Goal: Task Accomplishment & Management: Use online tool/utility

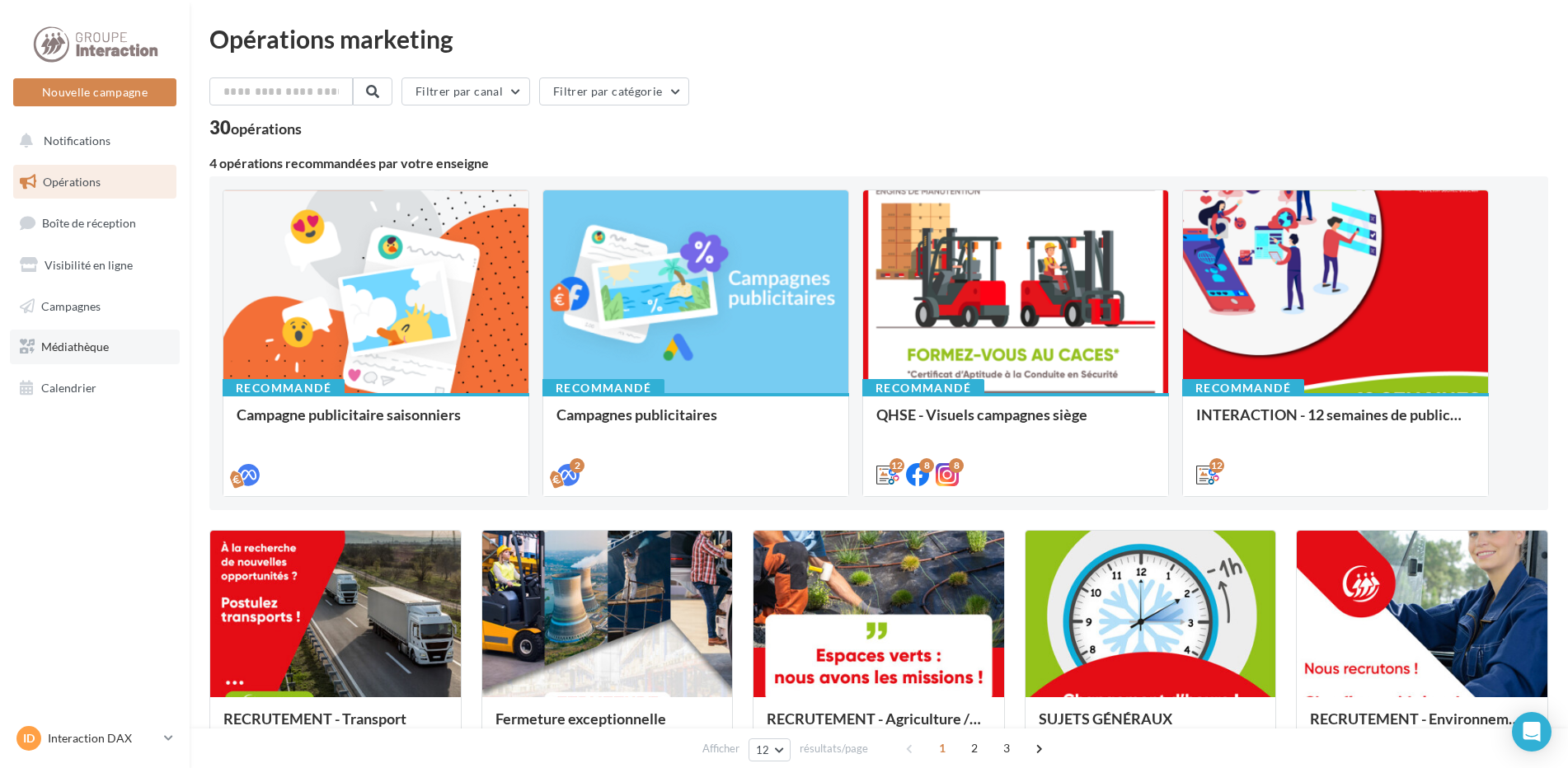
click at [71, 346] on span "Médiathèque" at bounding box center [75, 346] width 68 height 14
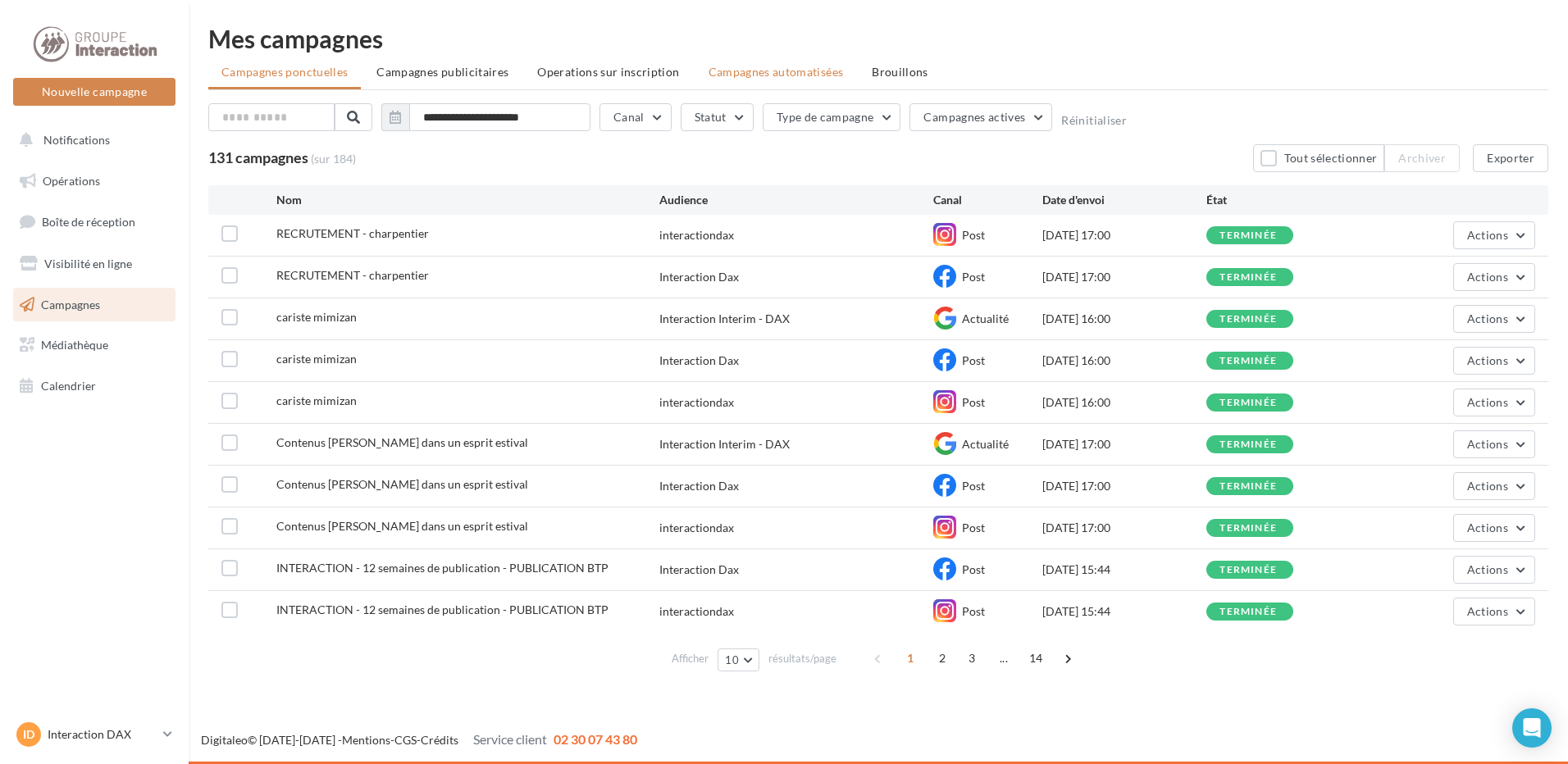
click at [754, 67] on span "Campagnes automatisées" at bounding box center [776, 71] width 135 height 14
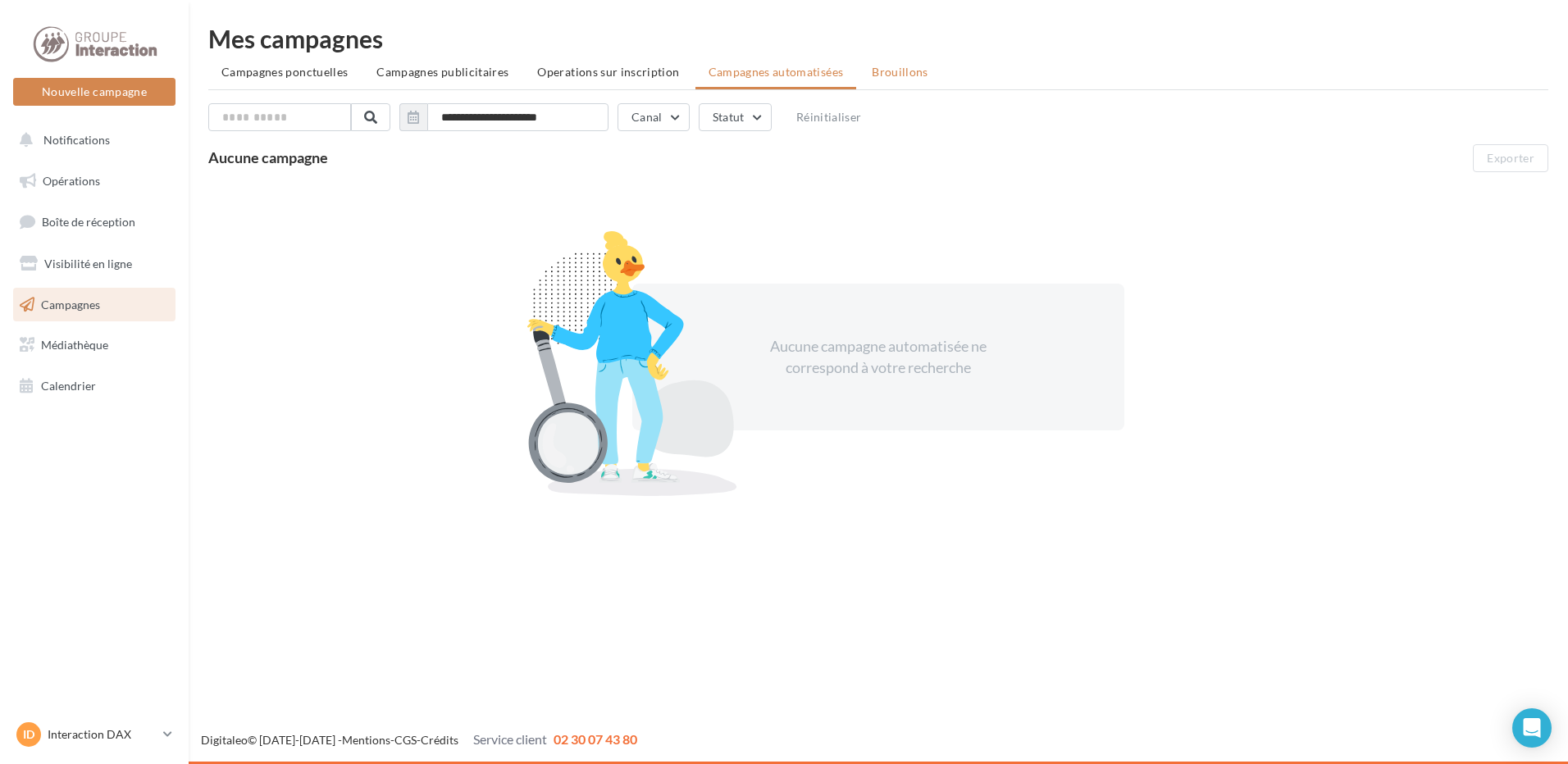
click at [908, 74] on span "Brouillons" at bounding box center [900, 71] width 56 height 14
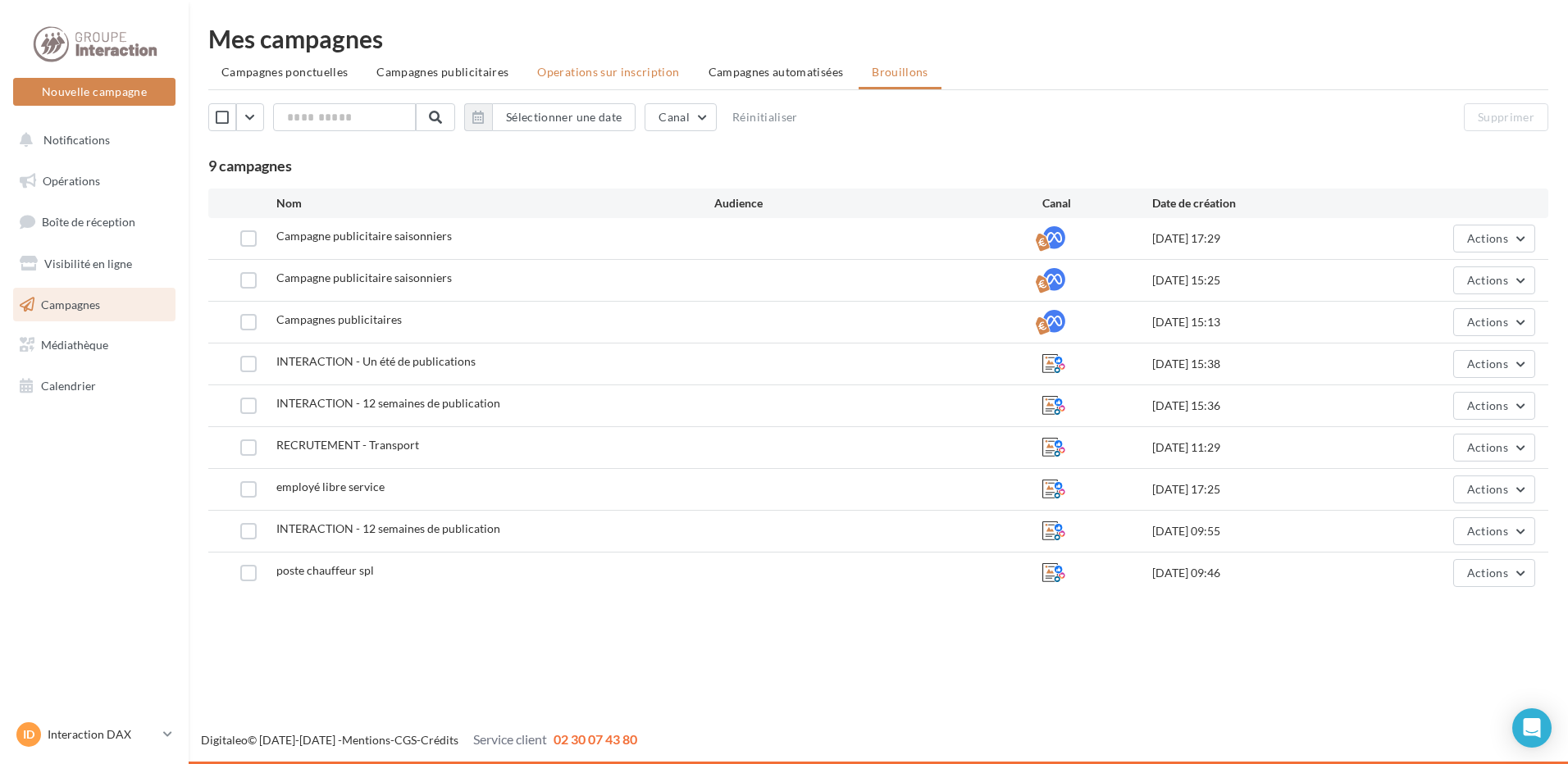
click at [648, 71] on span "Operations sur inscription" at bounding box center [608, 71] width 142 height 14
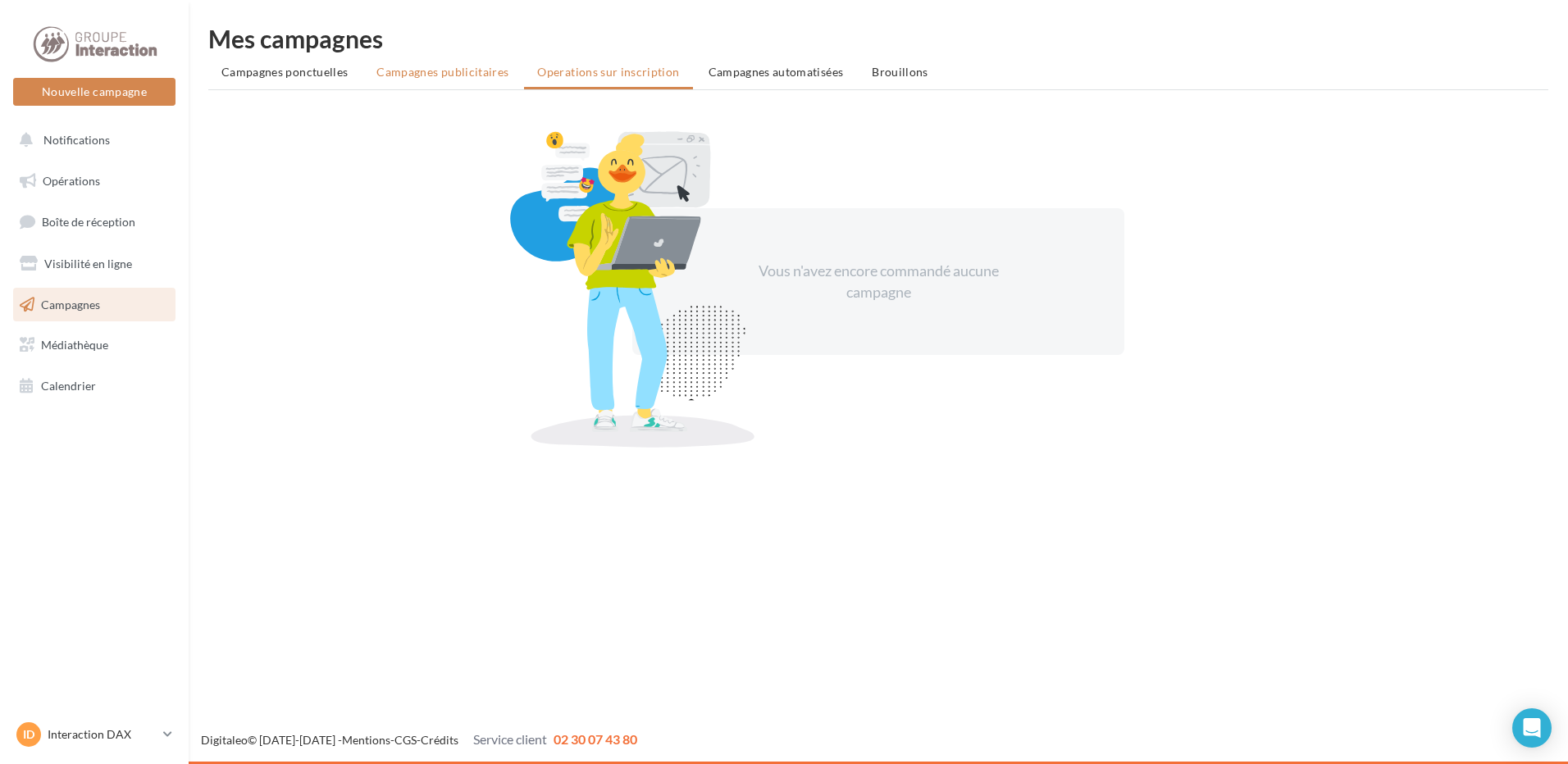
click at [485, 81] on li "Campagnes publicitaires" at bounding box center [442, 71] width 158 height 29
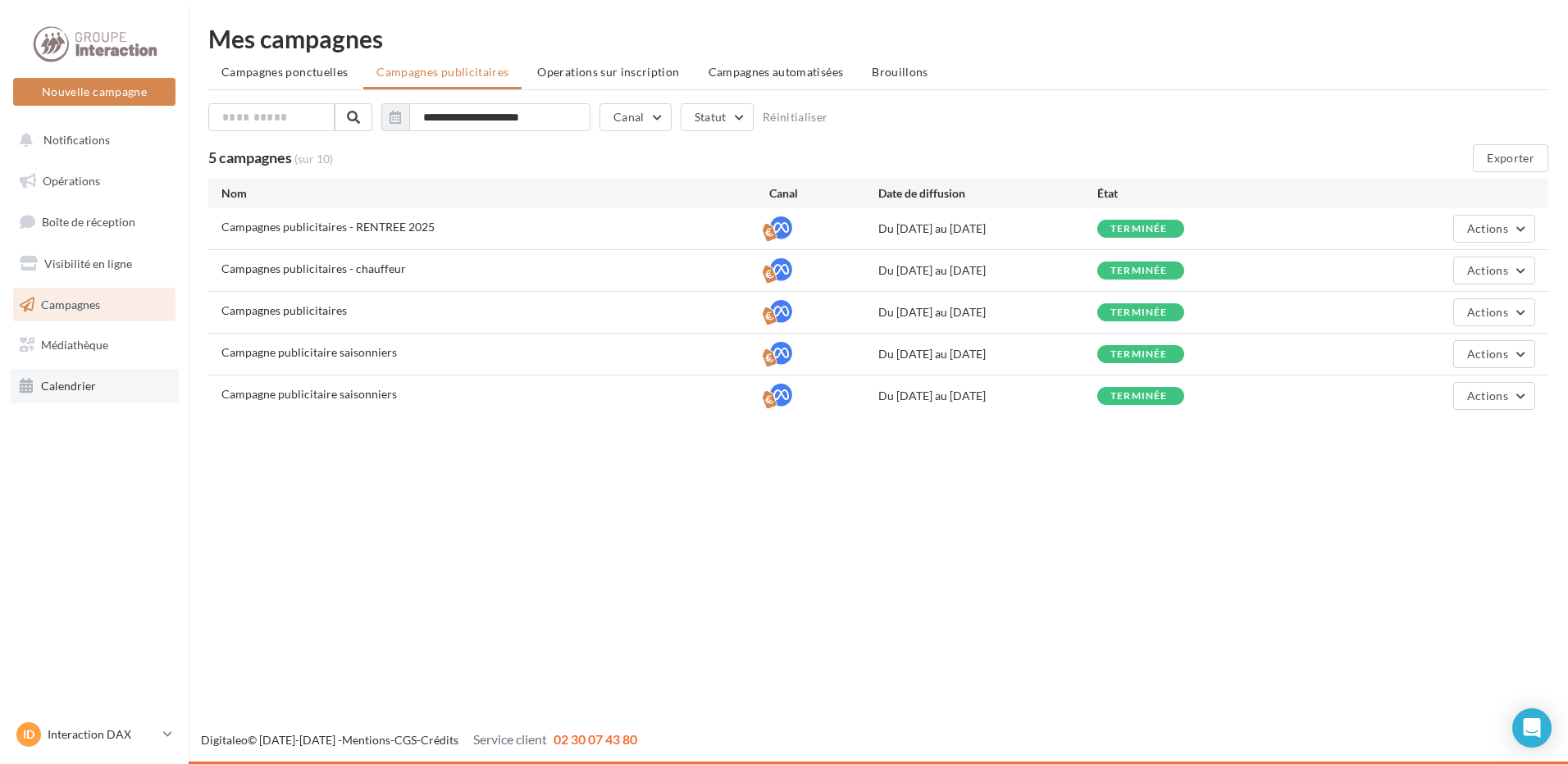
click at [72, 382] on span "Calendrier" at bounding box center [68, 386] width 55 height 14
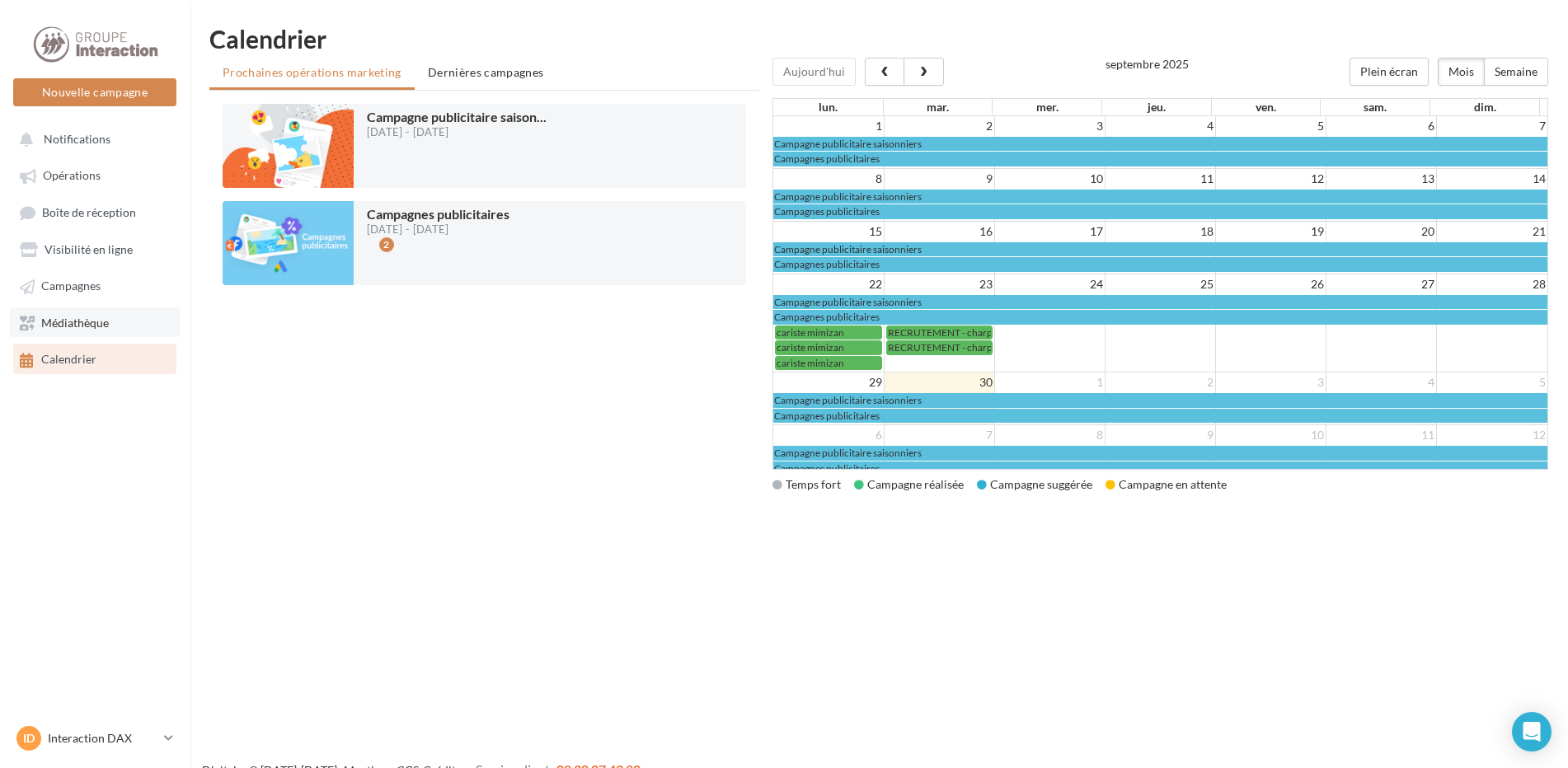
click at [65, 329] on span "Médiathèque" at bounding box center [75, 323] width 68 height 14
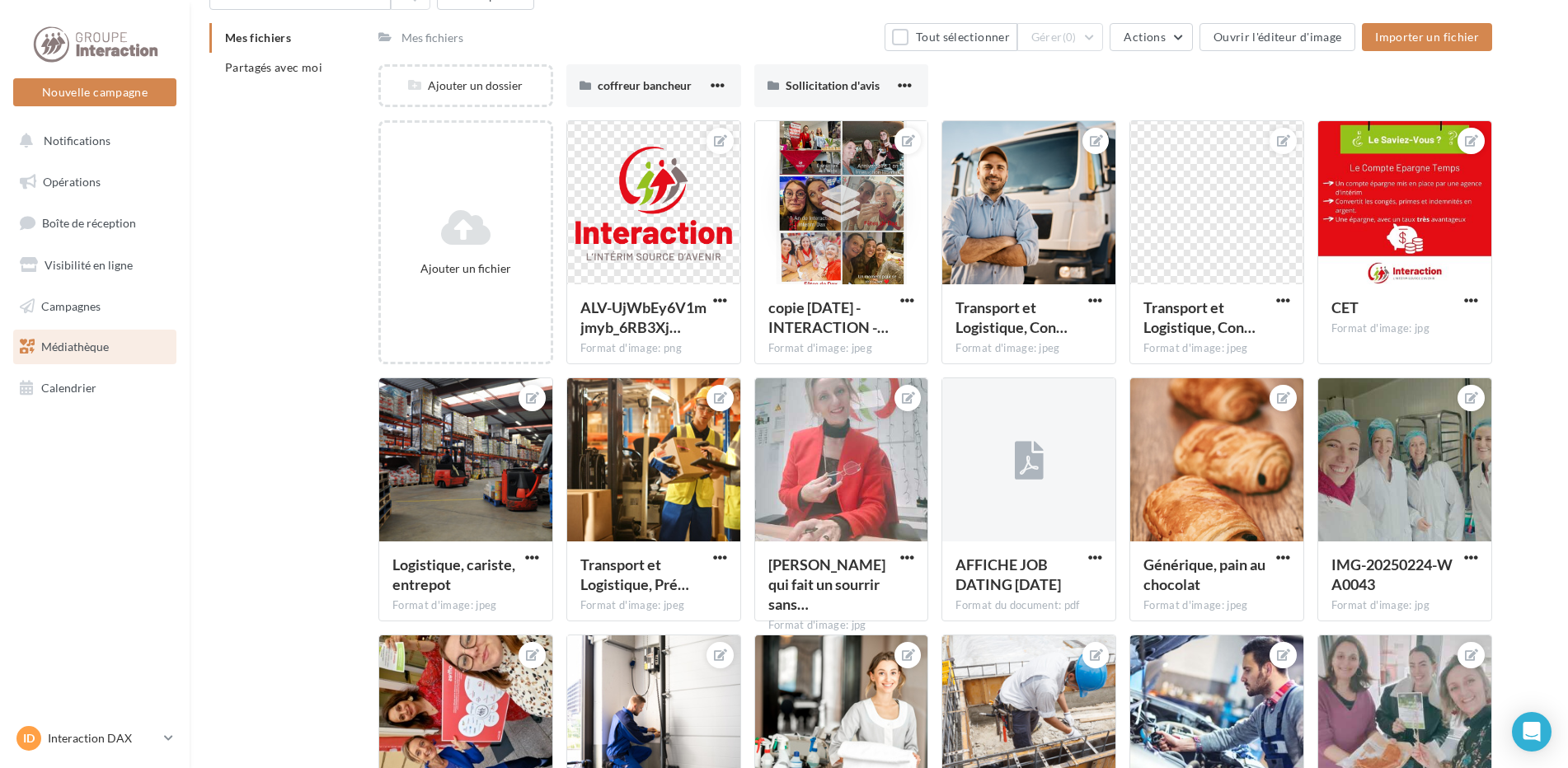
scroll to position [330, 0]
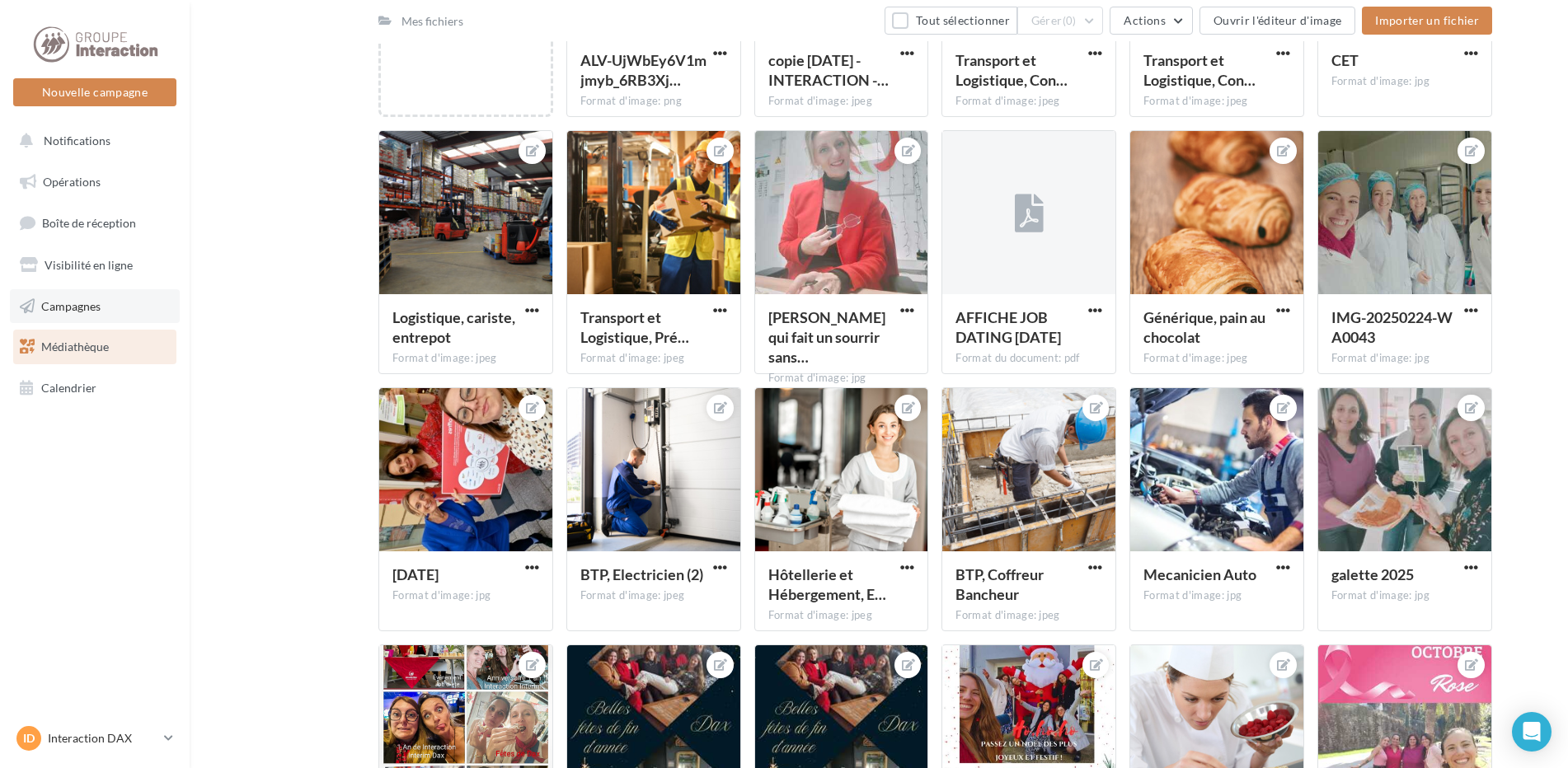
click at [82, 310] on span "Campagnes" at bounding box center [71, 305] width 59 height 14
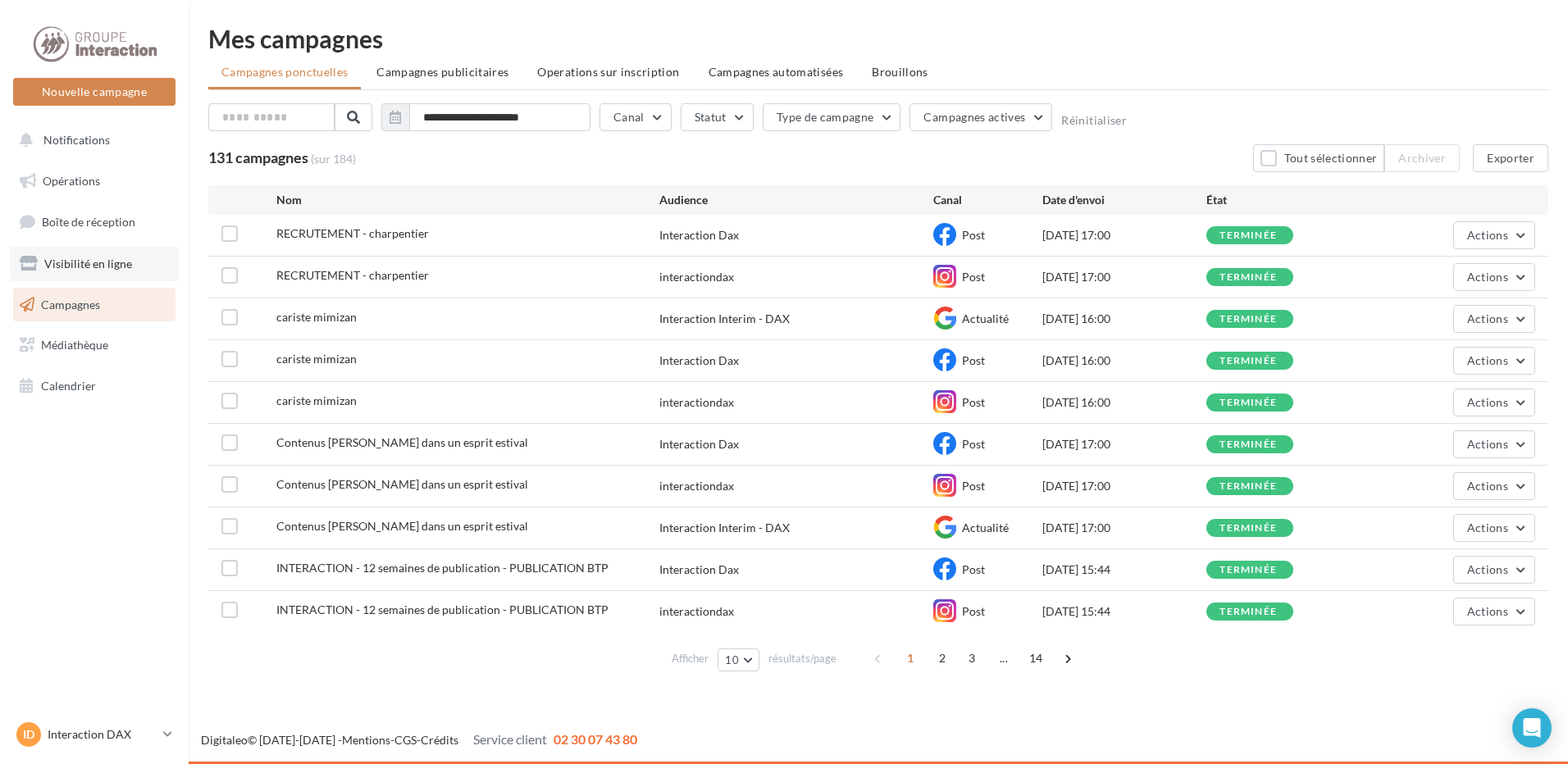
click at [90, 265] on span "Visibilité en ligne" at bounding box center [88, 263] width 87 height 14
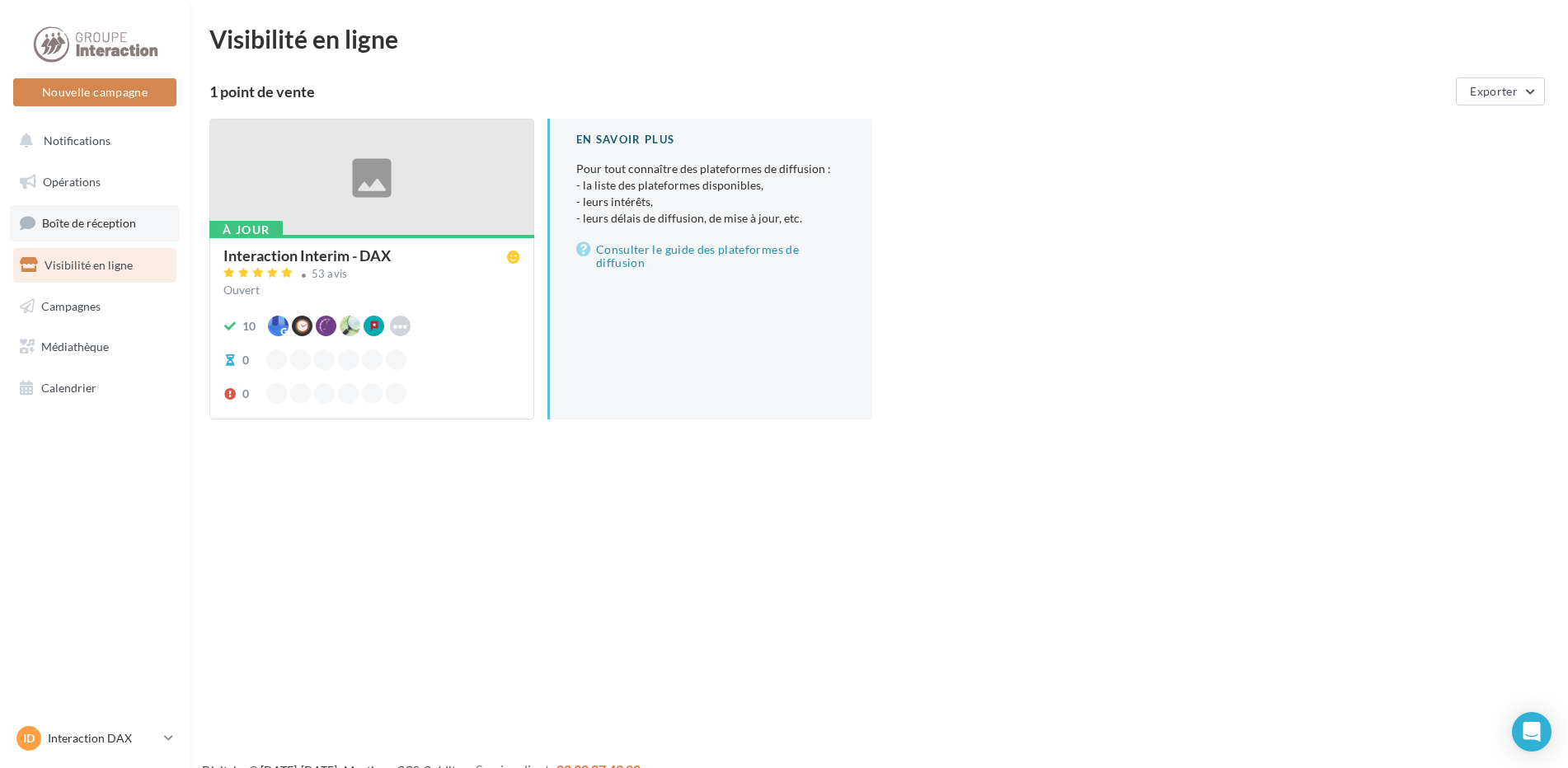
click at [126, 215] on link "Boîte de réception" at bounding box center [95, 223] width 170 height 35
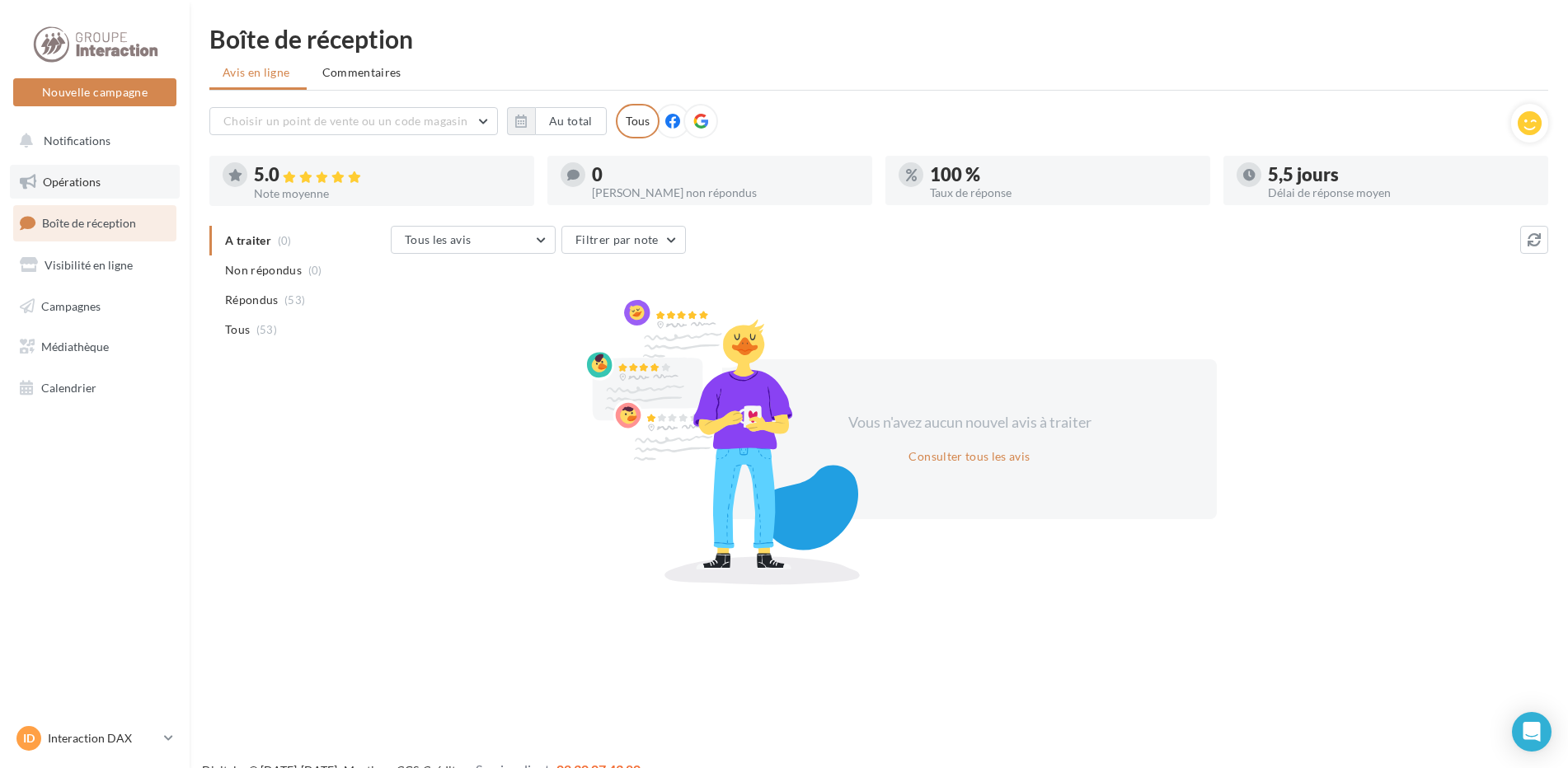
click at [56, 177] on span "Opérations" at bounding box center [72, 182] width 57 height 14
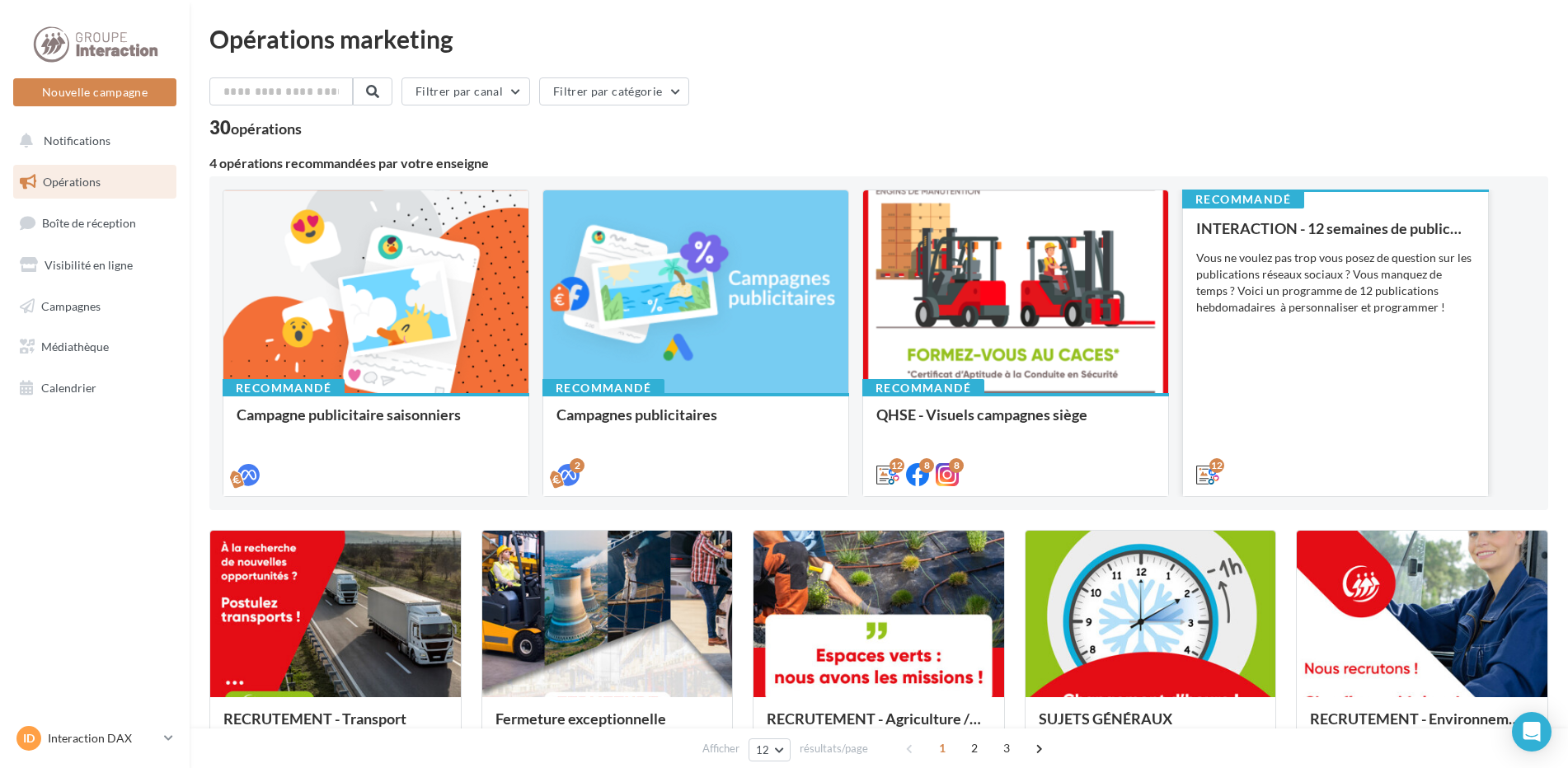
click at [1273, 385] on div "INTERACTION - 12 semaines de publication Vous ne voulez pas trop vous posez de …" at bounding box center [1336, 350] width 279 height 261
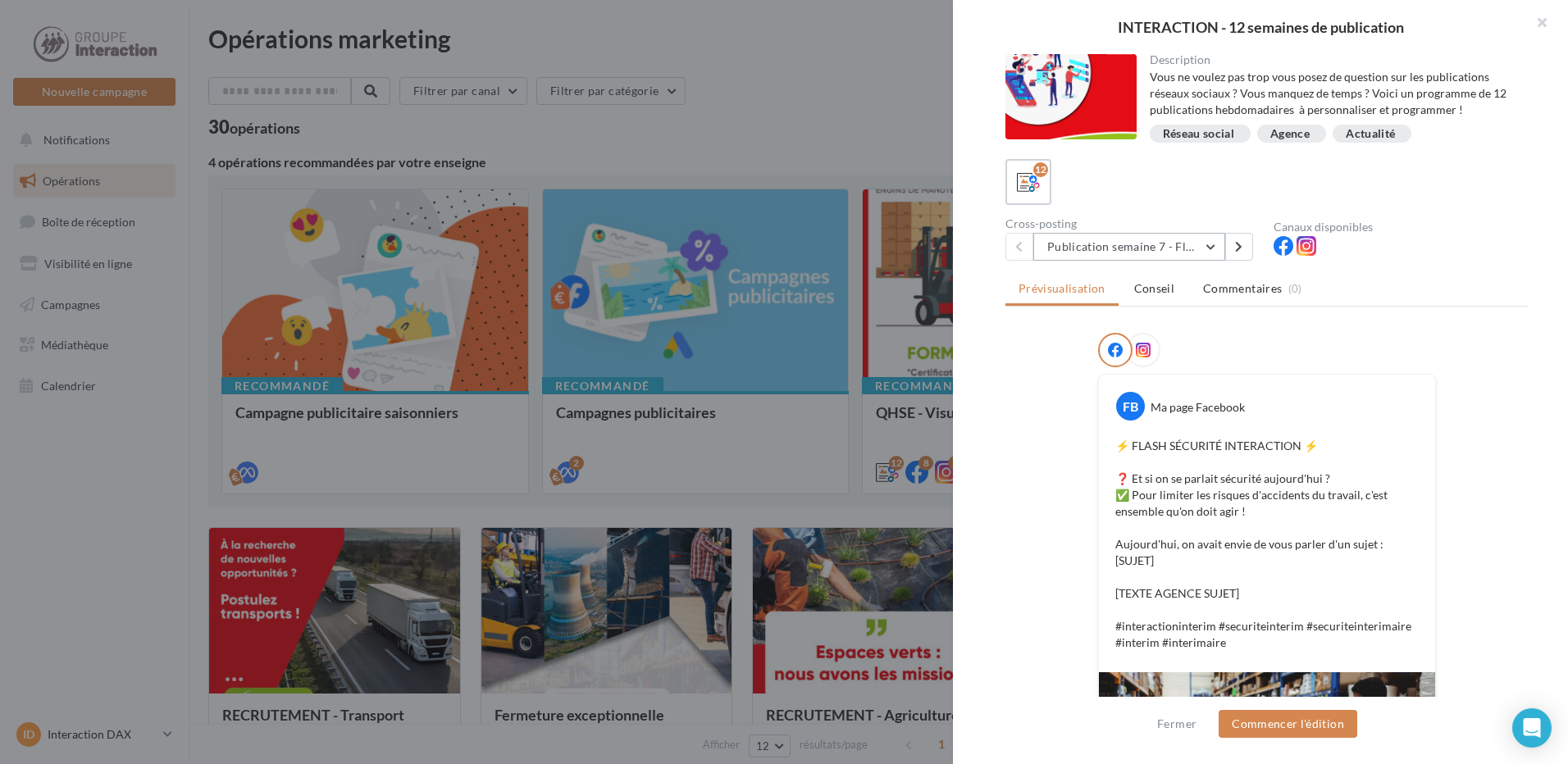
click at [1149, 249] on button "Publication semaine 7 - Flash sécurité" at bounding box center [1129, 246] width 192 height 28
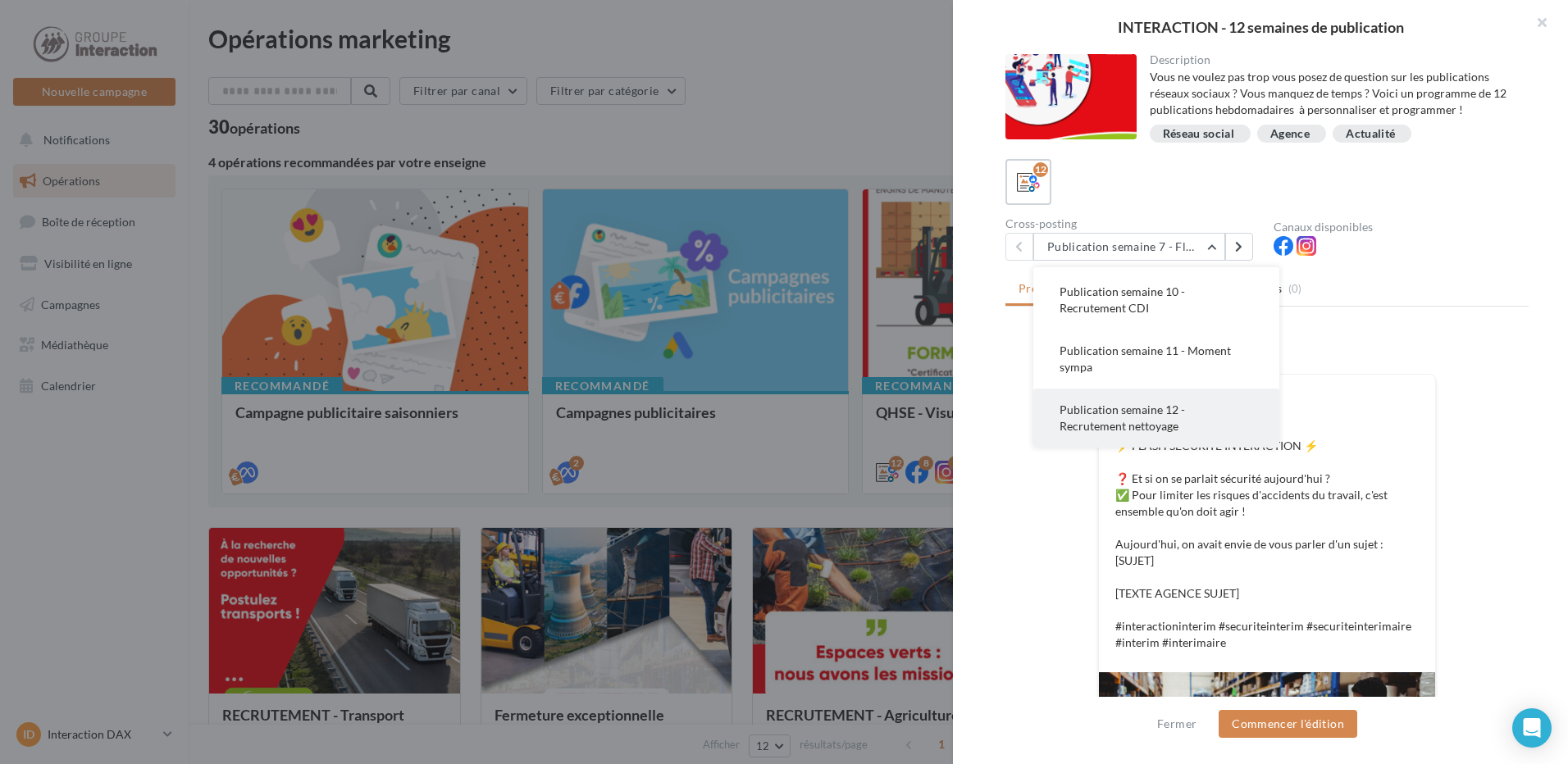
click at [1136, 415] on span "Publication semaine 12 - Recrutement nettoyage" at bounding box center [1122, 418] width 125 height 30
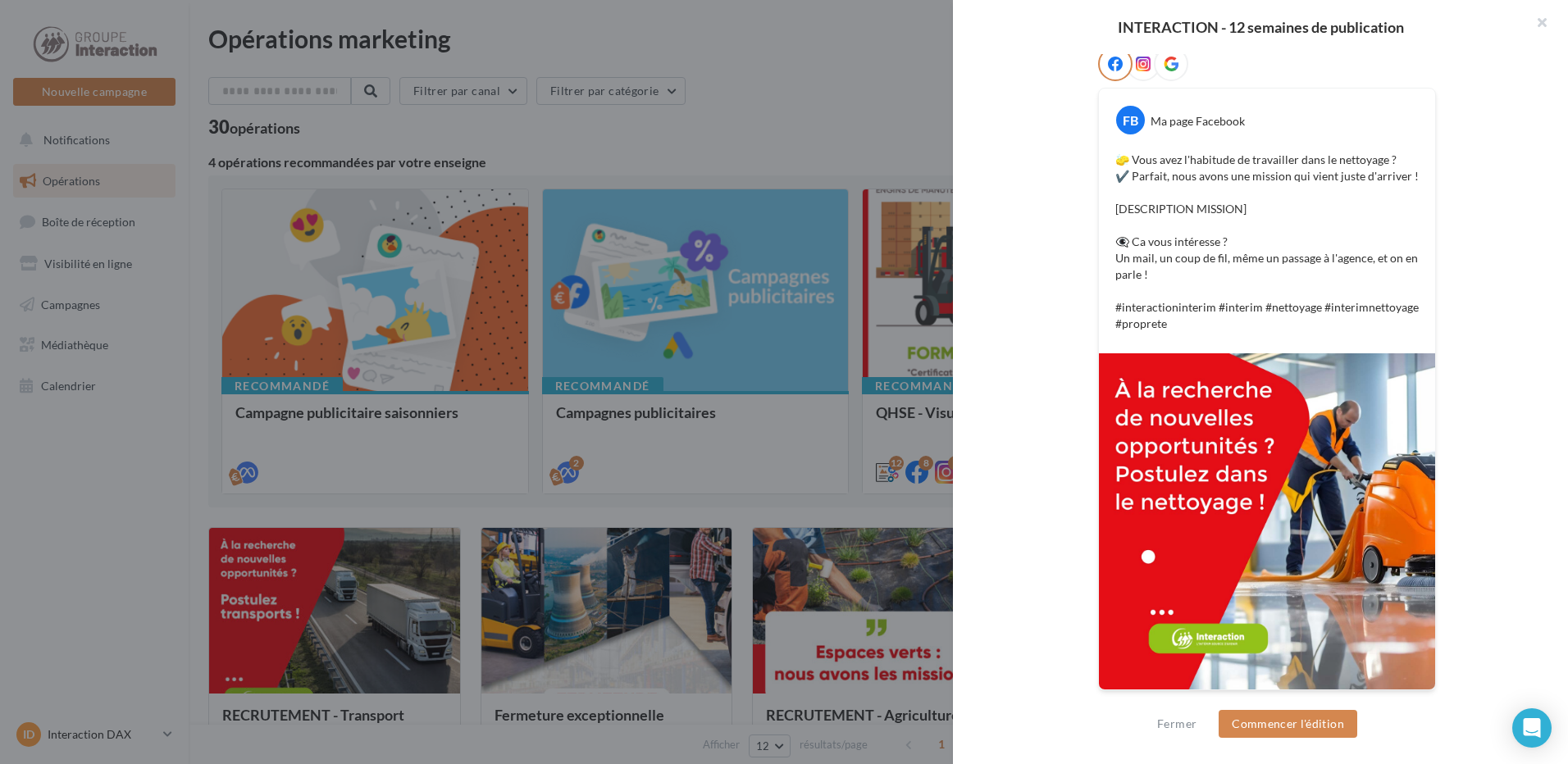
scroll to position [0, 0]
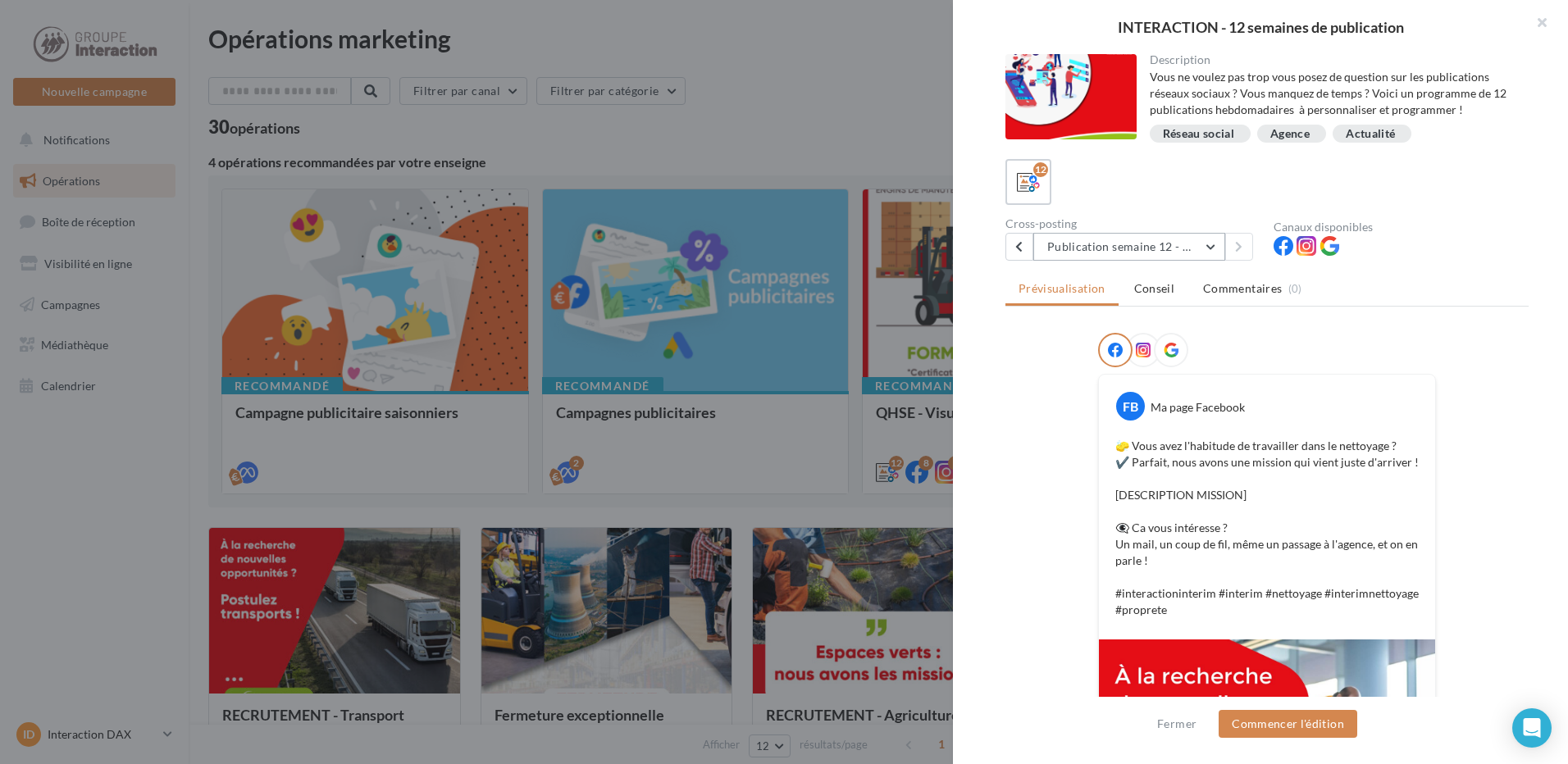
click at [1181, 245] on button "Publication semaine 12 - Recrutement nettoyage" at bounding box center [1129, 246] width 192 height 28
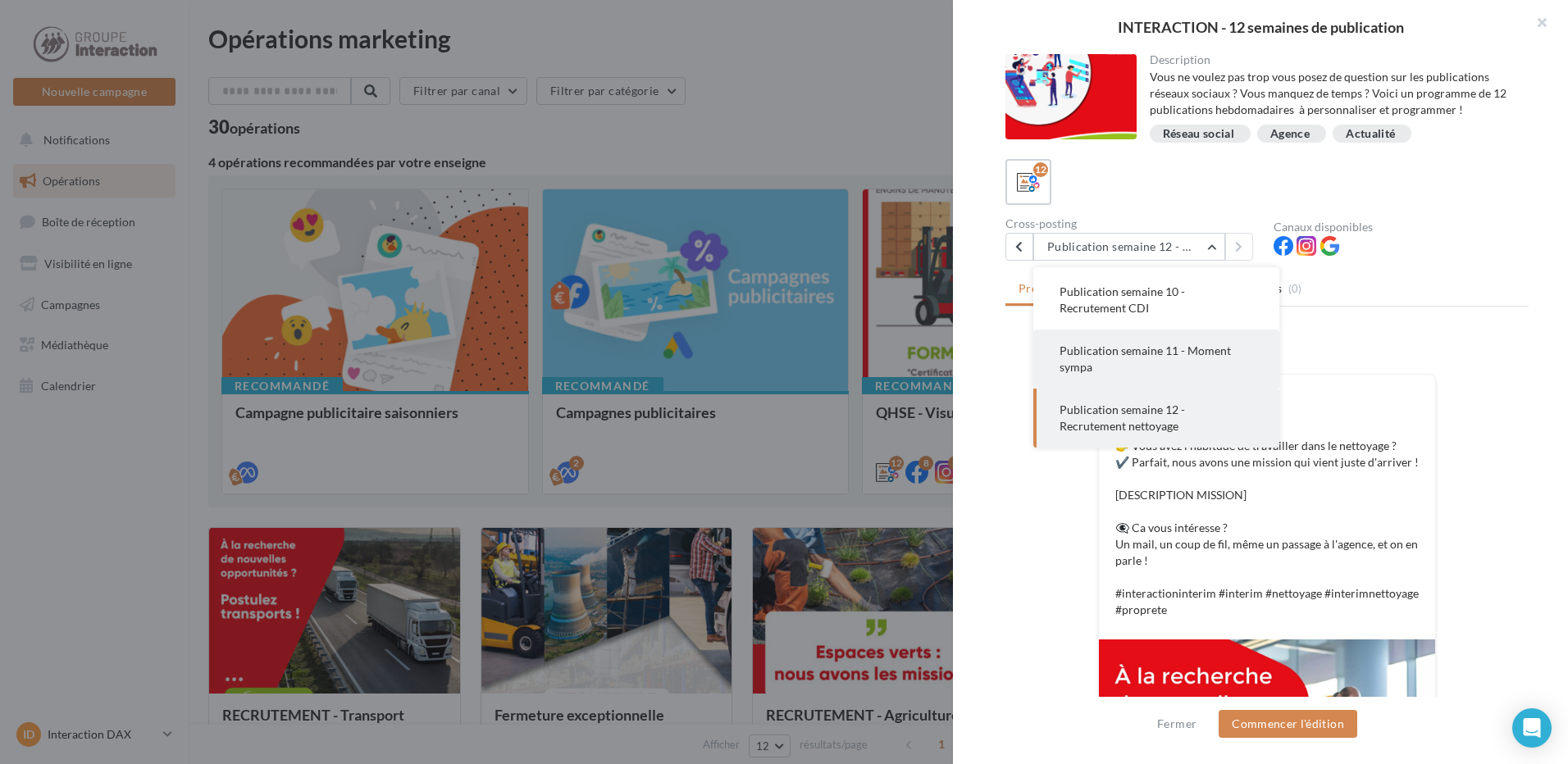
click at [1151, 353] on span "Publication semaine 11 - Moment sympa" at bounding box center [1145, 359] width 172 height 30
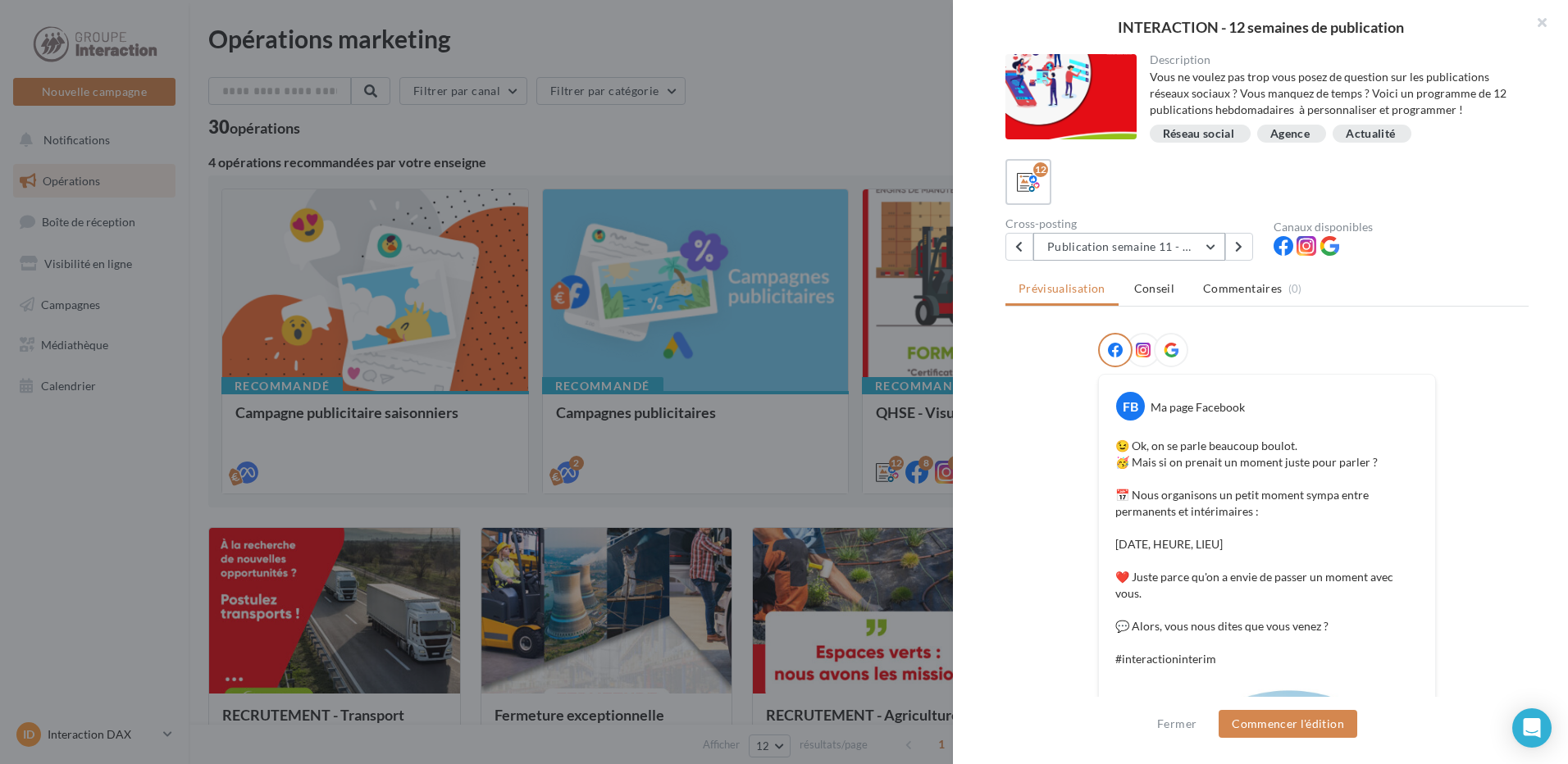
click at [1147, 244] on button "Publication semaine 11 - Moment sympa" at bounding box center [1129, 246] width 192 height 28
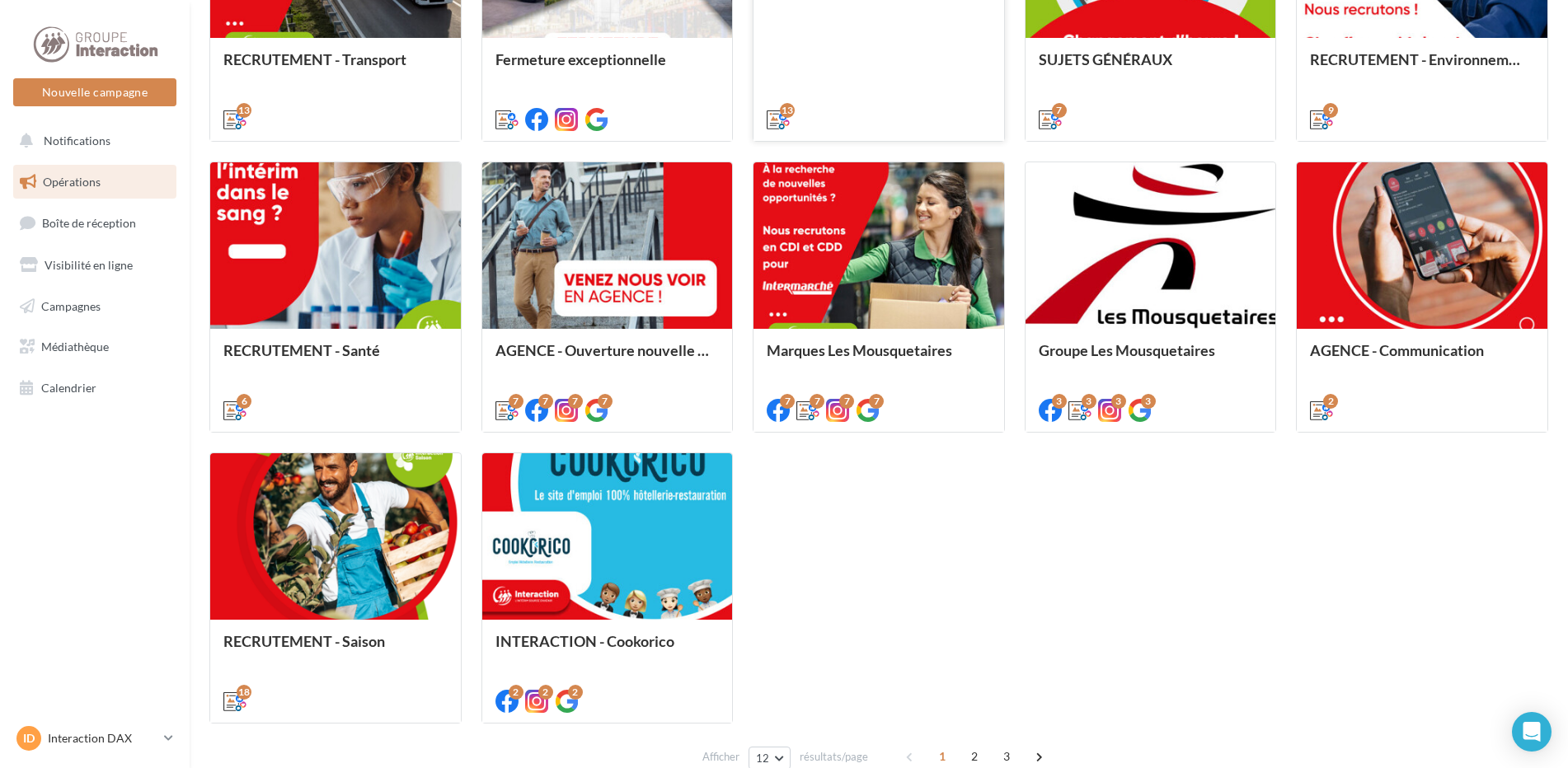
scroll to position [752, 0]
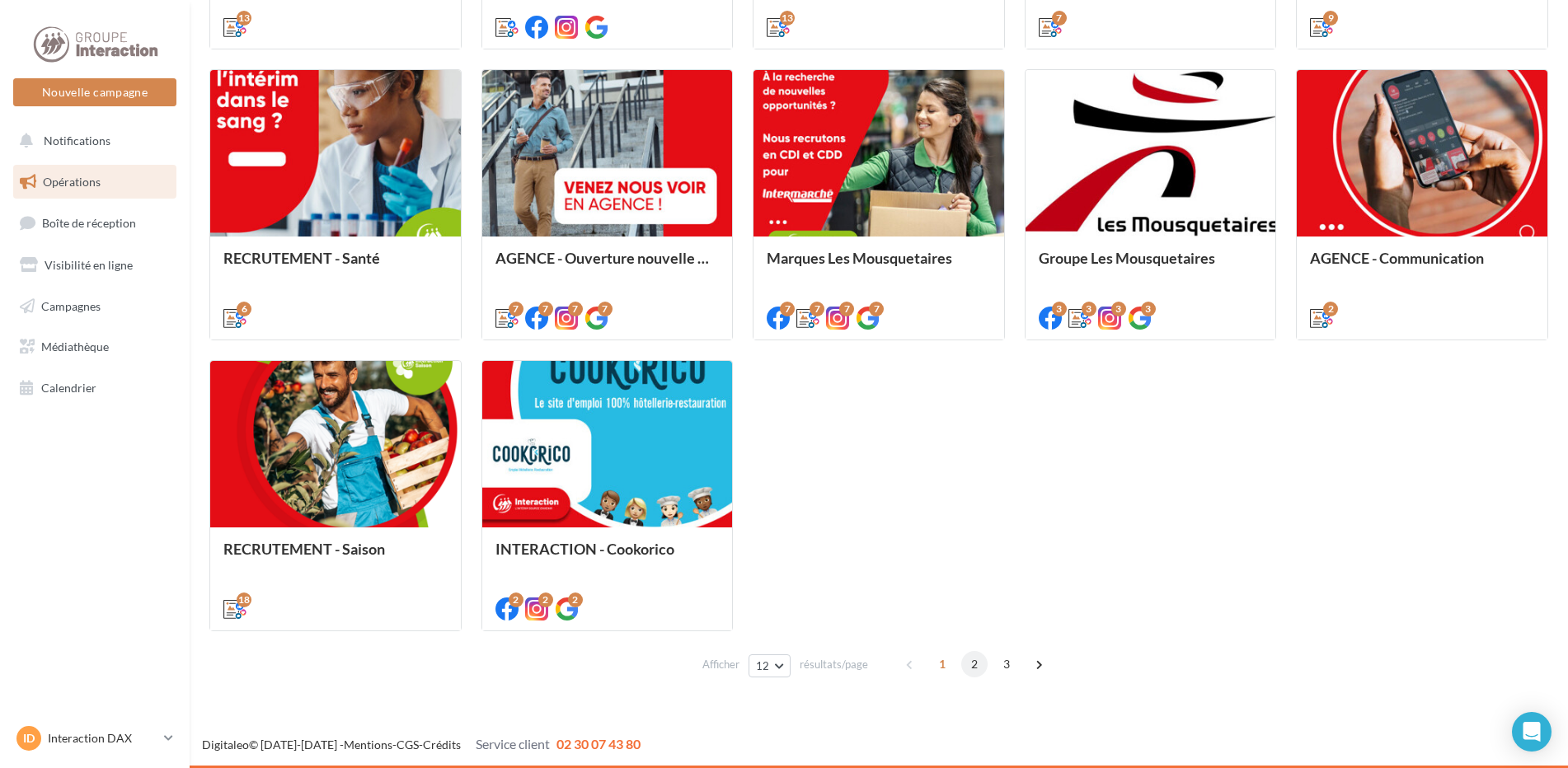
click at [967, 667] on span "2" at bounding box center [974, 664] width 26 height 26
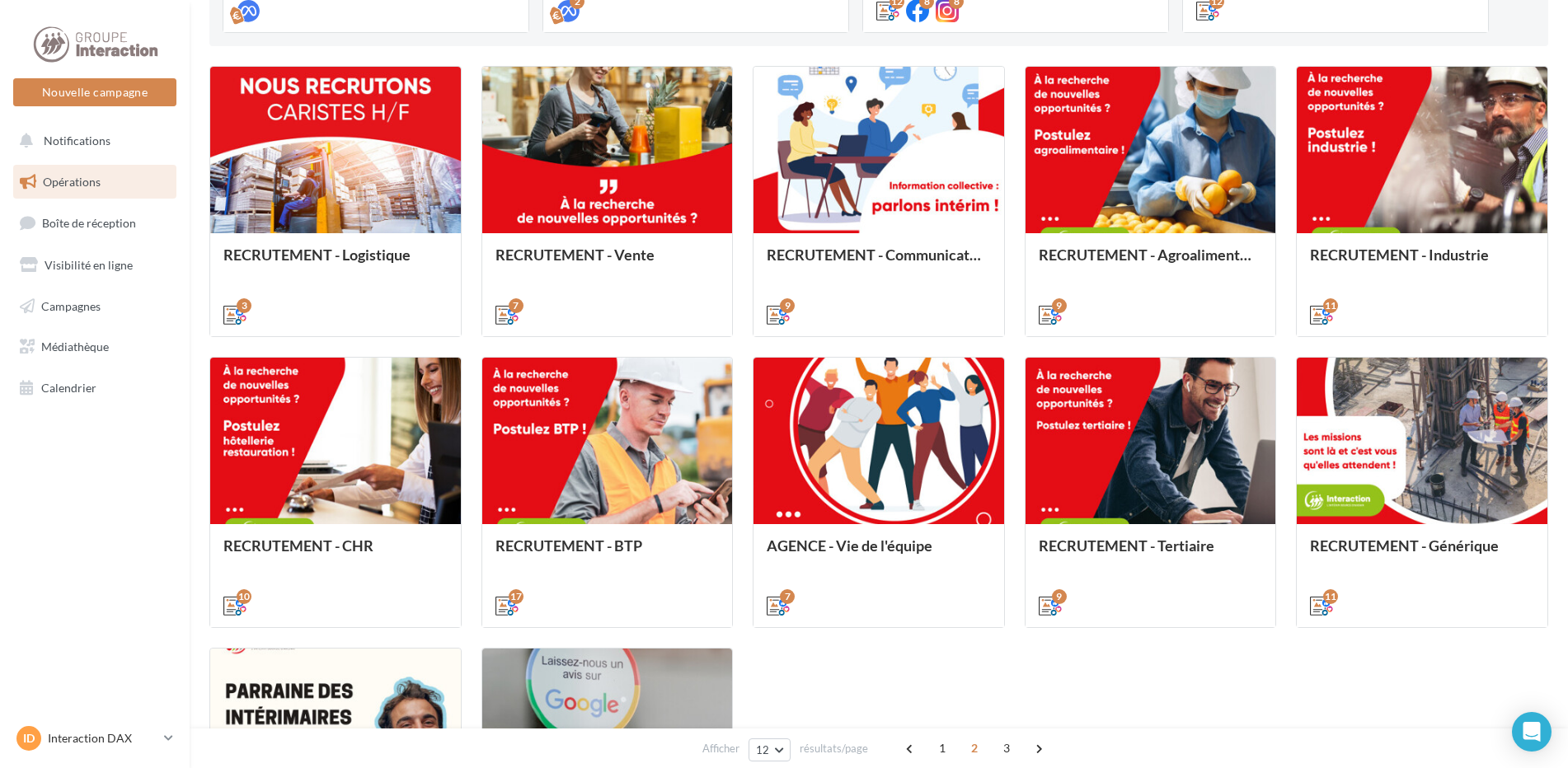
scroll to position [711, 0]
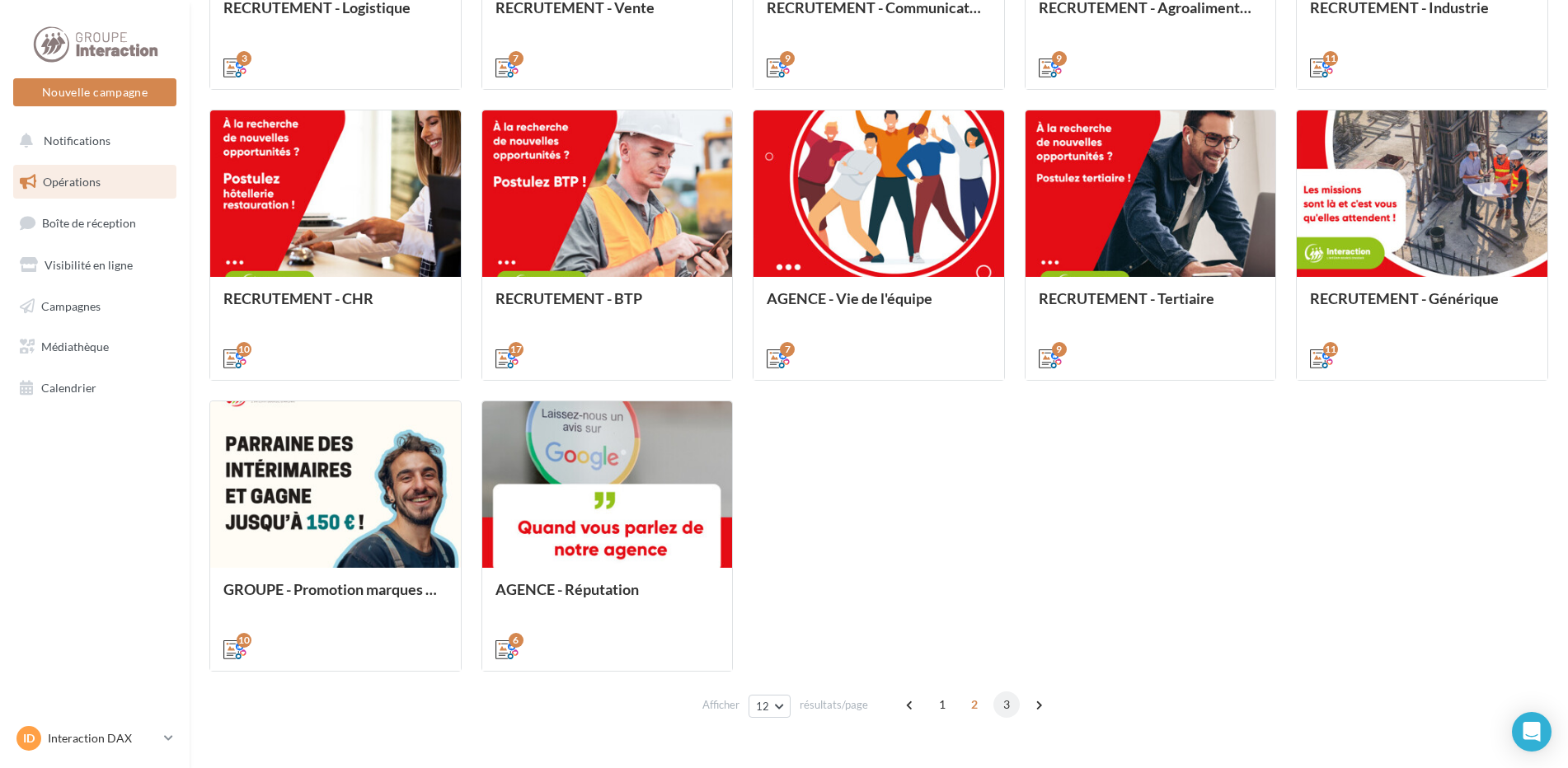
click at [1004, 713] on span "3" at bounding box center [1006, 704] width 26 height 26
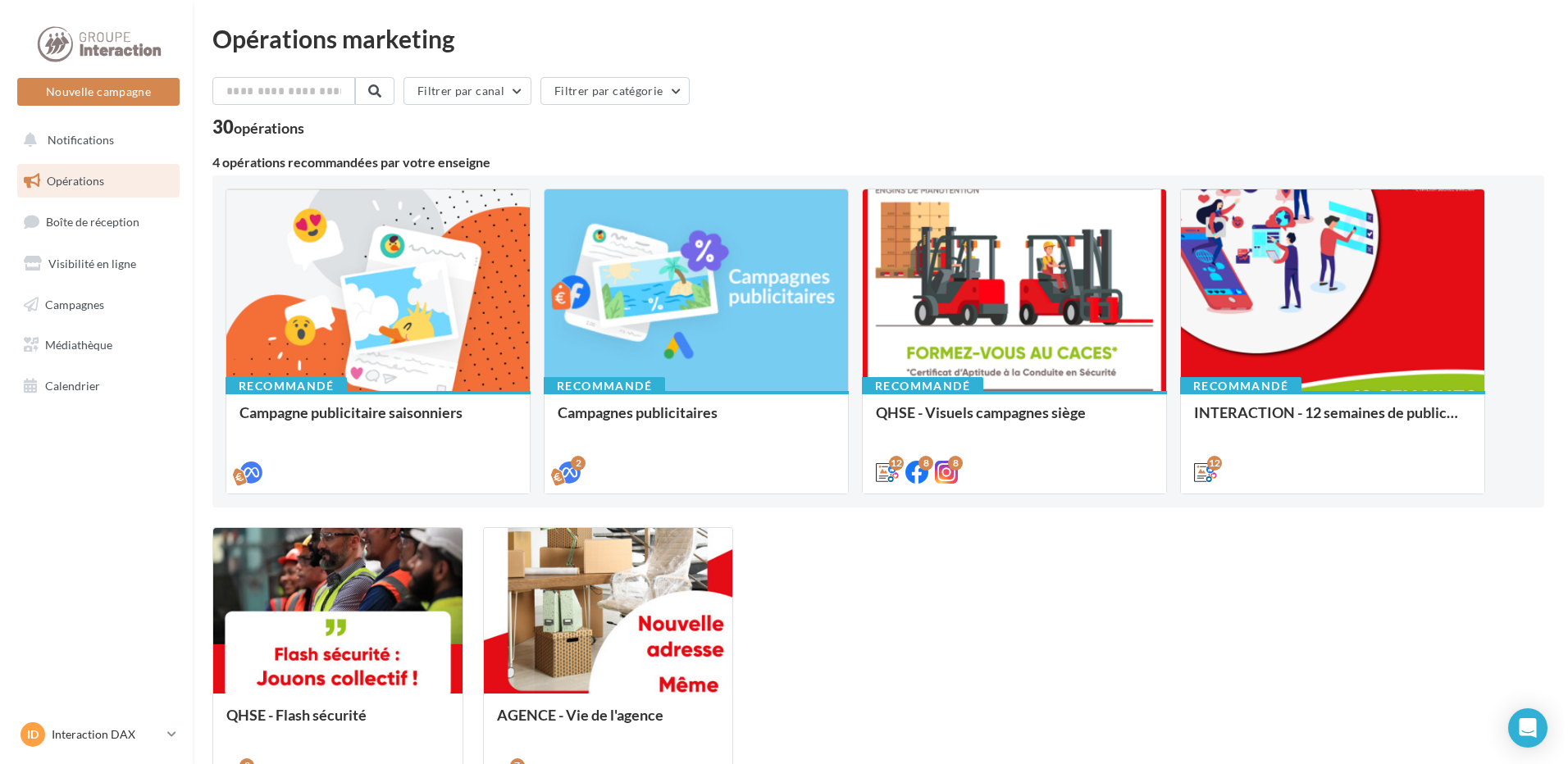
scroll to position [169, 0]
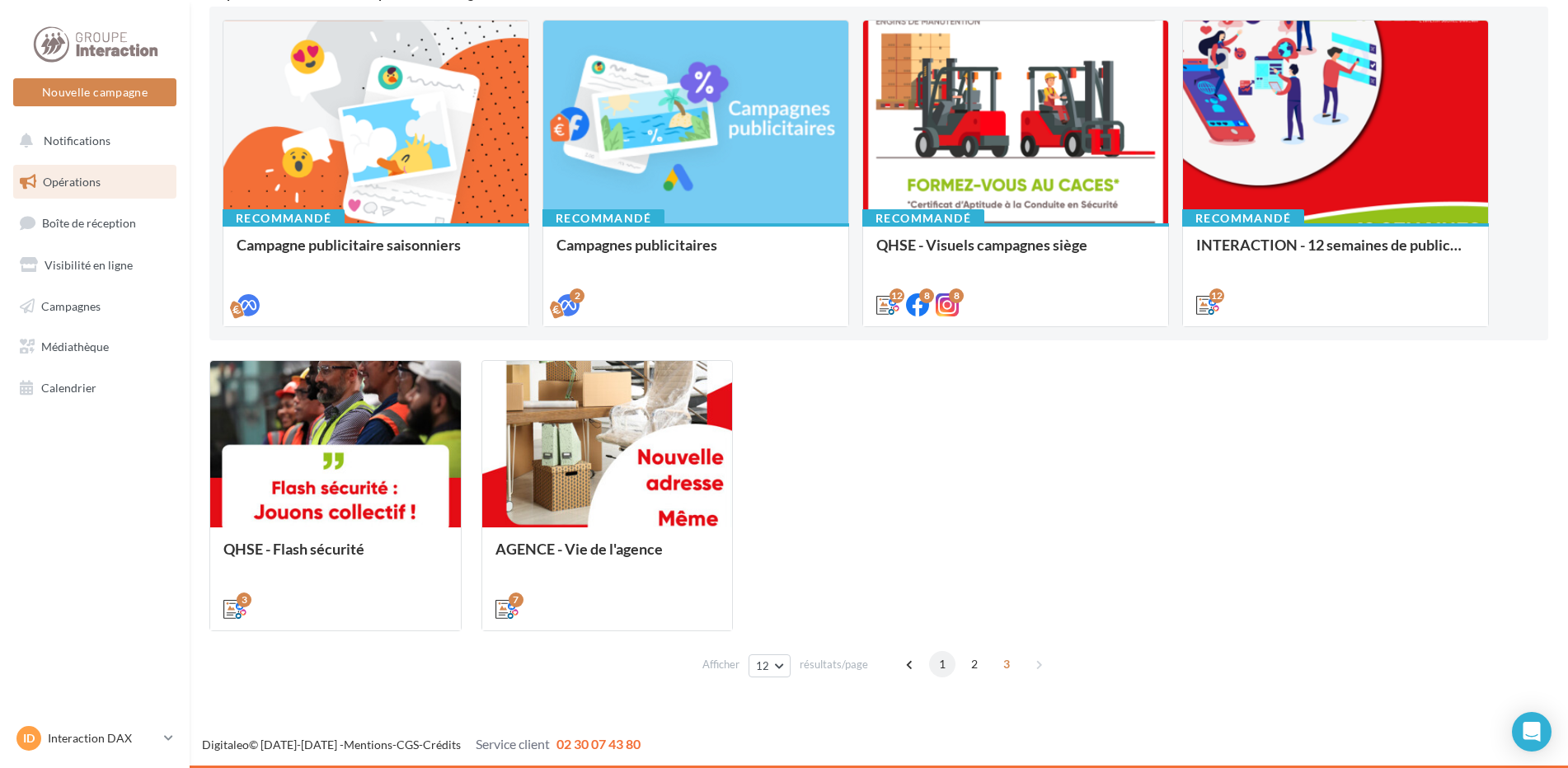
click at [931, 664] on span "1" at bounding box center [942, 664] width 26 height 26
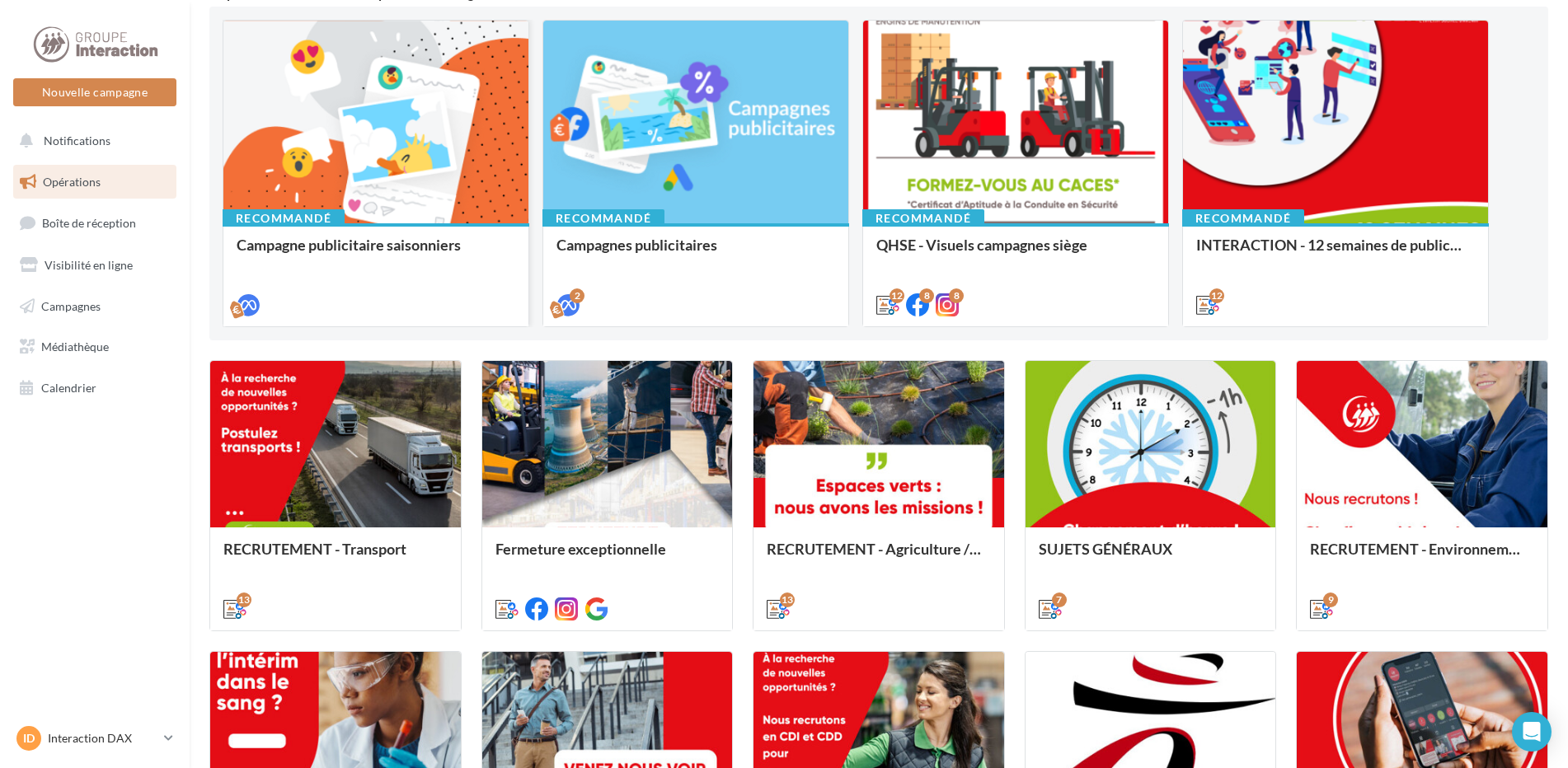
click at [469, 266] on div "Campagne publicitaire saisonniers" at bounding box center [376, 253] width 279 height 33
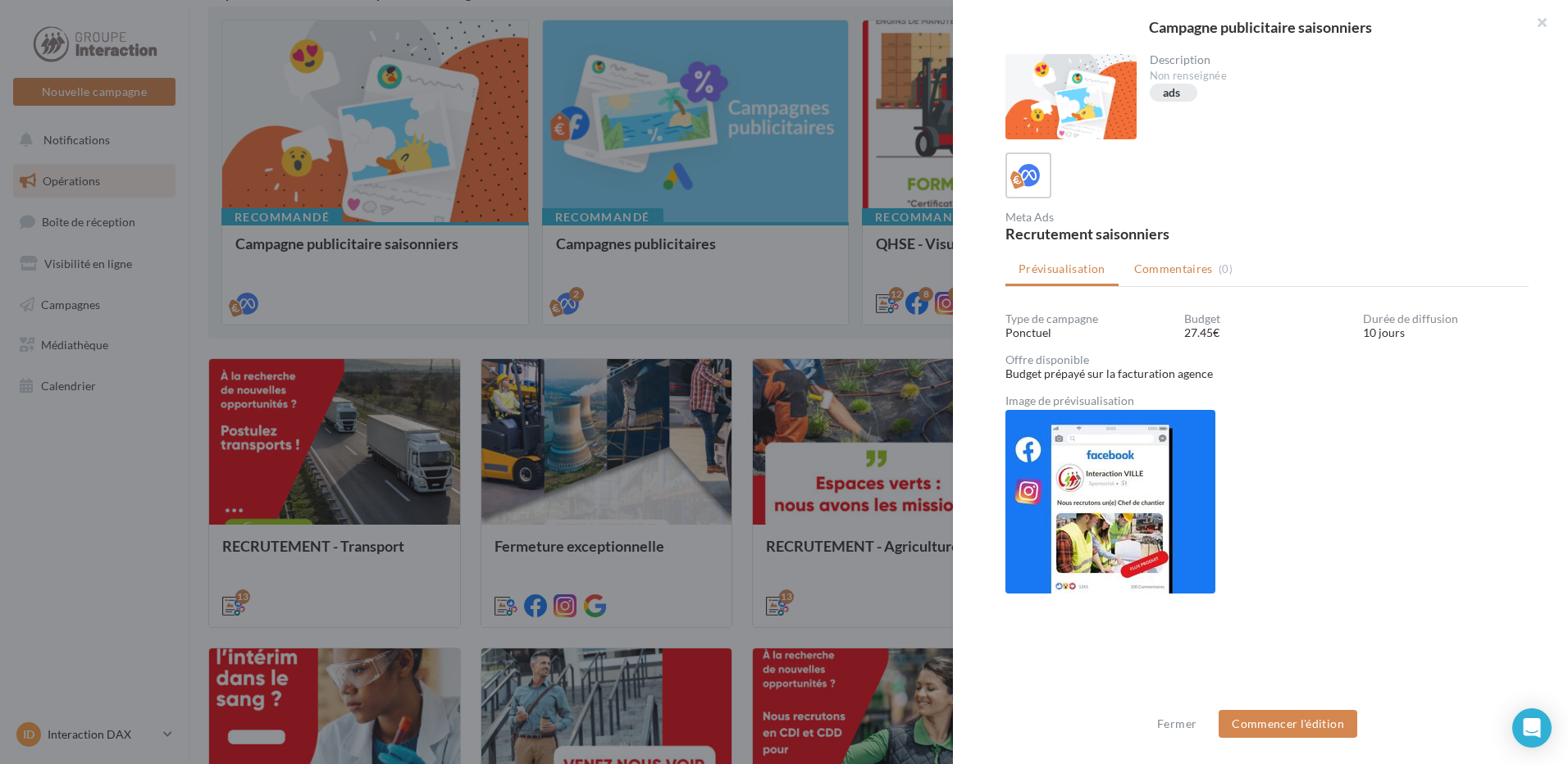
click at [1177, 275] on span "Commentaires" at bounding box center [1174, 269] width 79 height 17
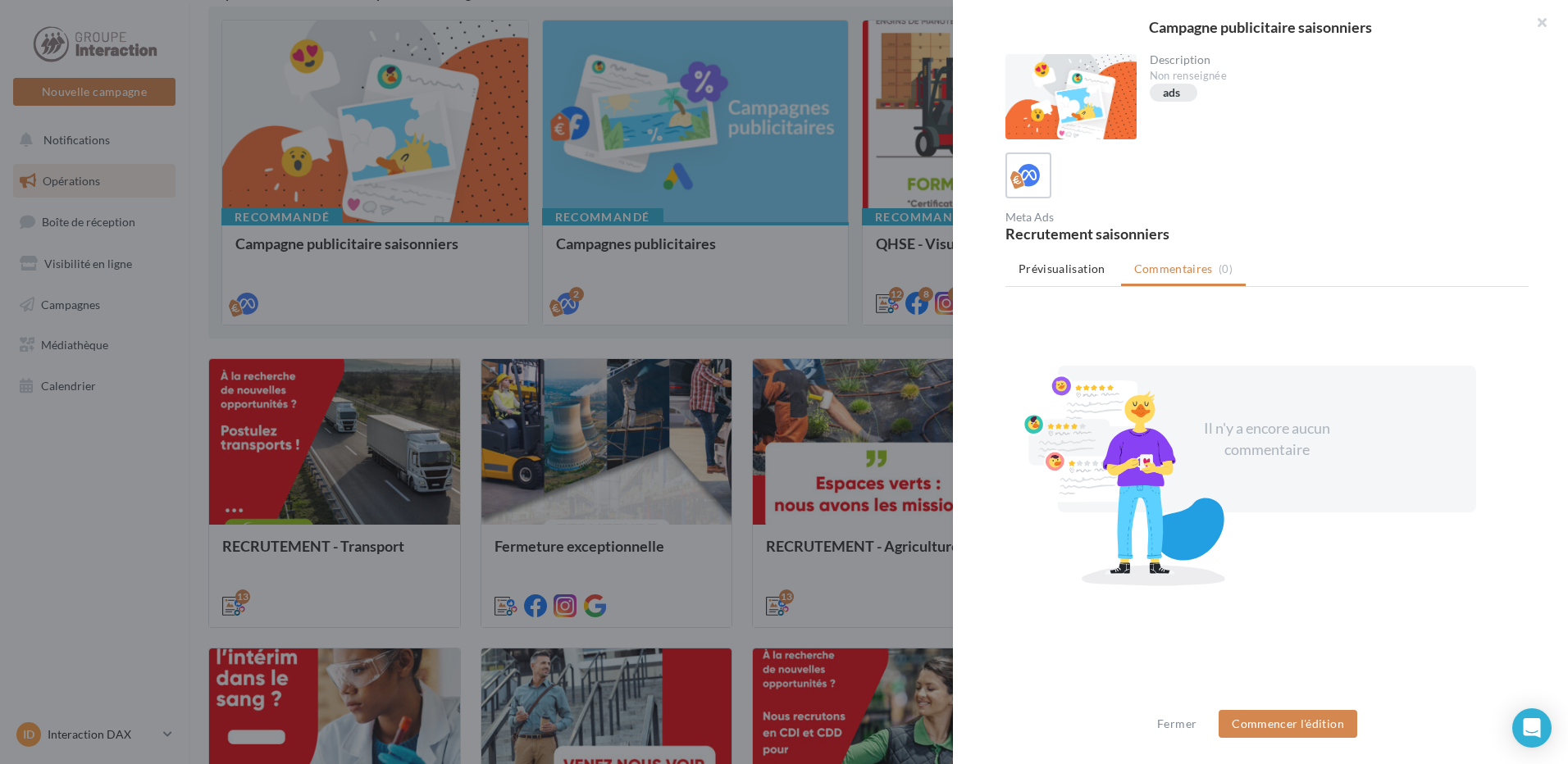
click at [1084, 265] on span "Prévisualisation" at bounding box center [1062, 268] width 87 height 14
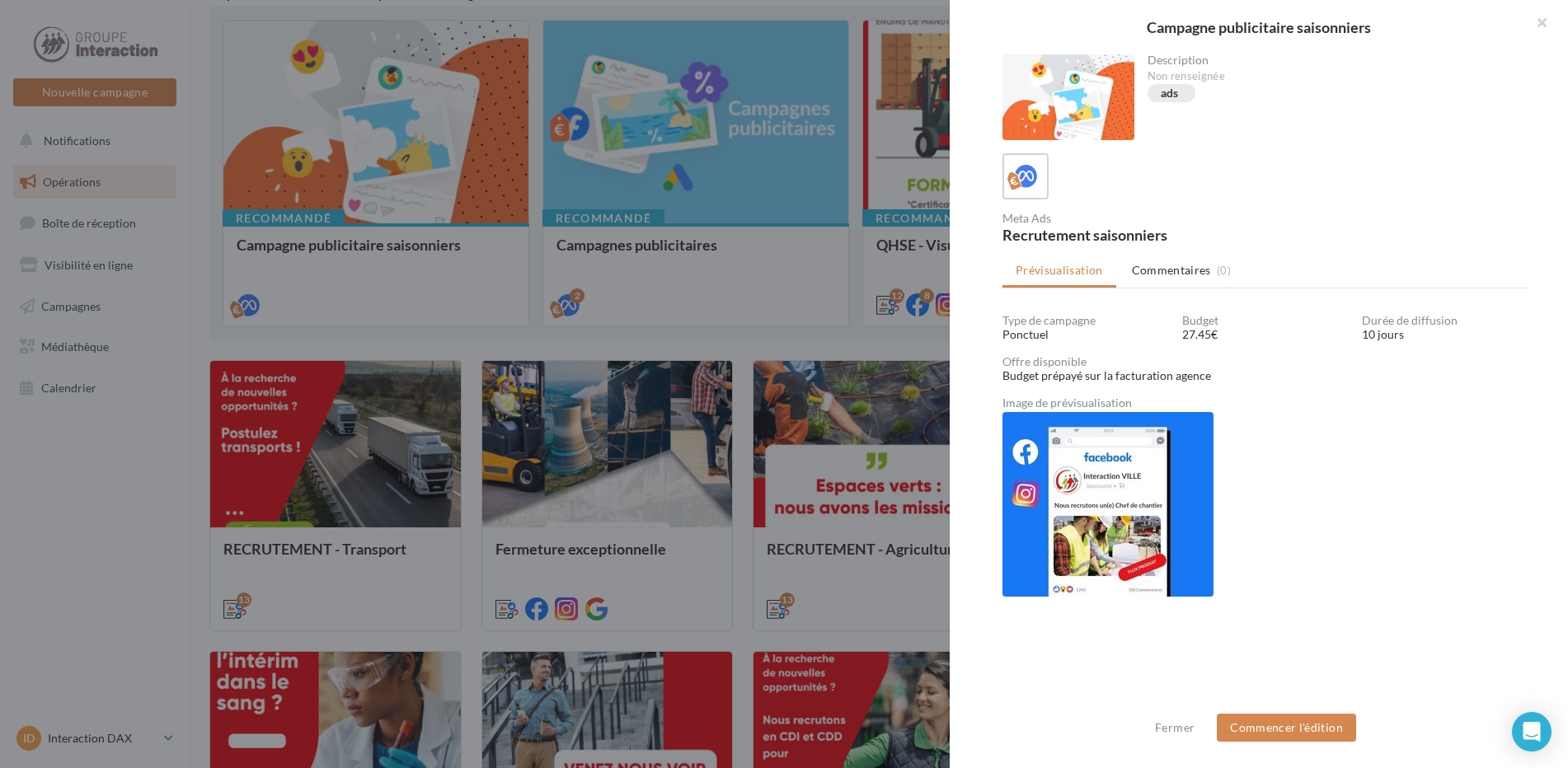
click at [220, 286] on div at bounding box center [784, 384] width 1568 height 768
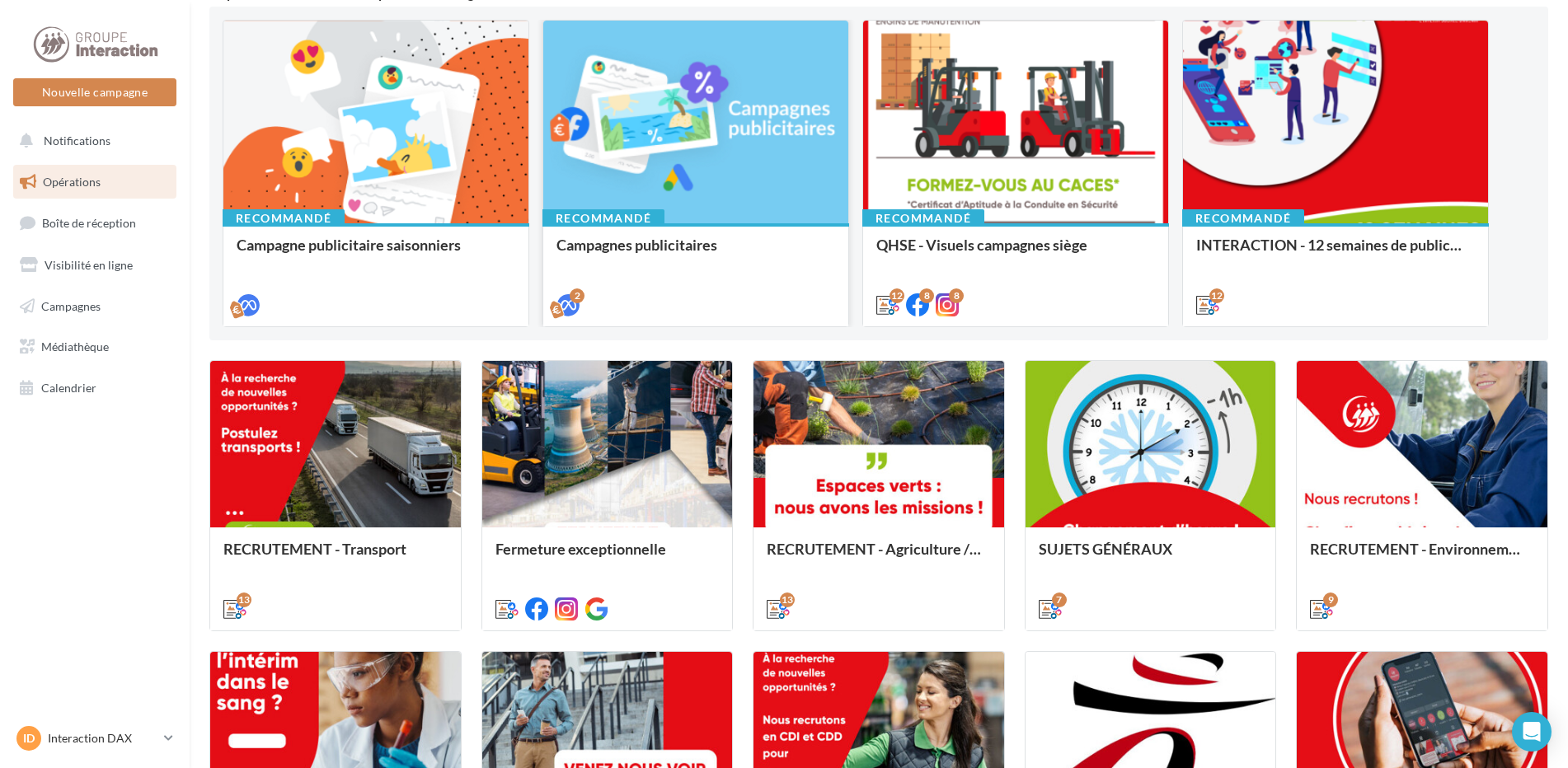
click at [822, 84] on div at bounding box center [696, 123] width 305 height 204
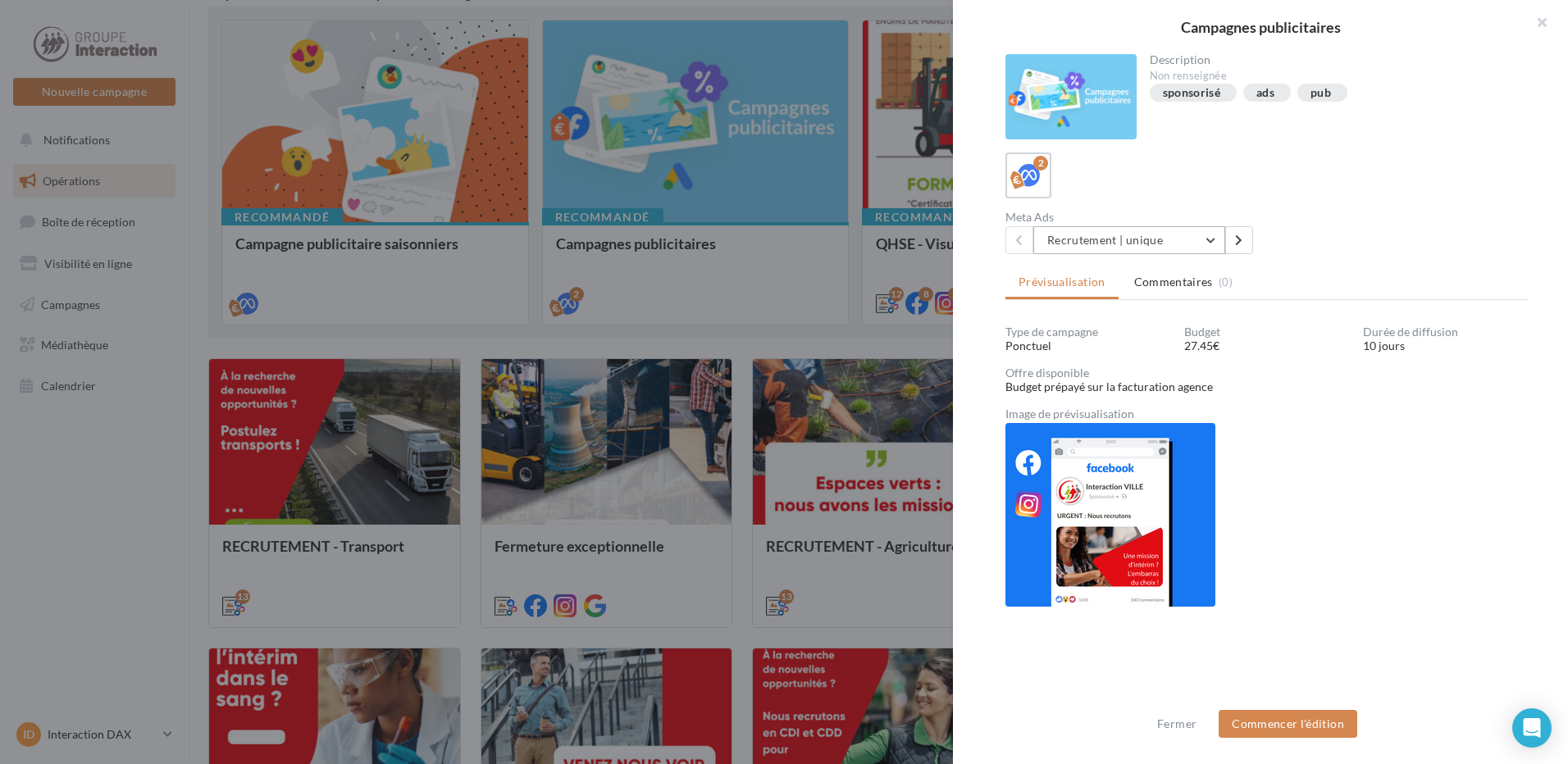
click at [1162, 240] on button "Recrutement | unique" at bounding box center [1129, 240] width 192 height 28
click at [1147, 232] on button "Recrutement | unique" at bounding box center [1129, 240] width 192 height 28
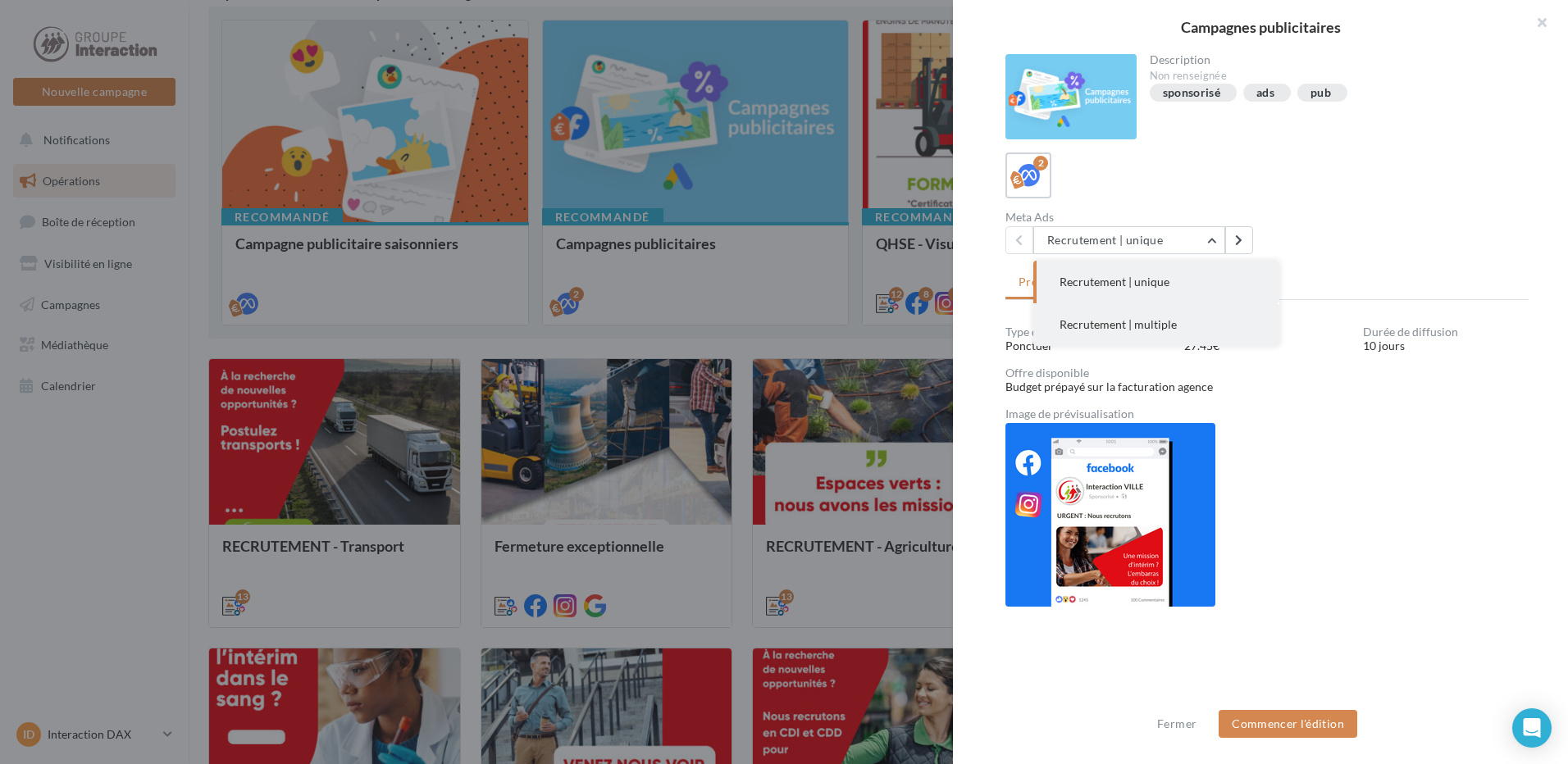
click at [1172, 315] on button "Recrutement | multiple" at bounding box center [1156, 324] width 246 height 43
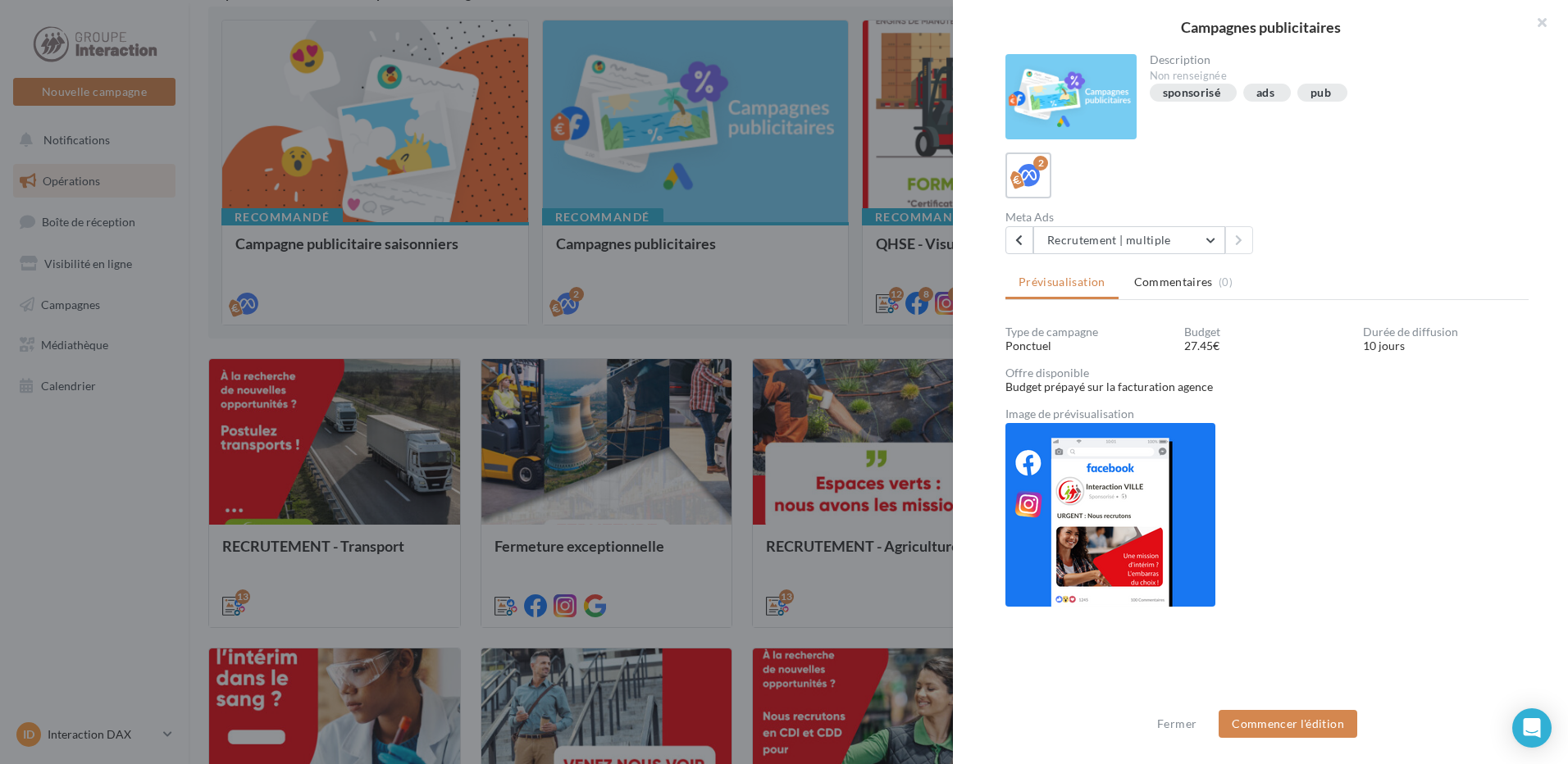
scroll to position [2, 0]
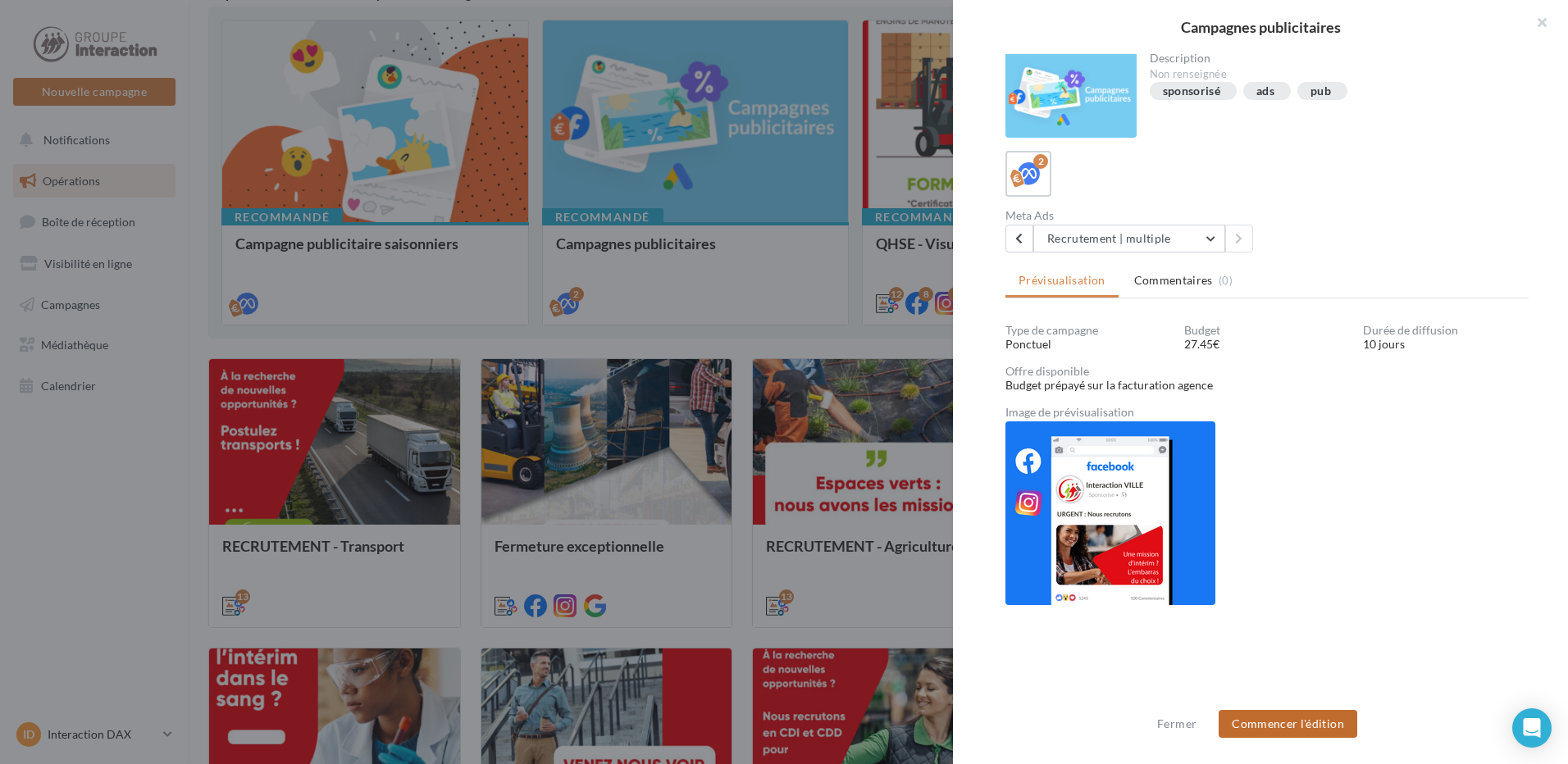
click at [1312, 734] on button "Commencer l'édition" at bounding box center [1288, 724] width 139 height 28
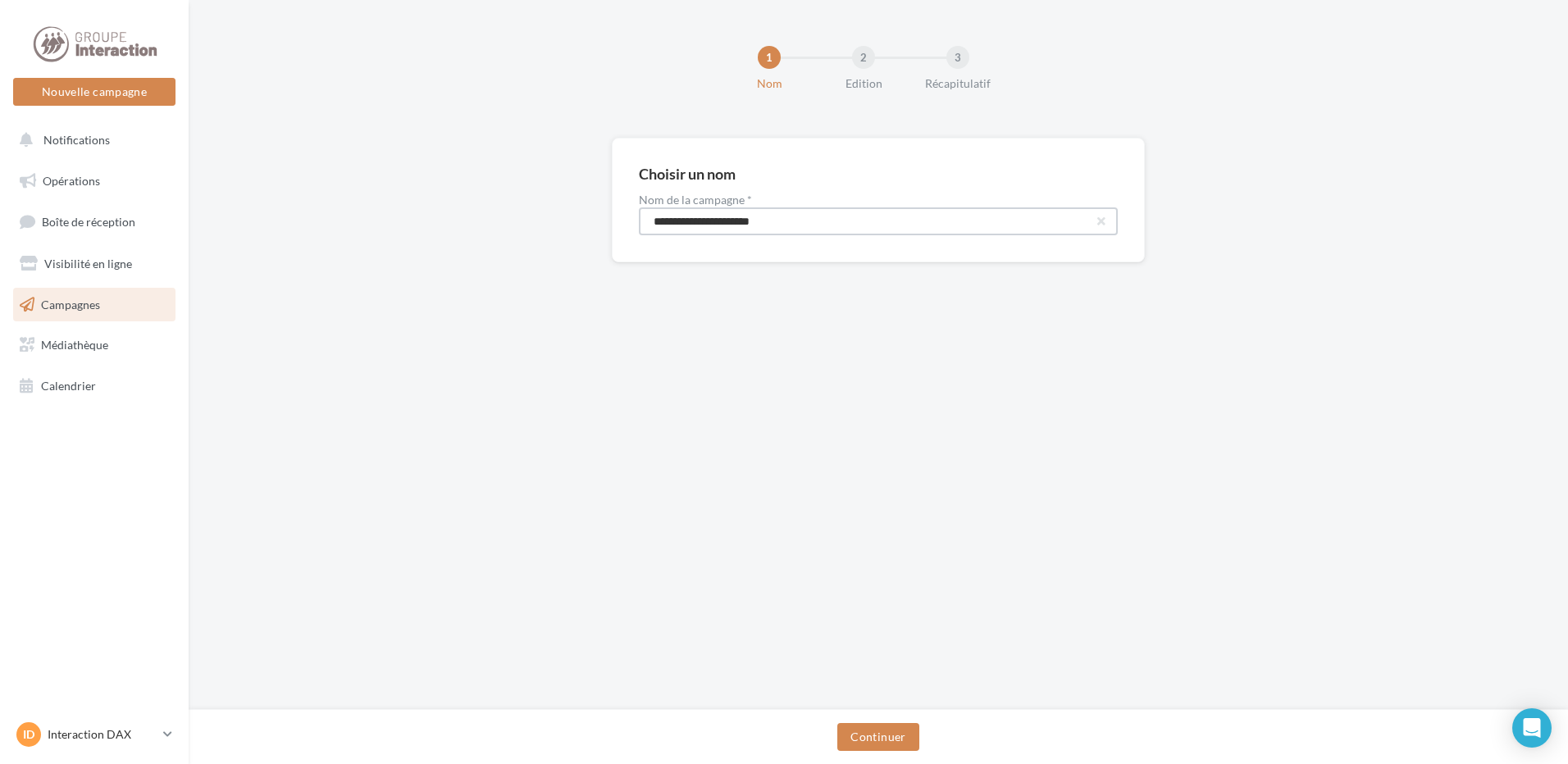
click at [787, 220] on input "**********" at bounding box center [879, 221] width 479 height 28
click at [805, 223] on input "**********" at bounding box center [879, 221] width 479 height 28
type input "**********"
click at [877, 740] on button "Continuer" at bounding box center [878, 736] width 82 height 28
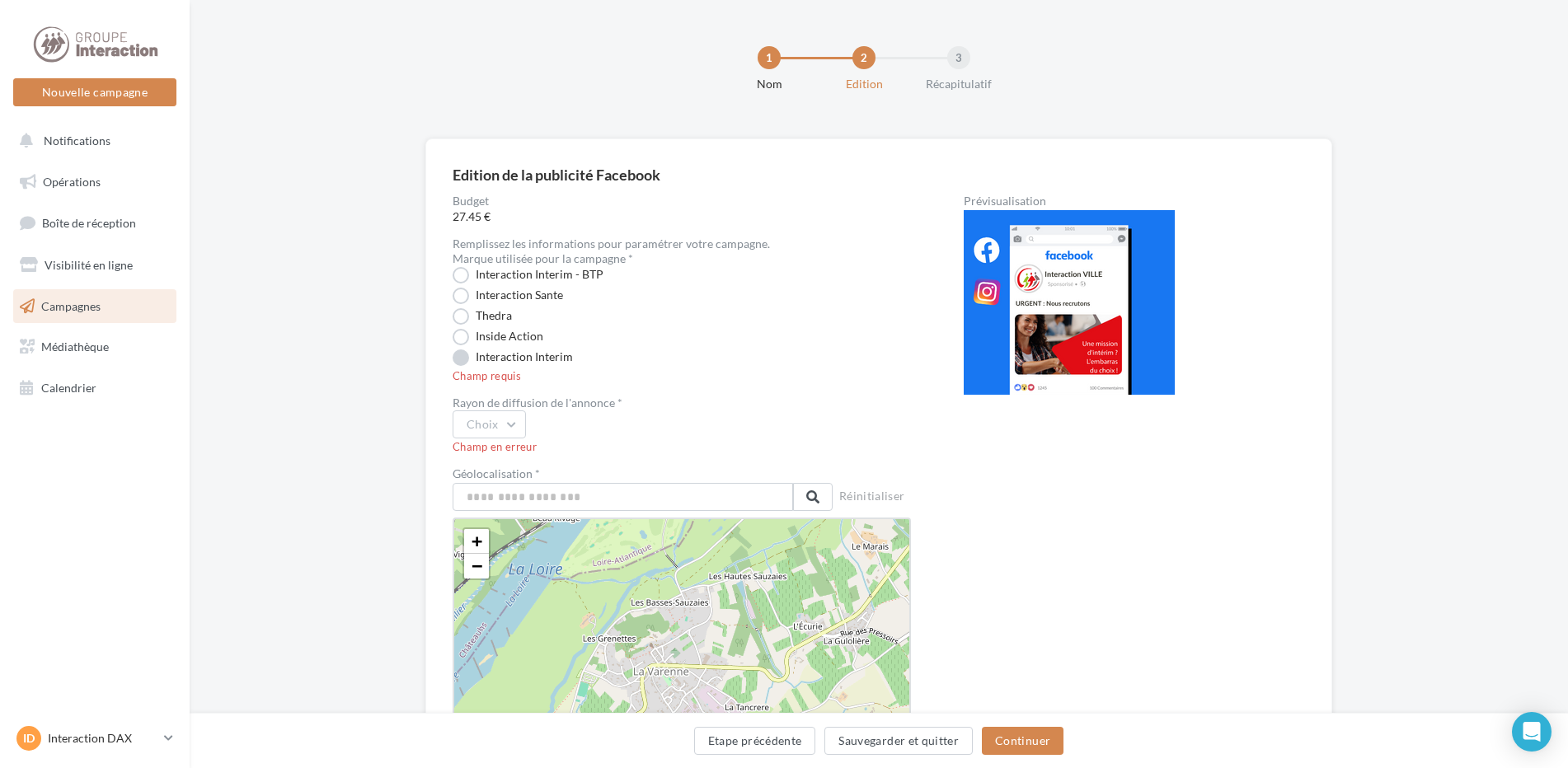
click at [459, 365] on label "Interaction Interim" at bounding box center [513, 358] width 120 height 17
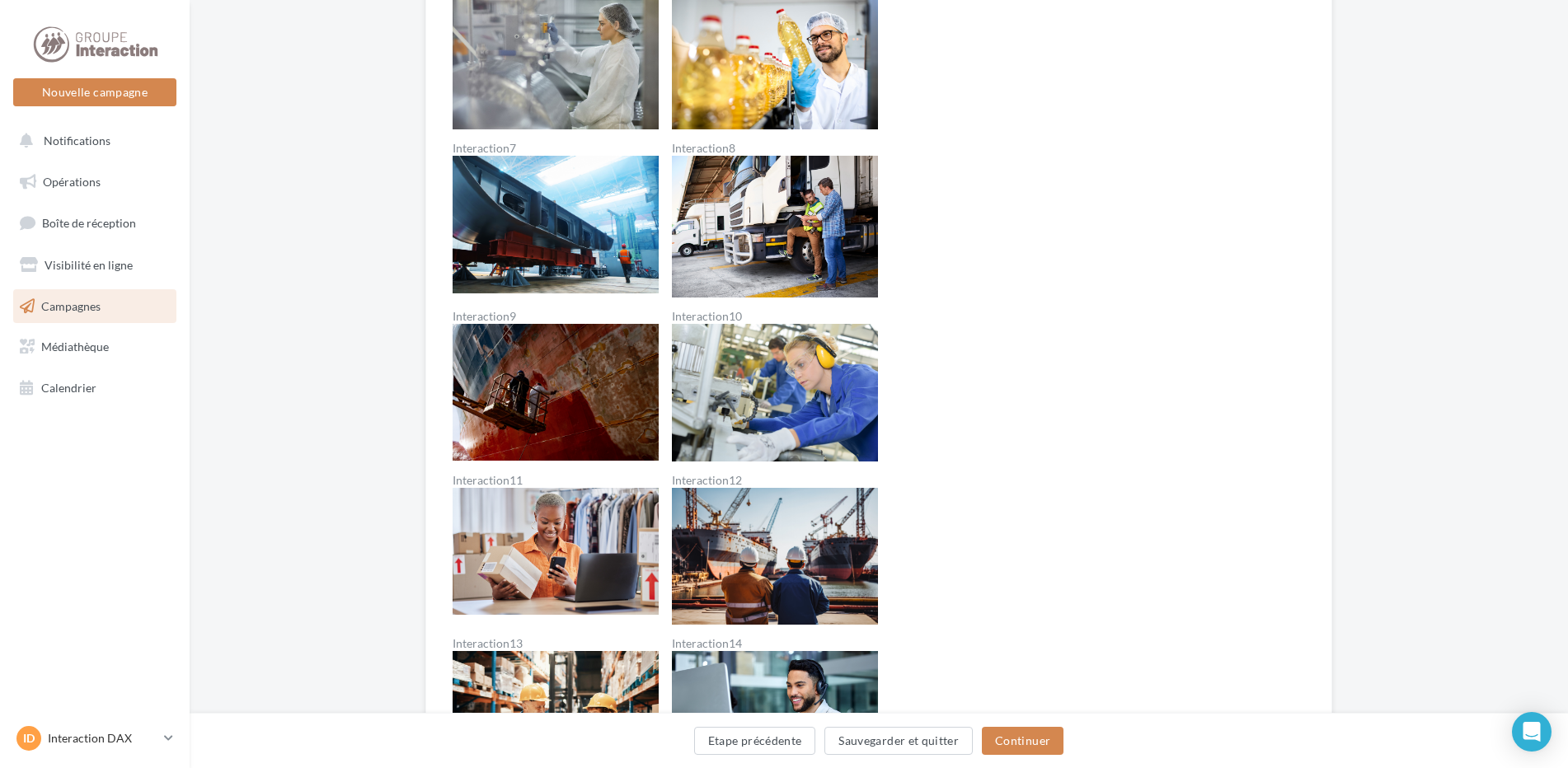
scroll to position [989, 0]
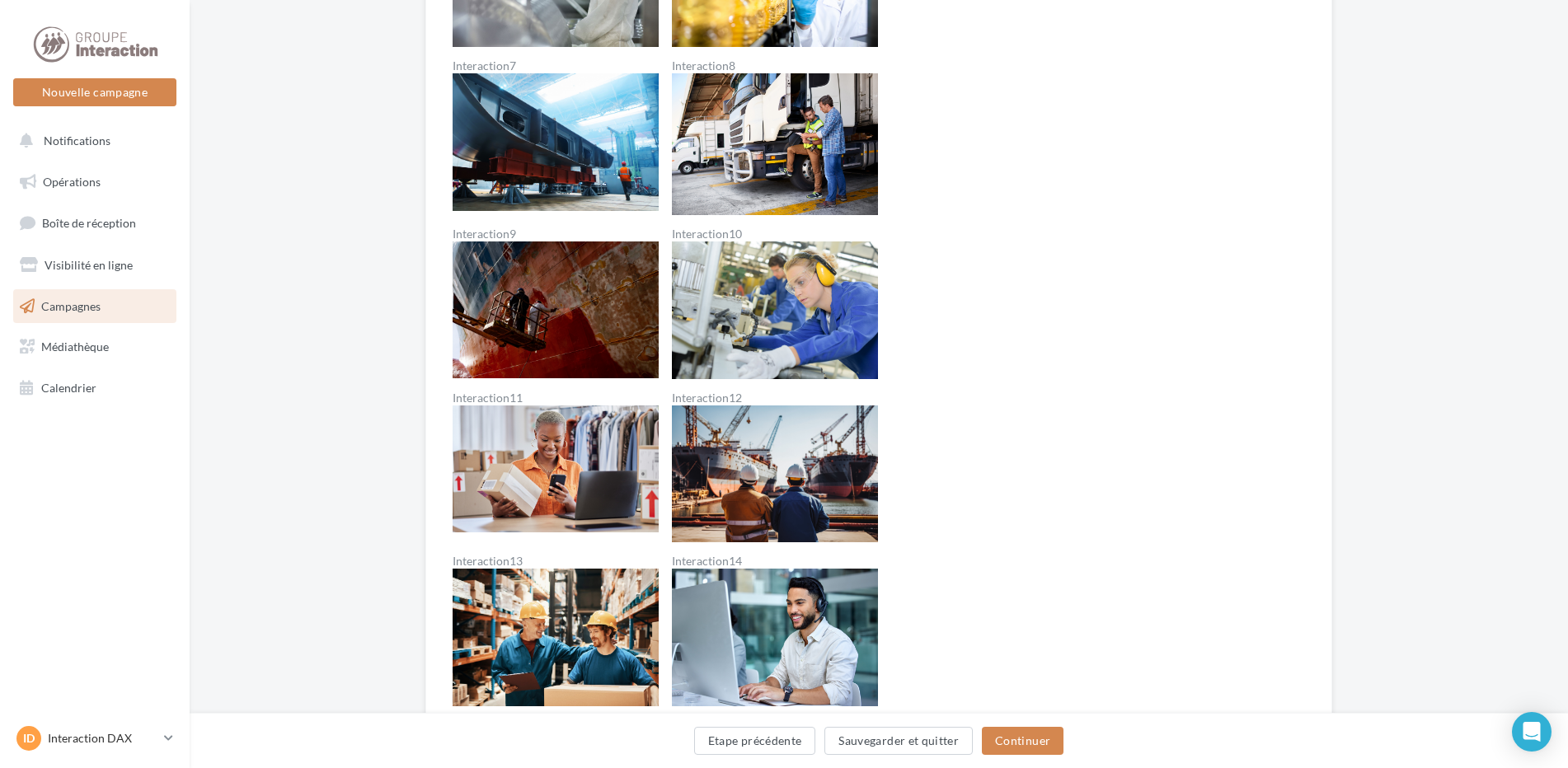
click at [737, 296] on img at bounding box center [775, 310] width 206 height 138
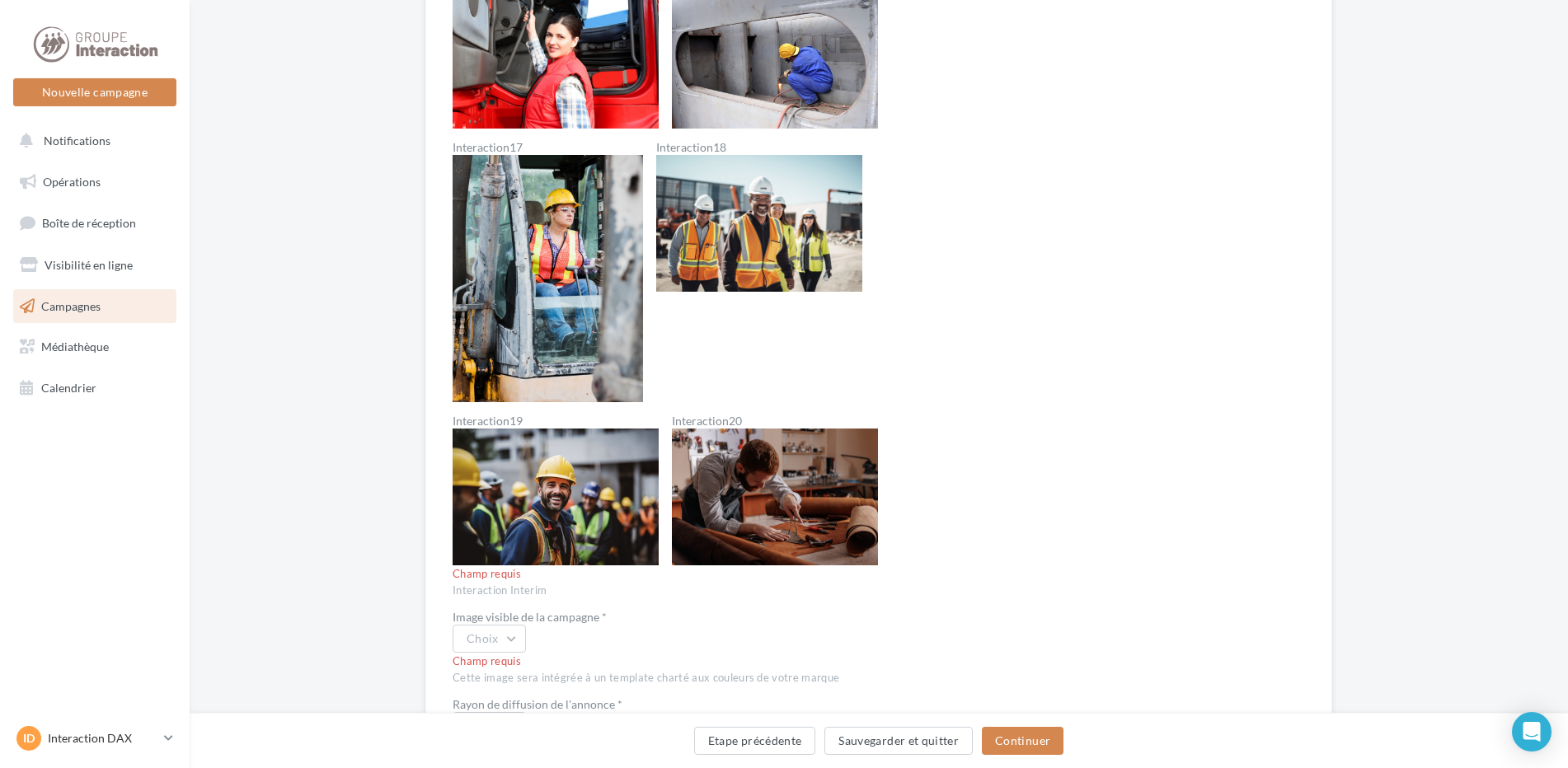
scroll to position [1978, 0]
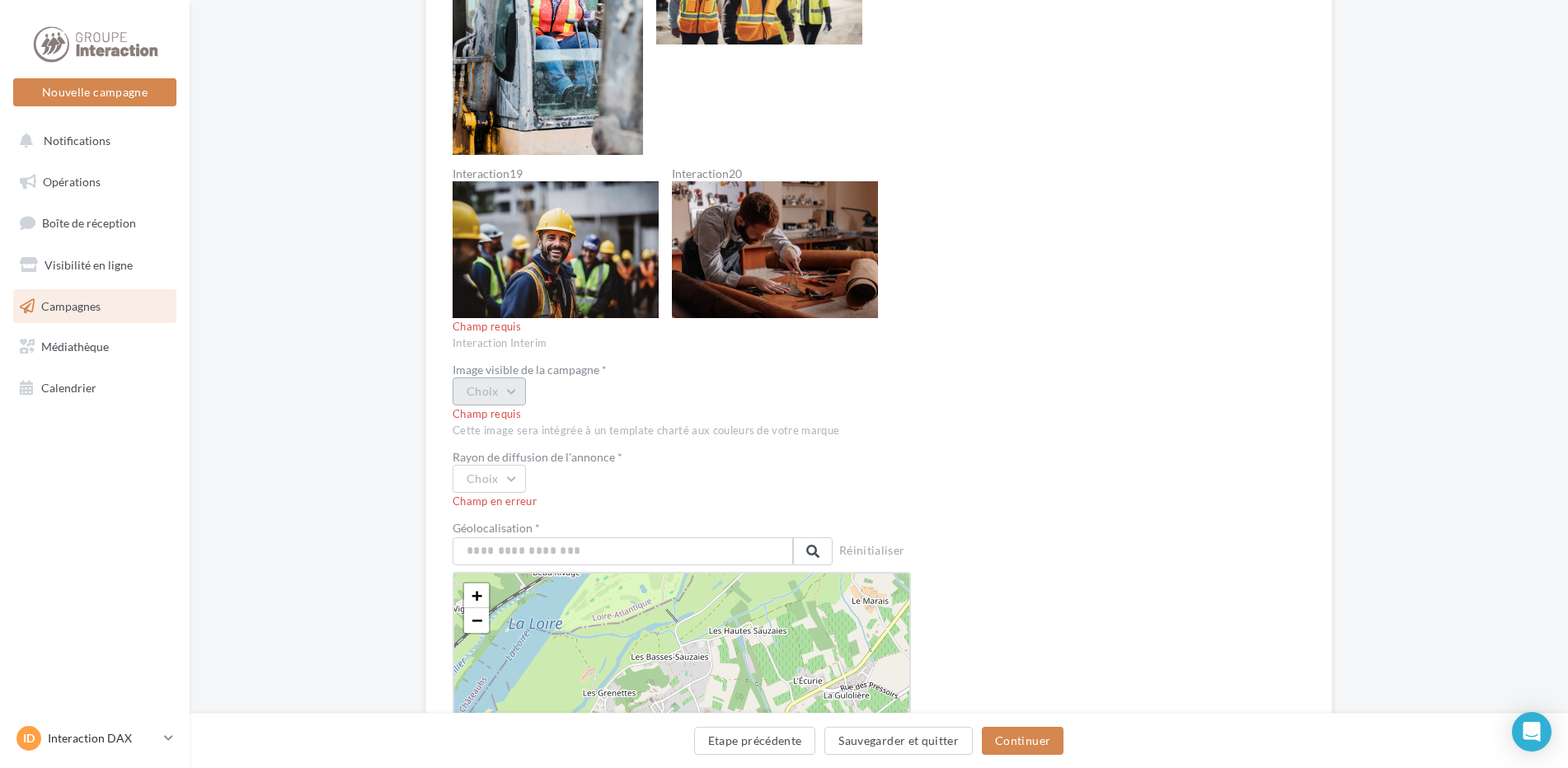
click at [512, 391] on button "Choix" at bounding box center [489, 391] width 74 height 28
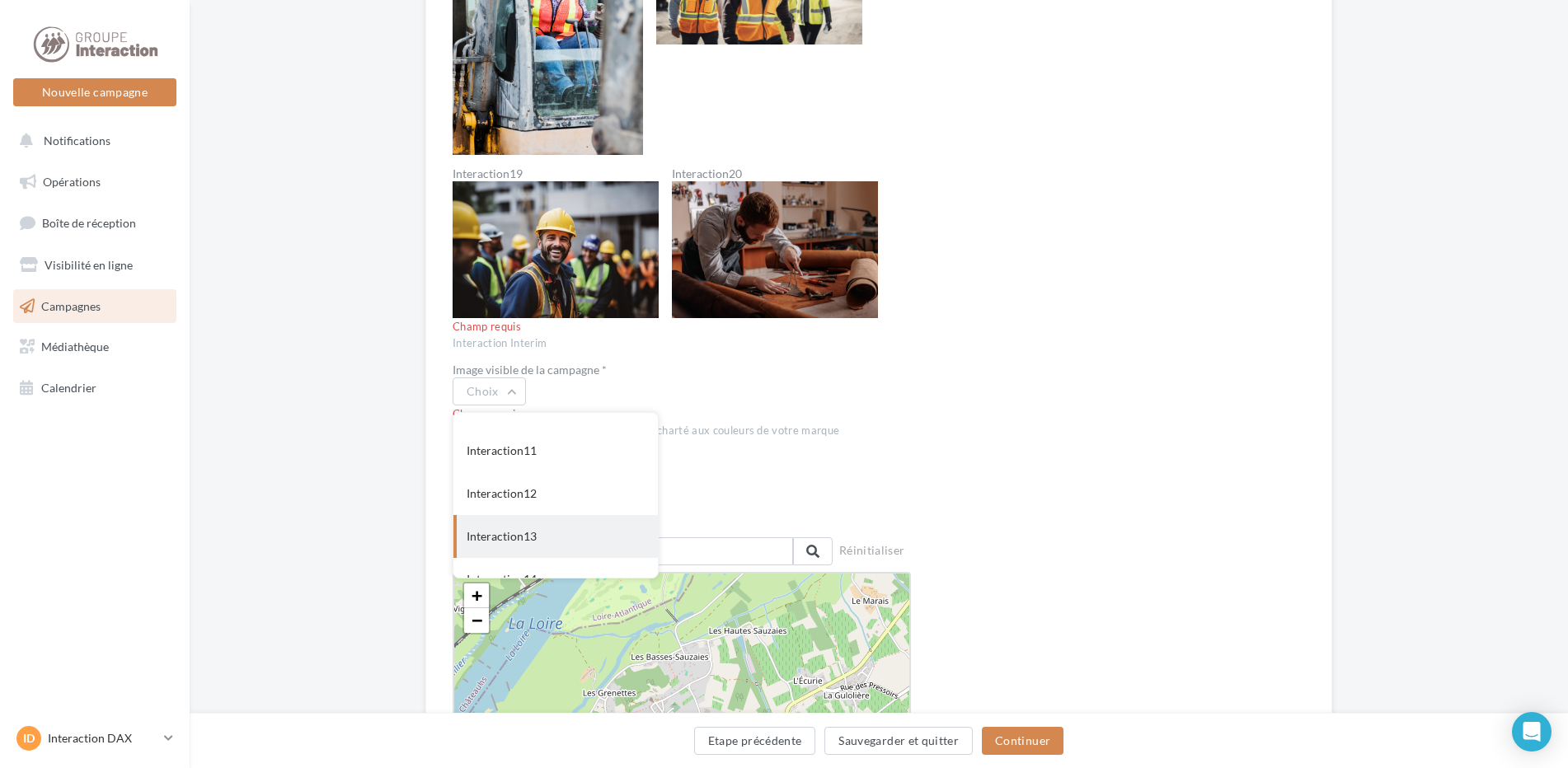
click at [543, 536] on div "Interaction13" at bounding box center [556, 537] width 205 height 43
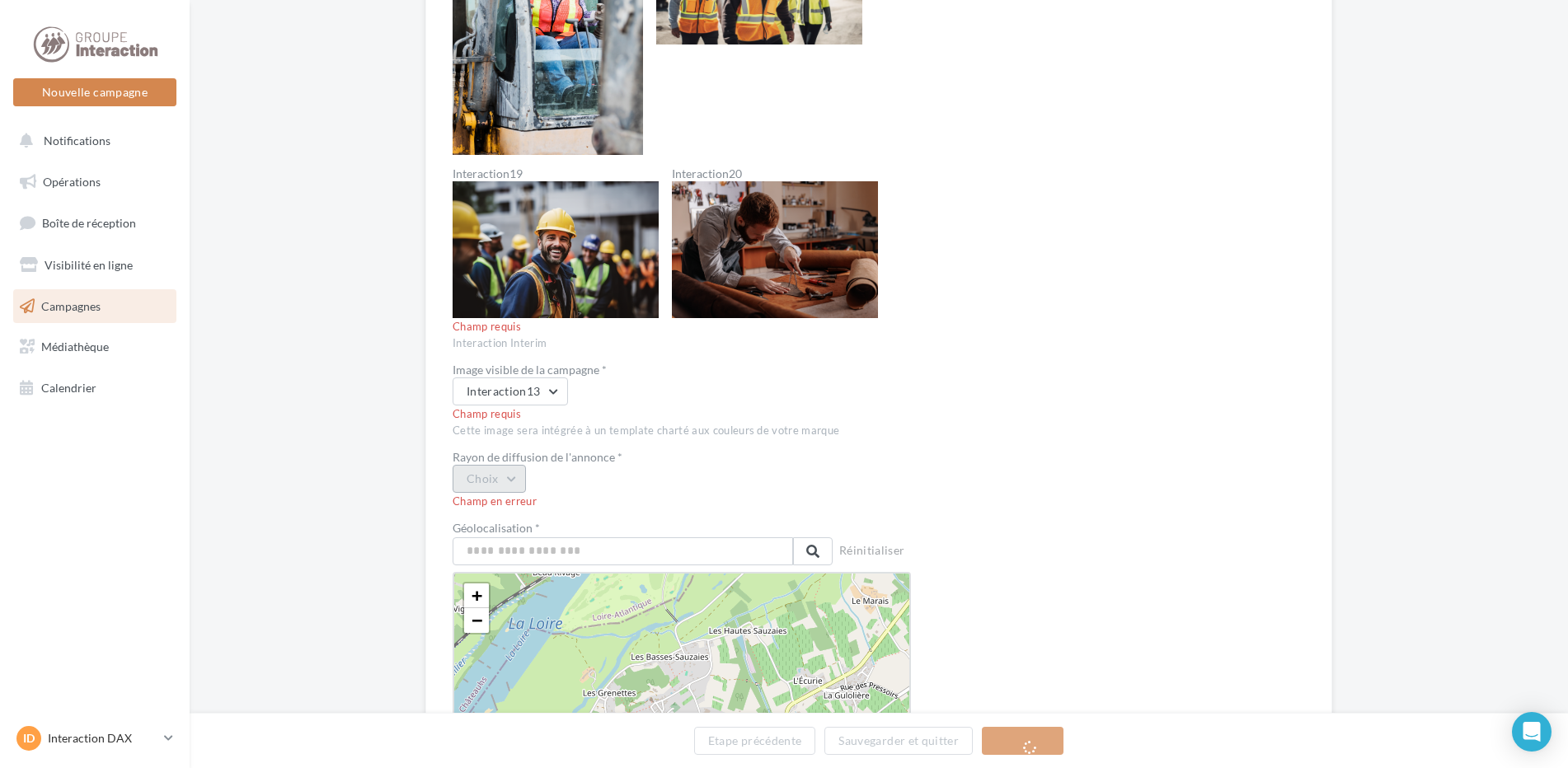
click at [499, 471] on button "Choix" at bounding box center [489, 478] width 74 height 28
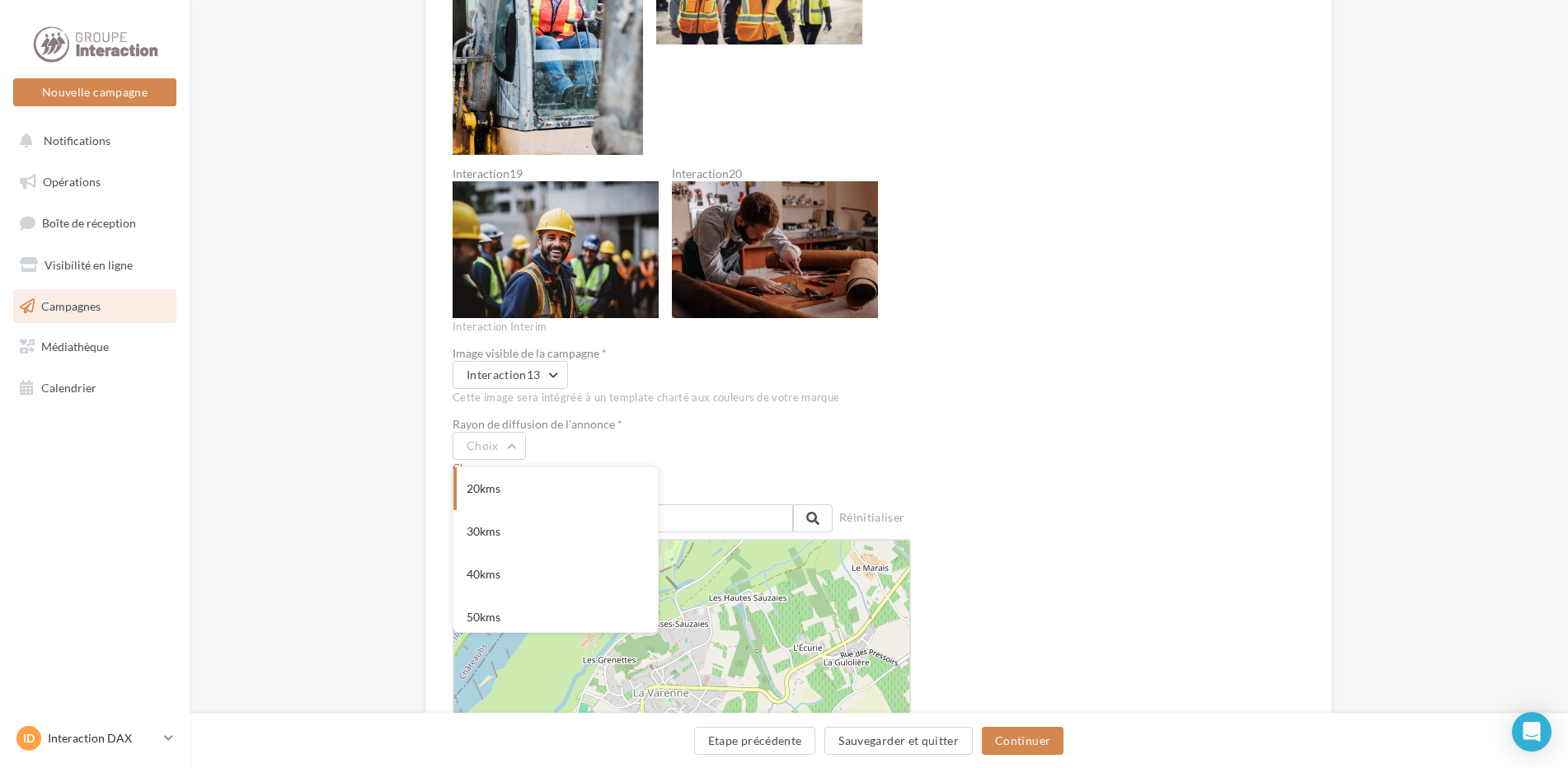
click at [491, 491] on div "20kms" at bounding box center [556, 488] width 205 height 43
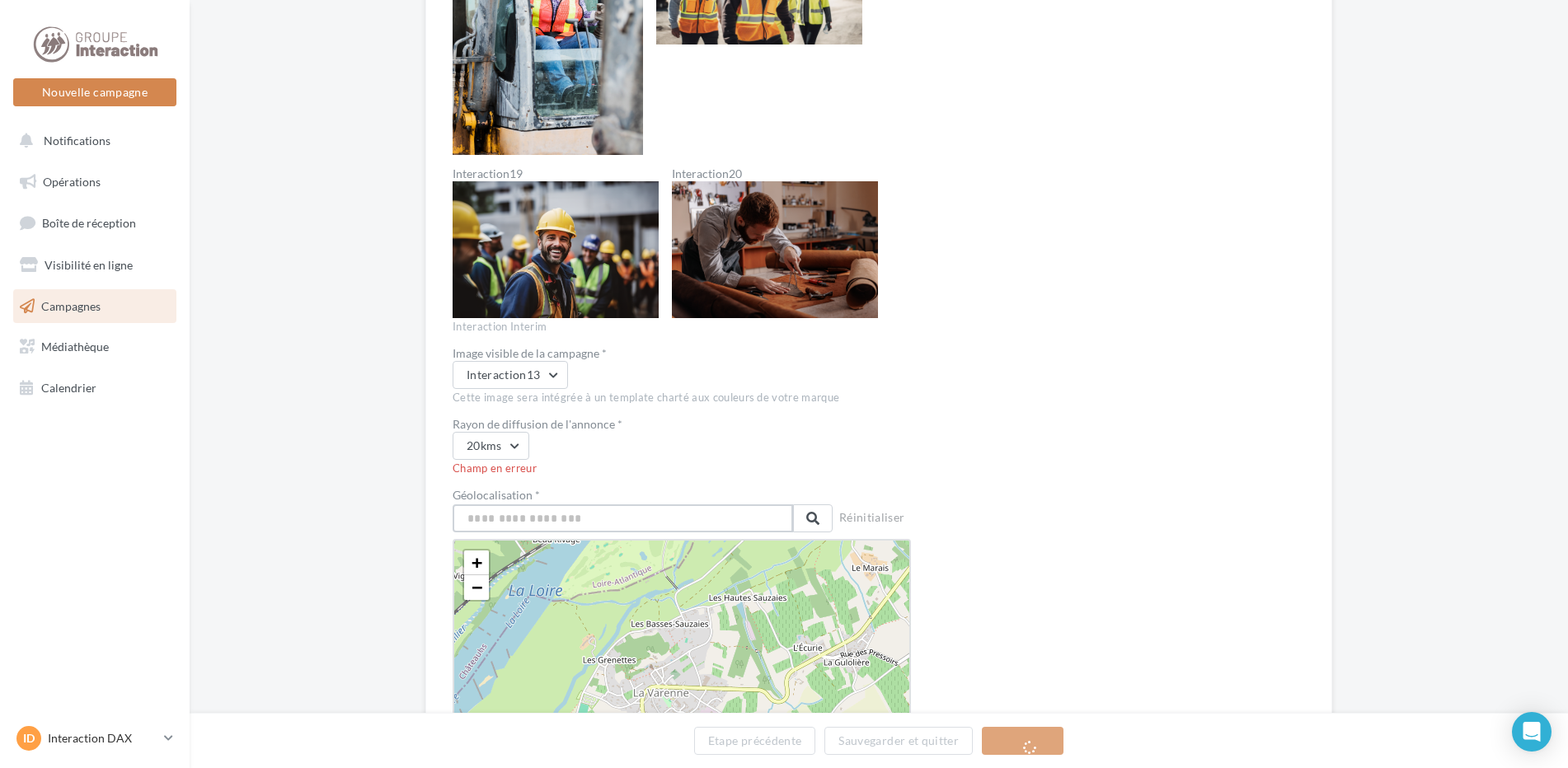
click at [554, 516] on input "text" at bounding box center [623, 518] width 341 height 28
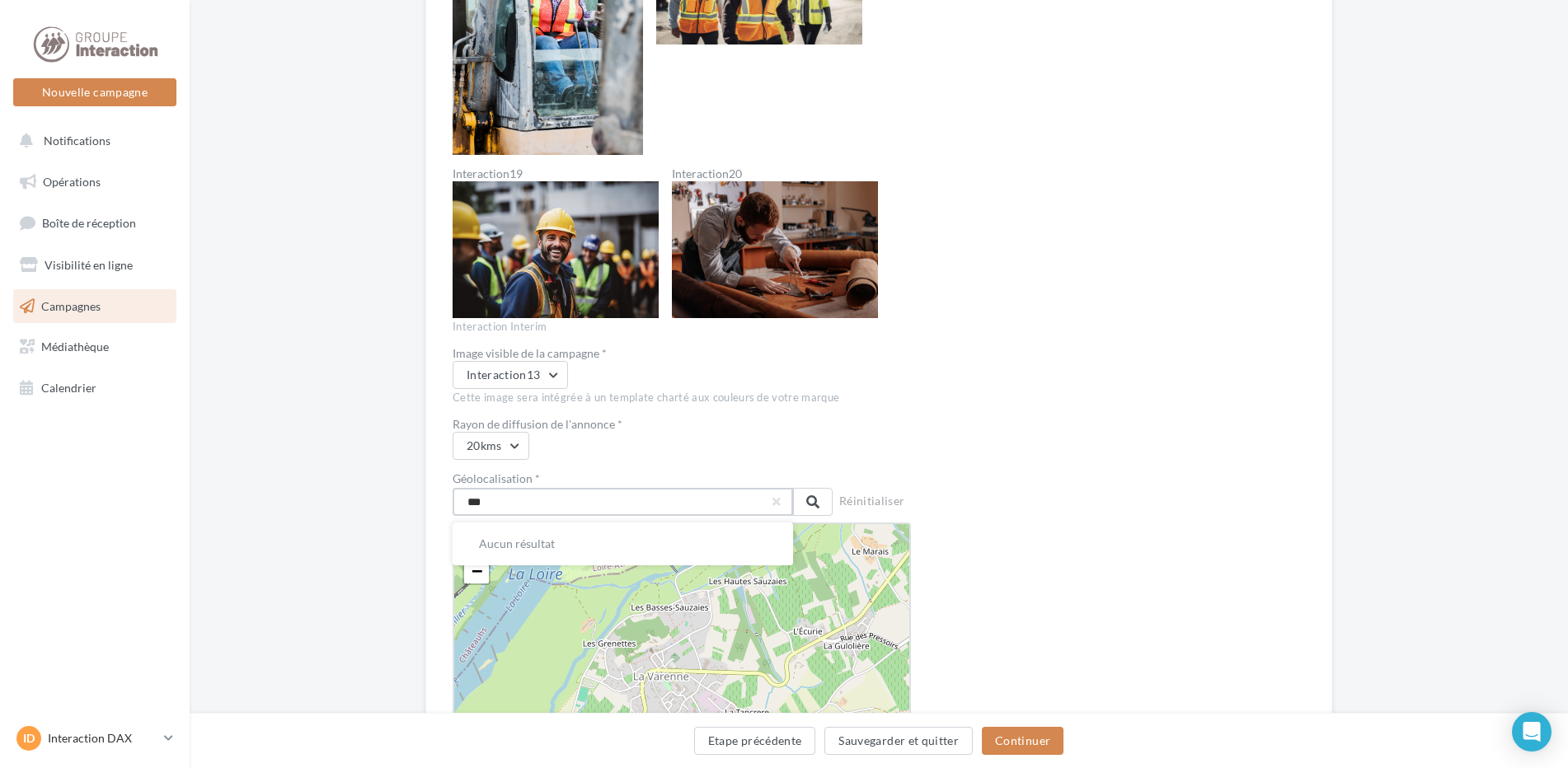
drag, startPoint x: 533, startPoint y: 503, endPoint x: 410, endPoint y: 500, distance: 123.0
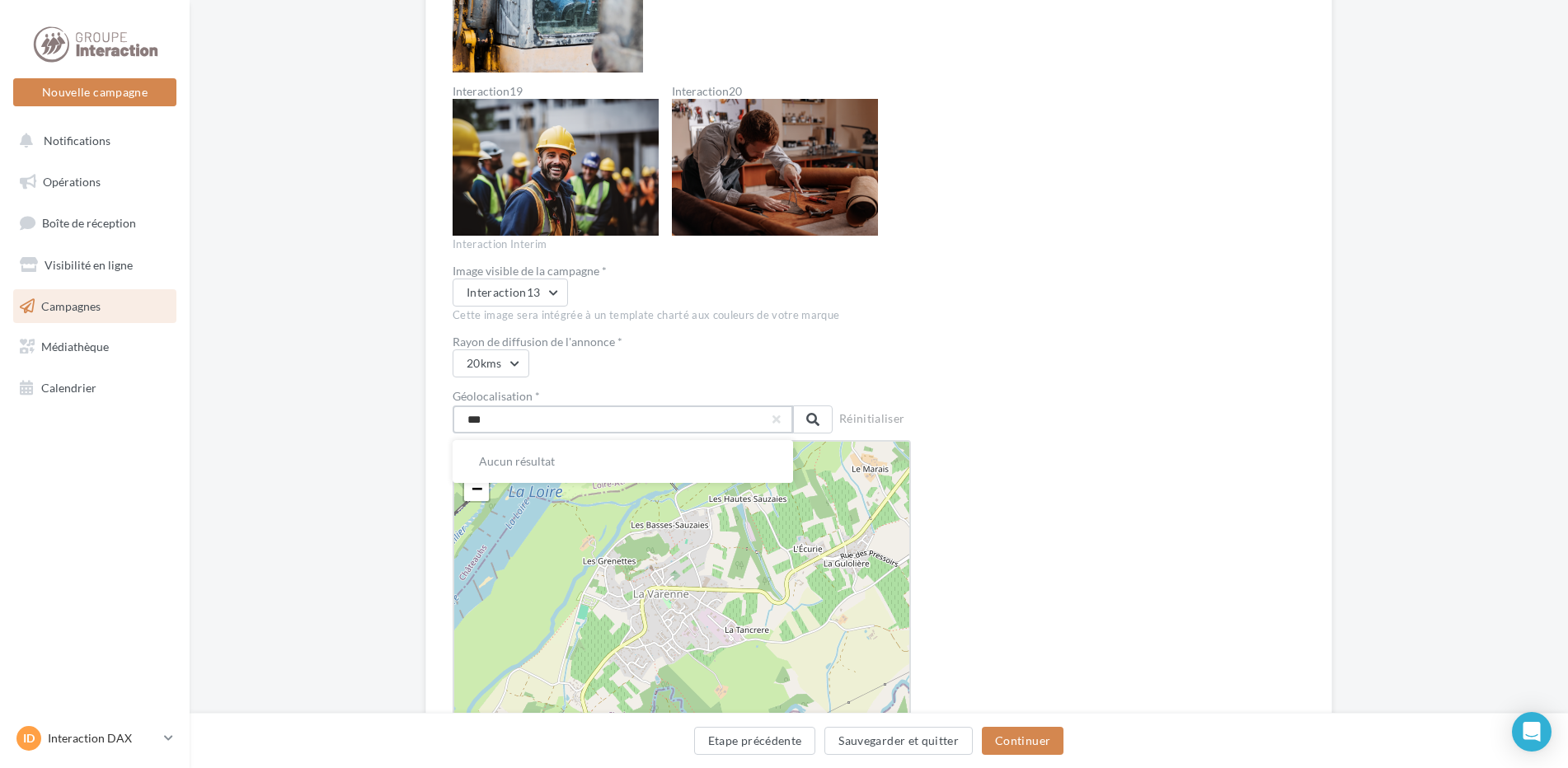
scroll to position [2143, 0]
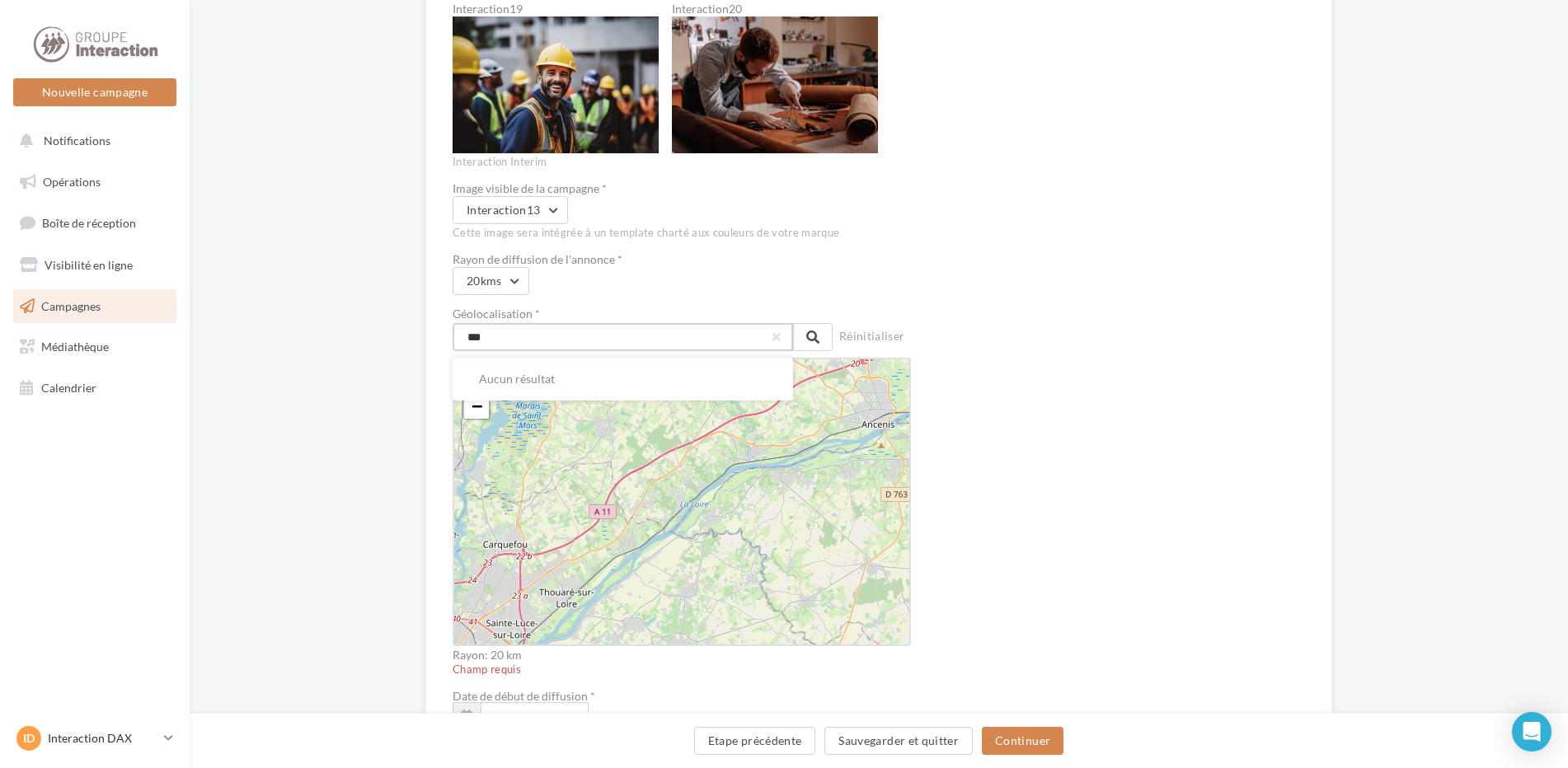
drag, startPoint x: 501, startPoint y: 342, endPoint x: 446, endPoint y: 333, distance: 55.7
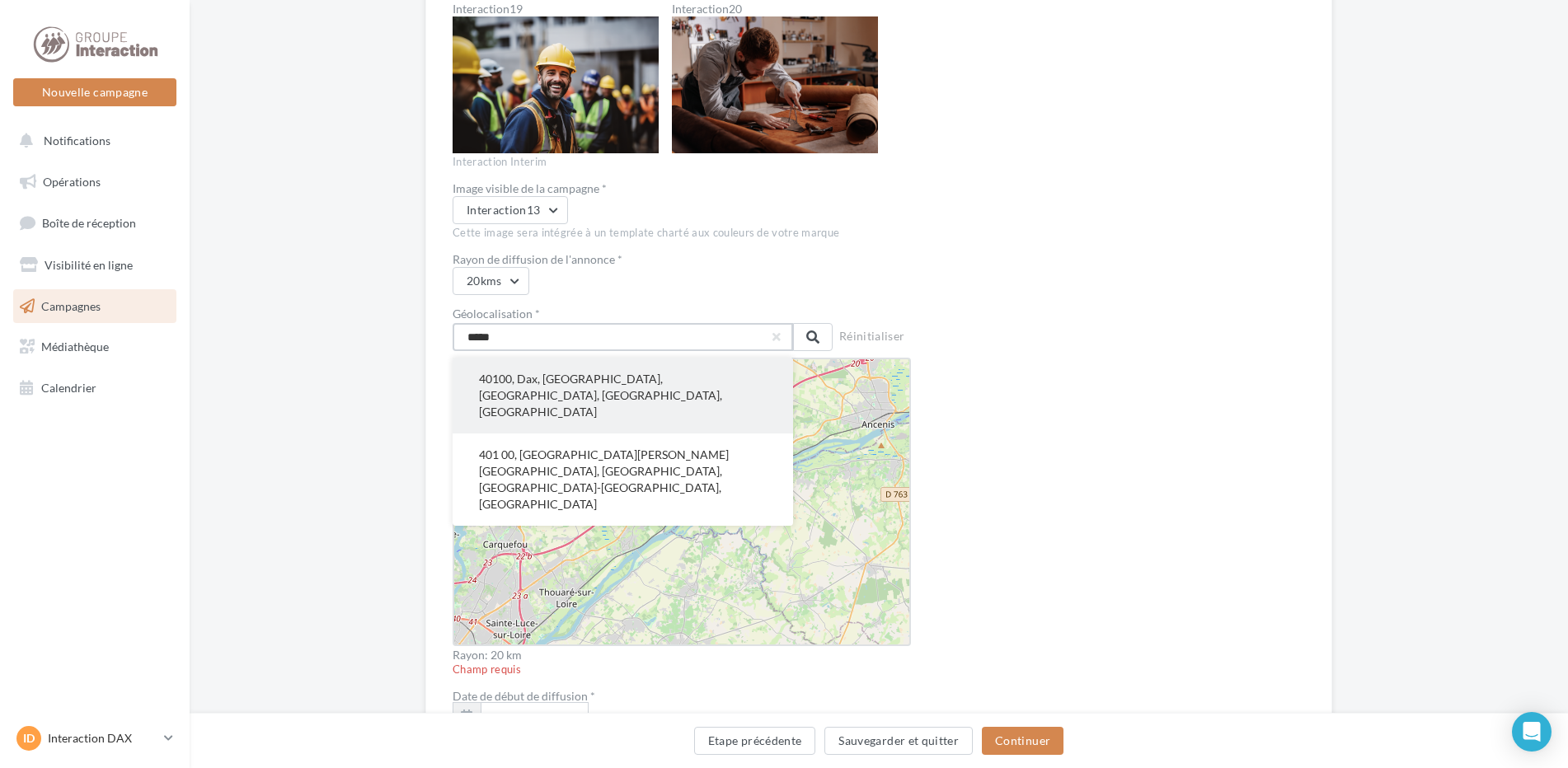
type input "*****"
click at [598, 395] on button "40100, Dax, Landes, Nouvelle-Aquitaine, France métropolitaine, France" at bounding box center [623, 395] width 341 height 76
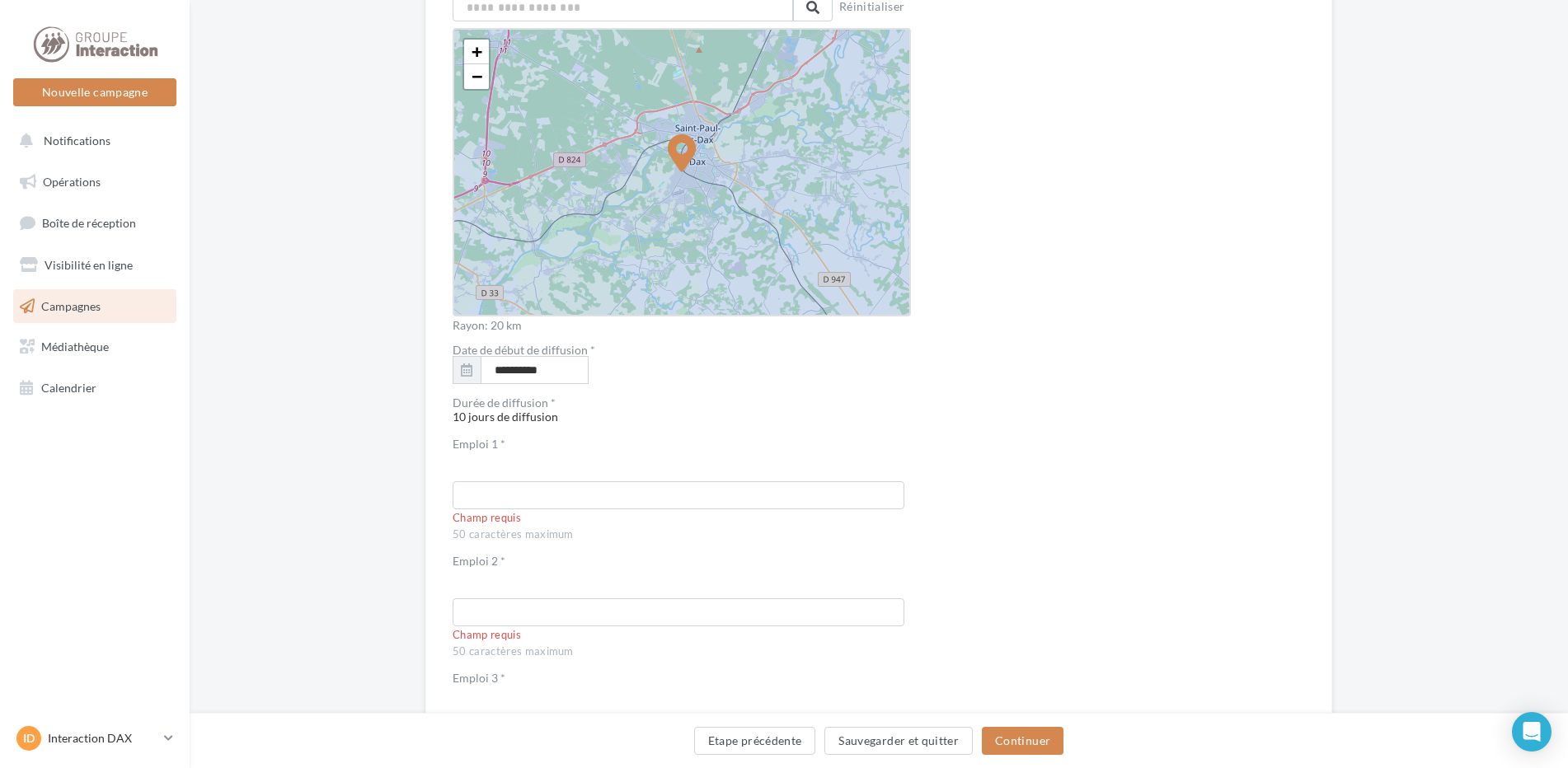
scroll to position [2555, 0]
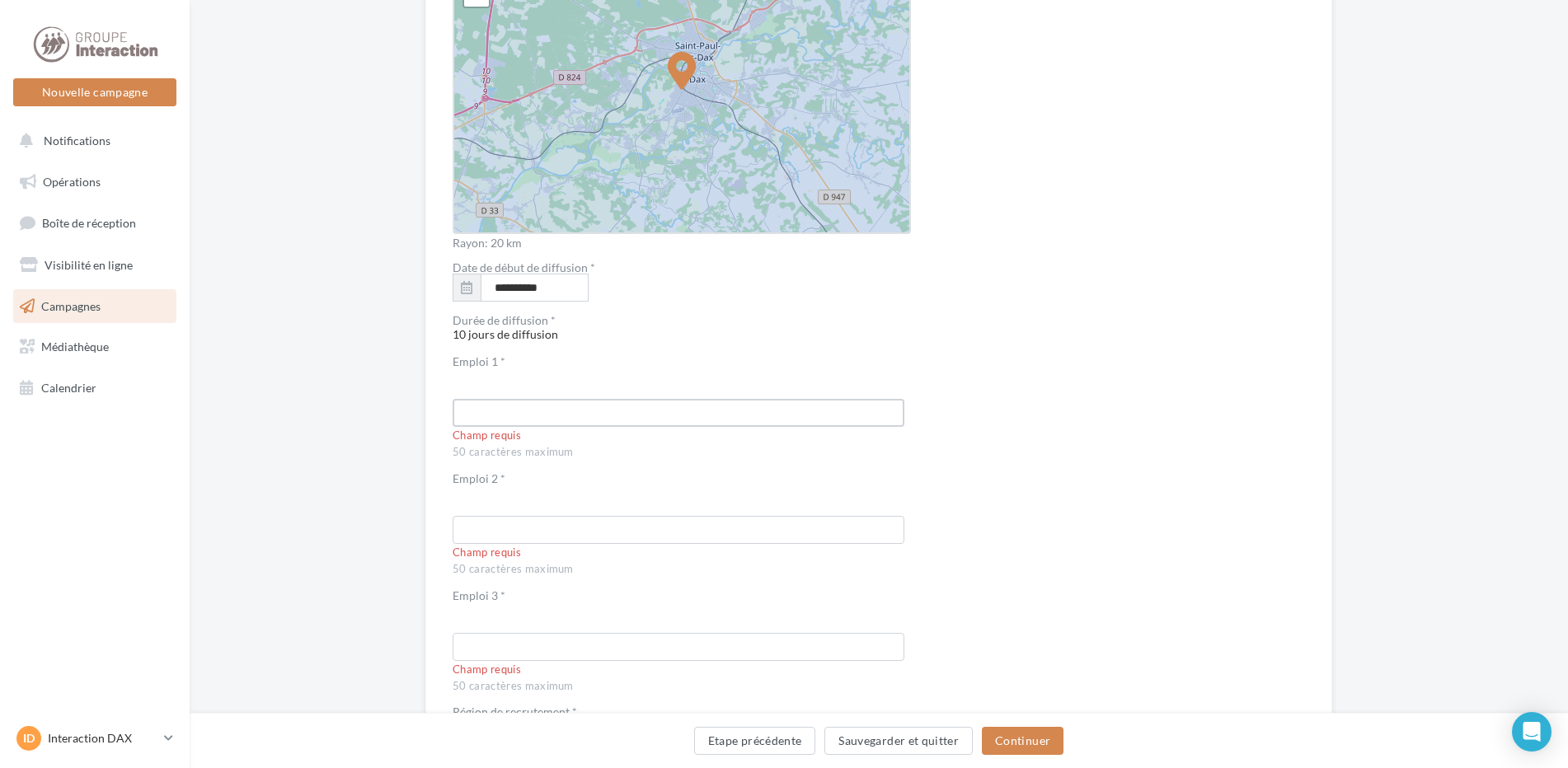
click at [539, 416] on input "text" at bounding box center [679, 412] width 452 height 28
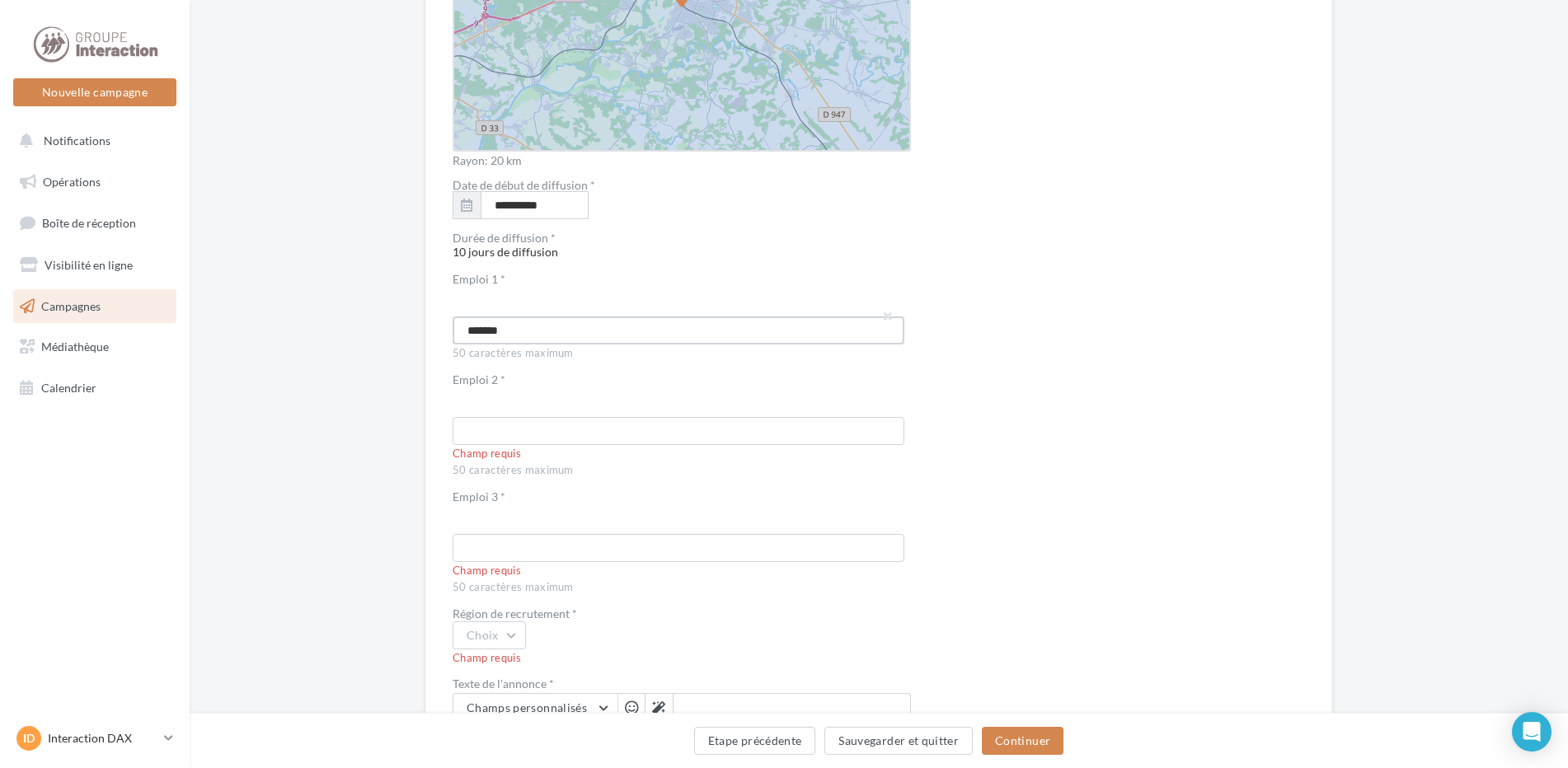
click at [463, 332] on input "*******" at bounding box center [679, 330] width 452 height 28
type input "*******"
click at [505, 422] on input "text" at bounding box center [679, 431] width 452 height 28
type input "**********"
click at [528, 564] on div "Champ requis" at bounding box center [682, 571] width 458 height 15
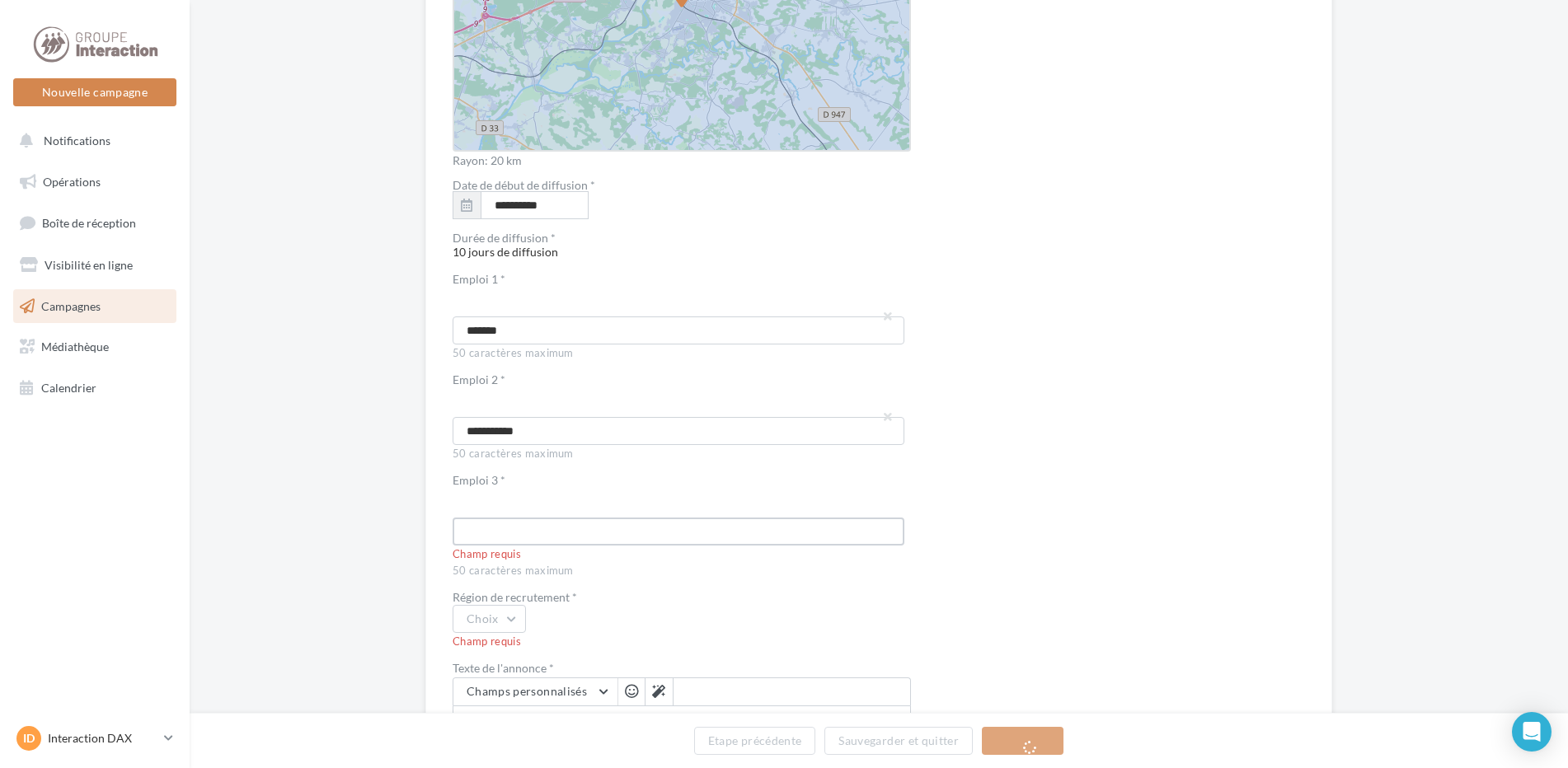
click at [510, 536] on input "text" at bounding box center [679, 531] width 452 height 28
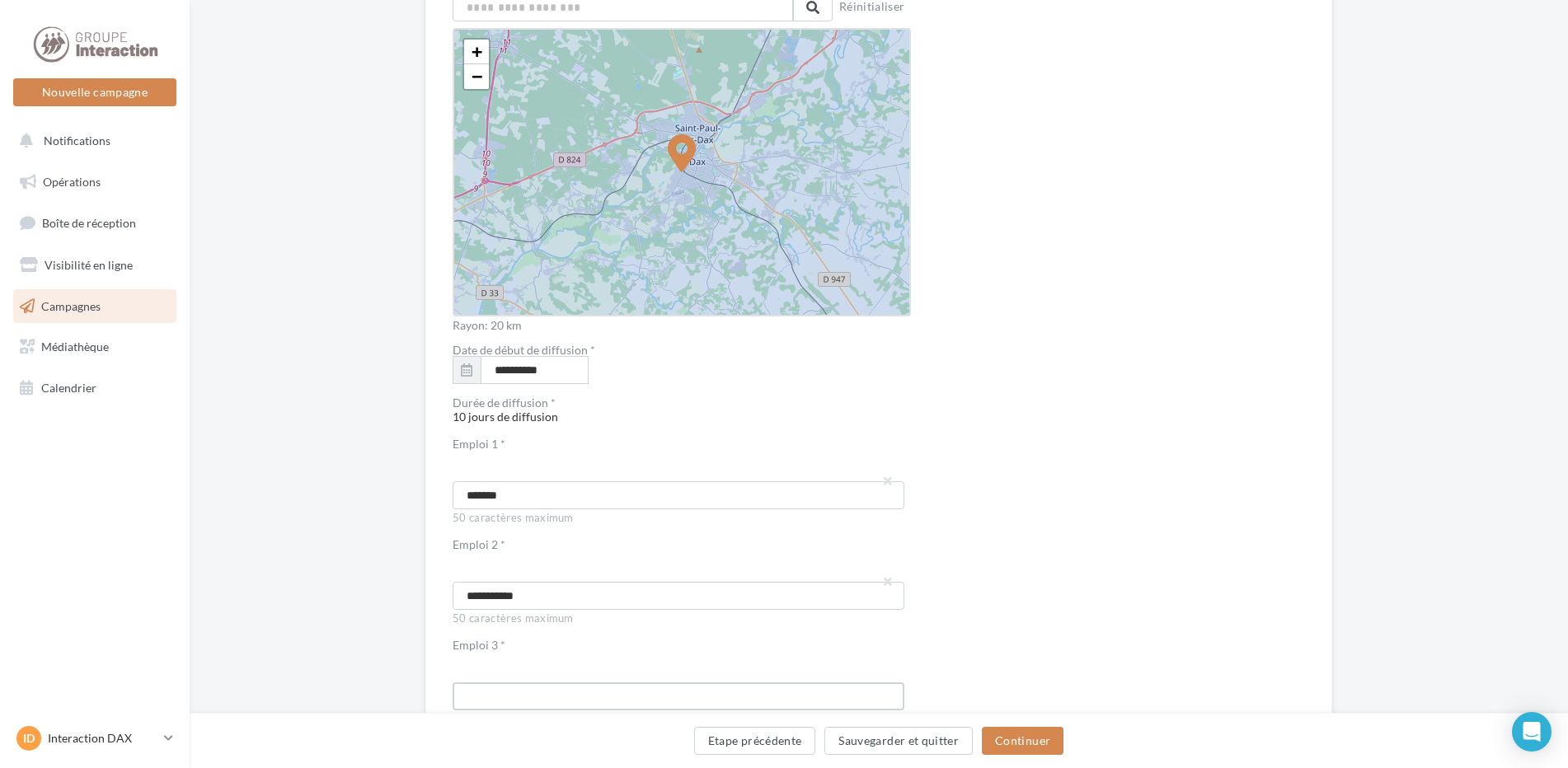
scroll to position [2802, 0]
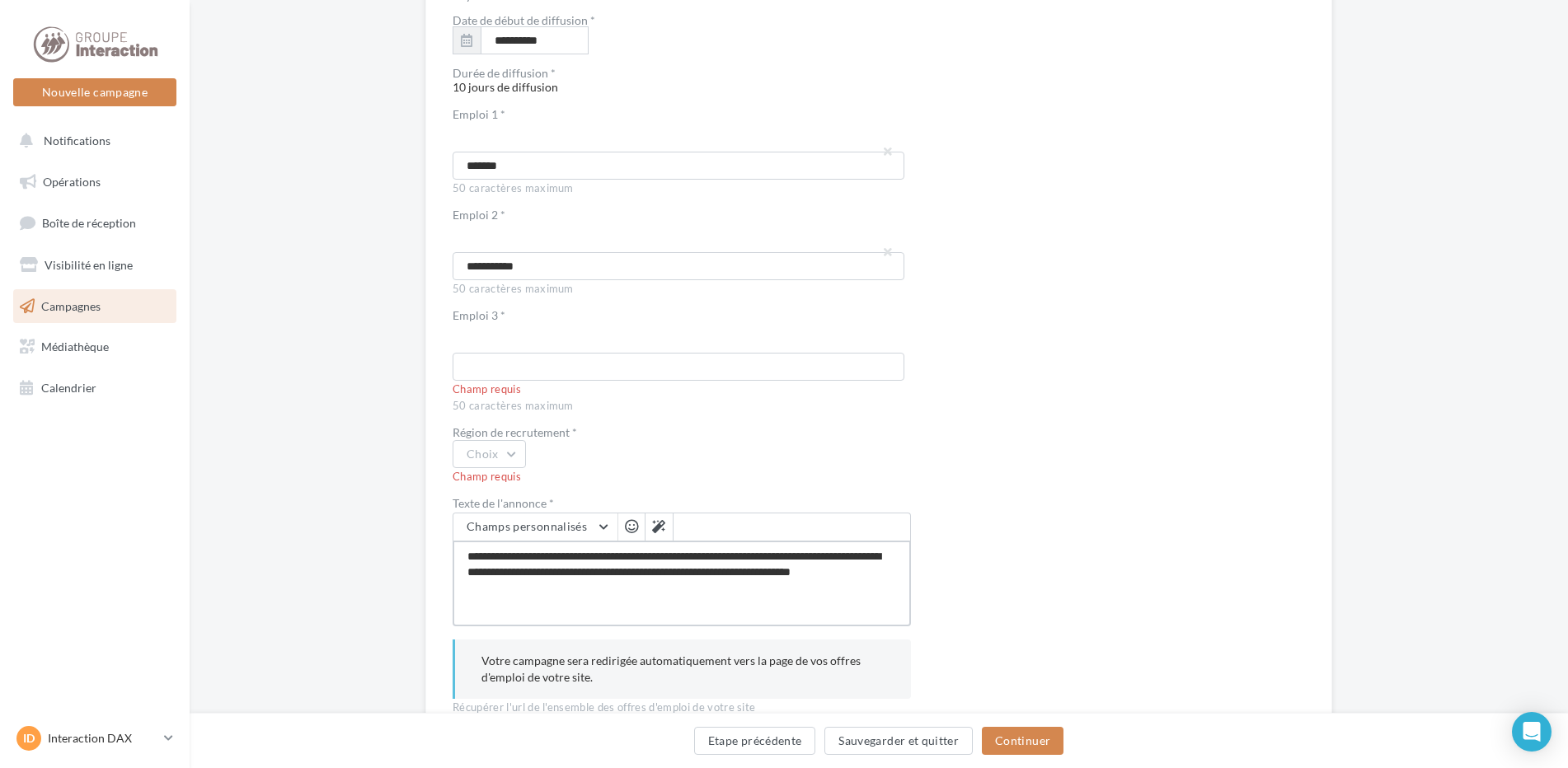
drag, startPoint x: 683, startPoint y: 573, endPoint x: 649, endPoint y: 574, distance: 34.0
click at [649, 574] on textarea "**********" at bounding box center [682, 583] width 458 height 85
type textarea "**********"
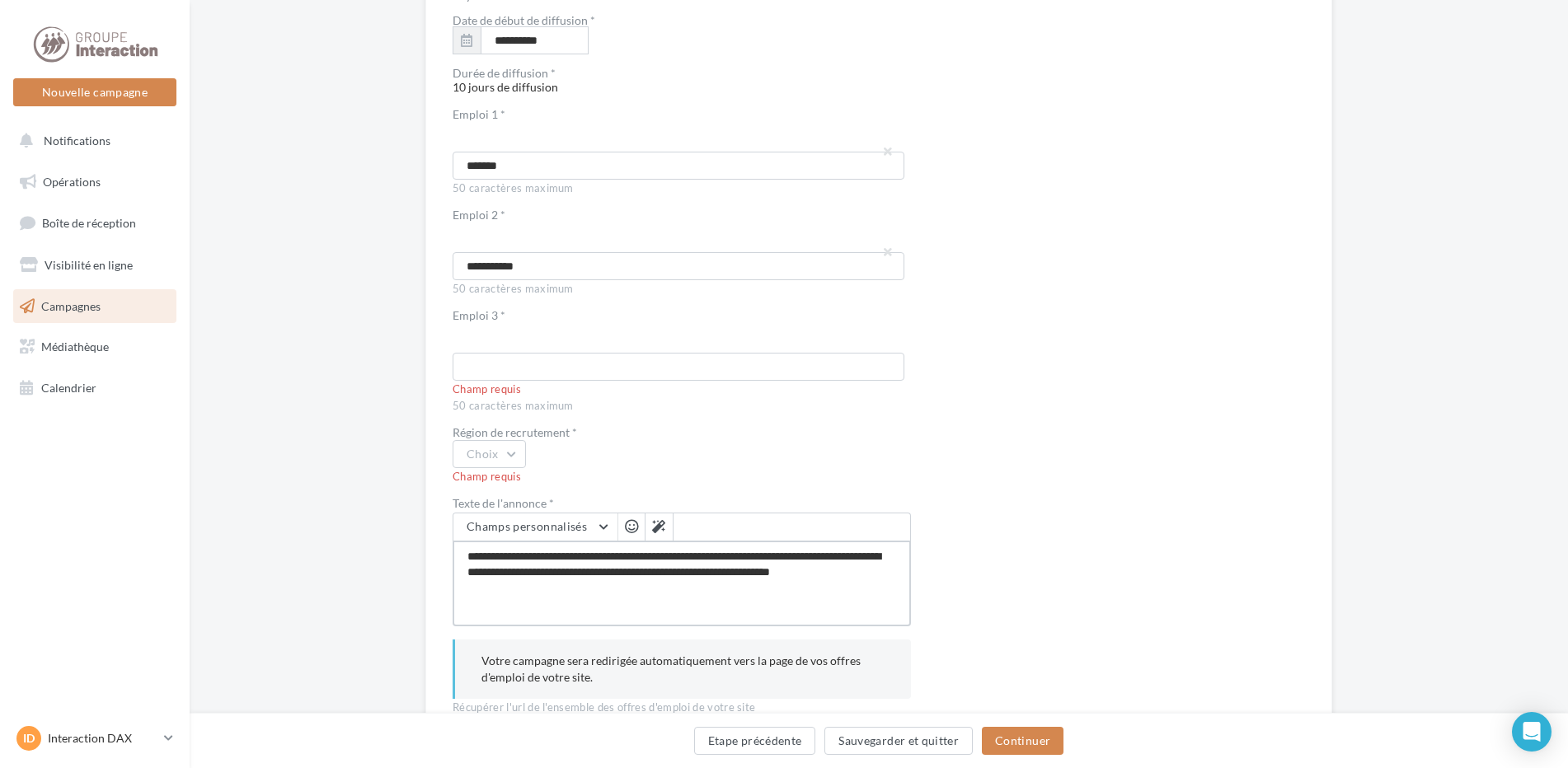
type textarea "**********"
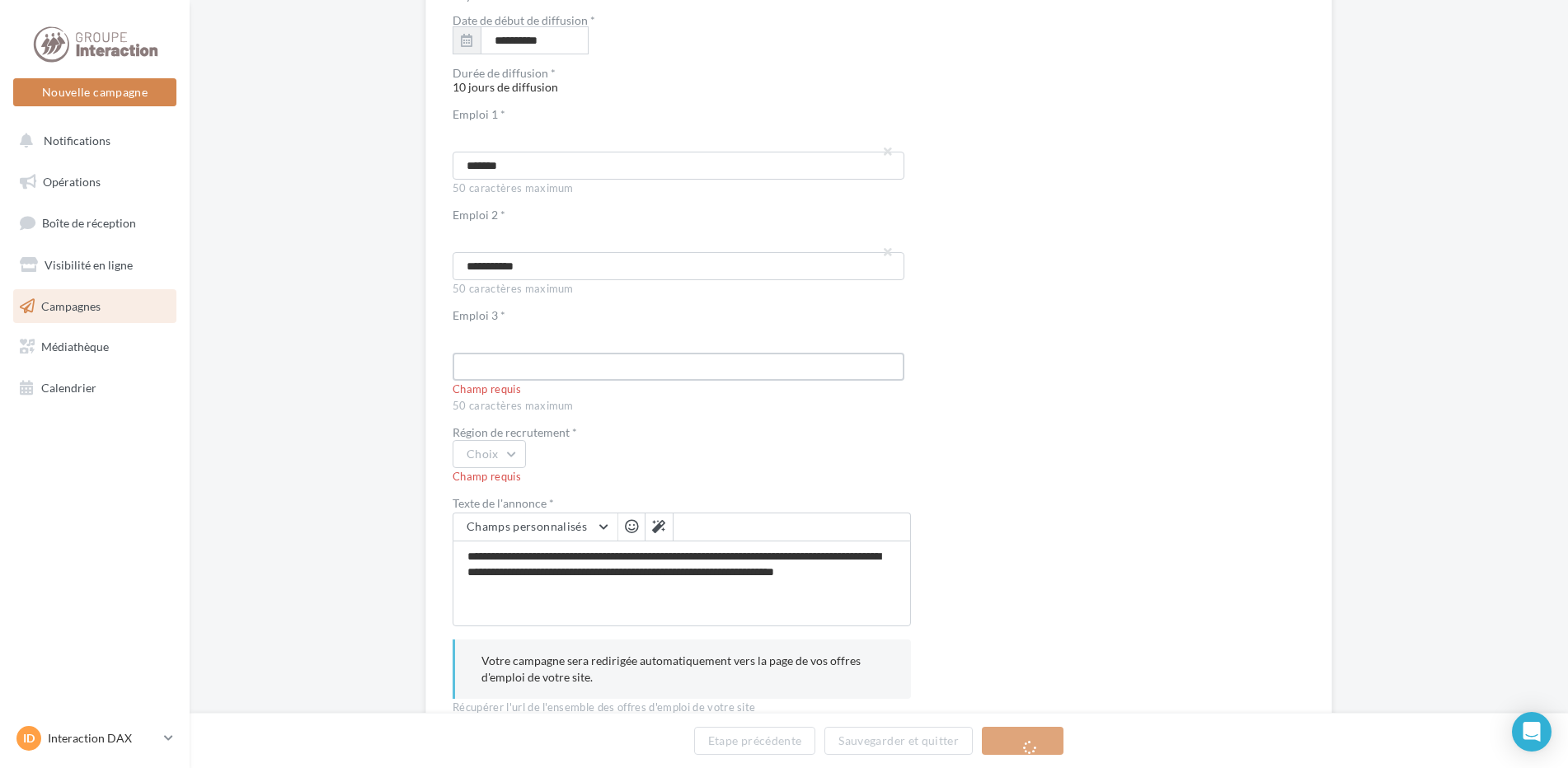
click at [537, 373] on input "text" at bounding box center [679, 367] width 452 height 28
click at [702, 580] on textarea "**********" at bounding box center [682, 583] width 458 height 85
drag, startPoint x: 791, startPoint y: 575, endPoint x: 879, endPoint y: 576, distance: 88.0
click at [879, 576] on textarea "**********" at bounding box center [682, 583] width 458 height 85
click at [716, 589] on textarea "**********" at bounding box center [682, 583] width 458 height 85
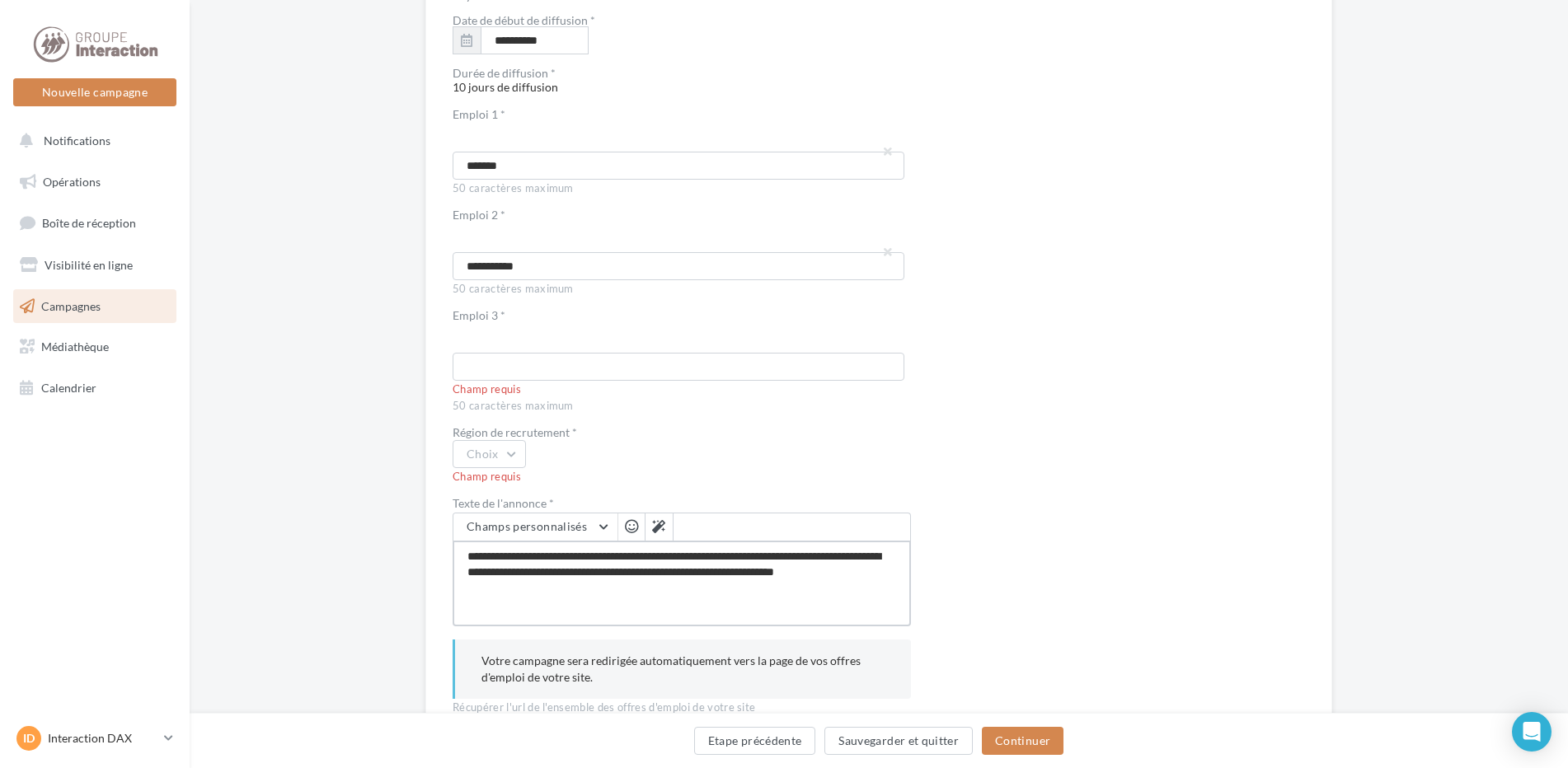
scroll to position [2873, 0]
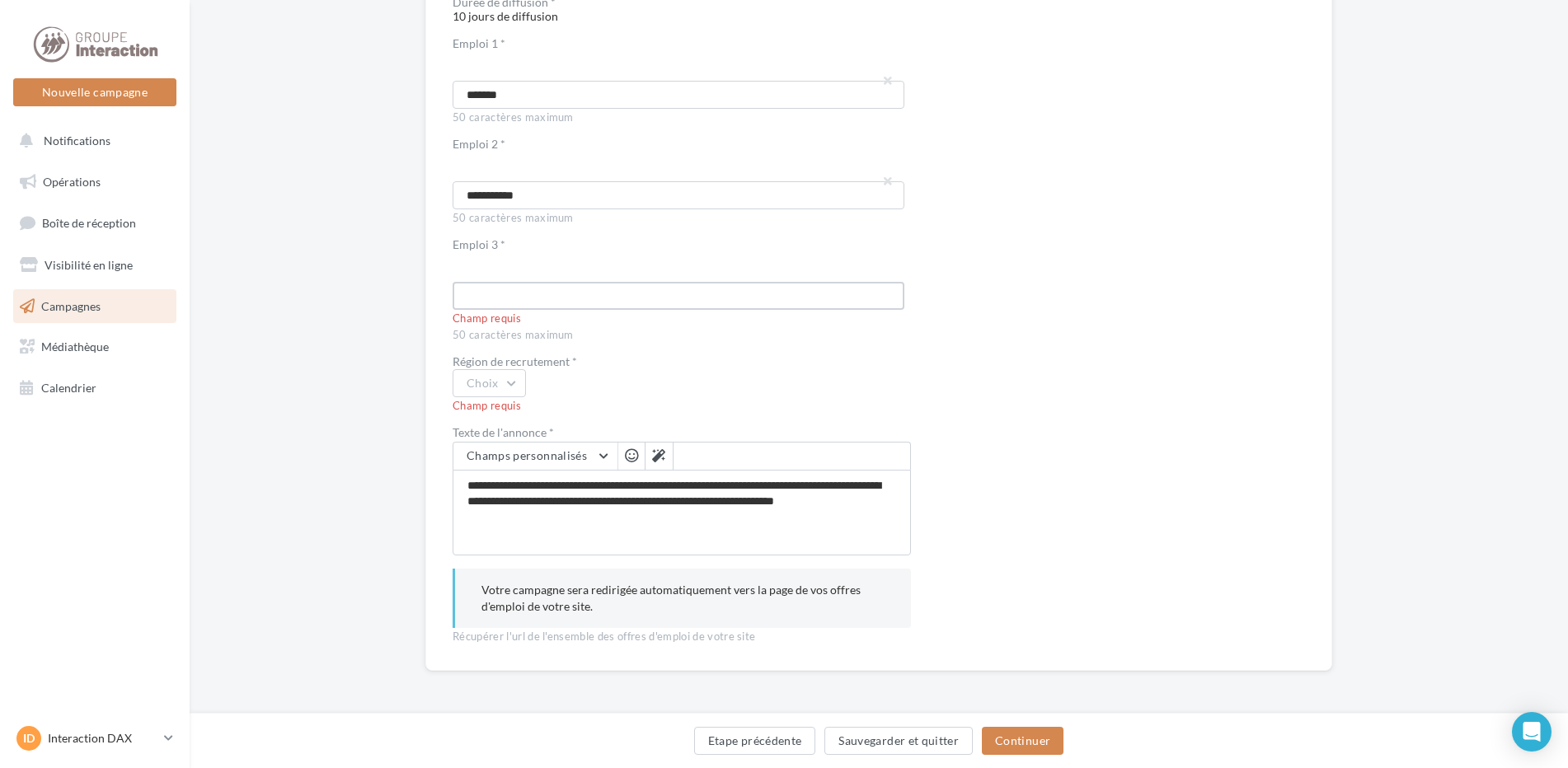
click at [544, 291] on input "text" at bounding box center [679, 296] width 452 height 28
click at [496, 385] on button "Choix" at bounding box center [489, 383] width 74 height 28
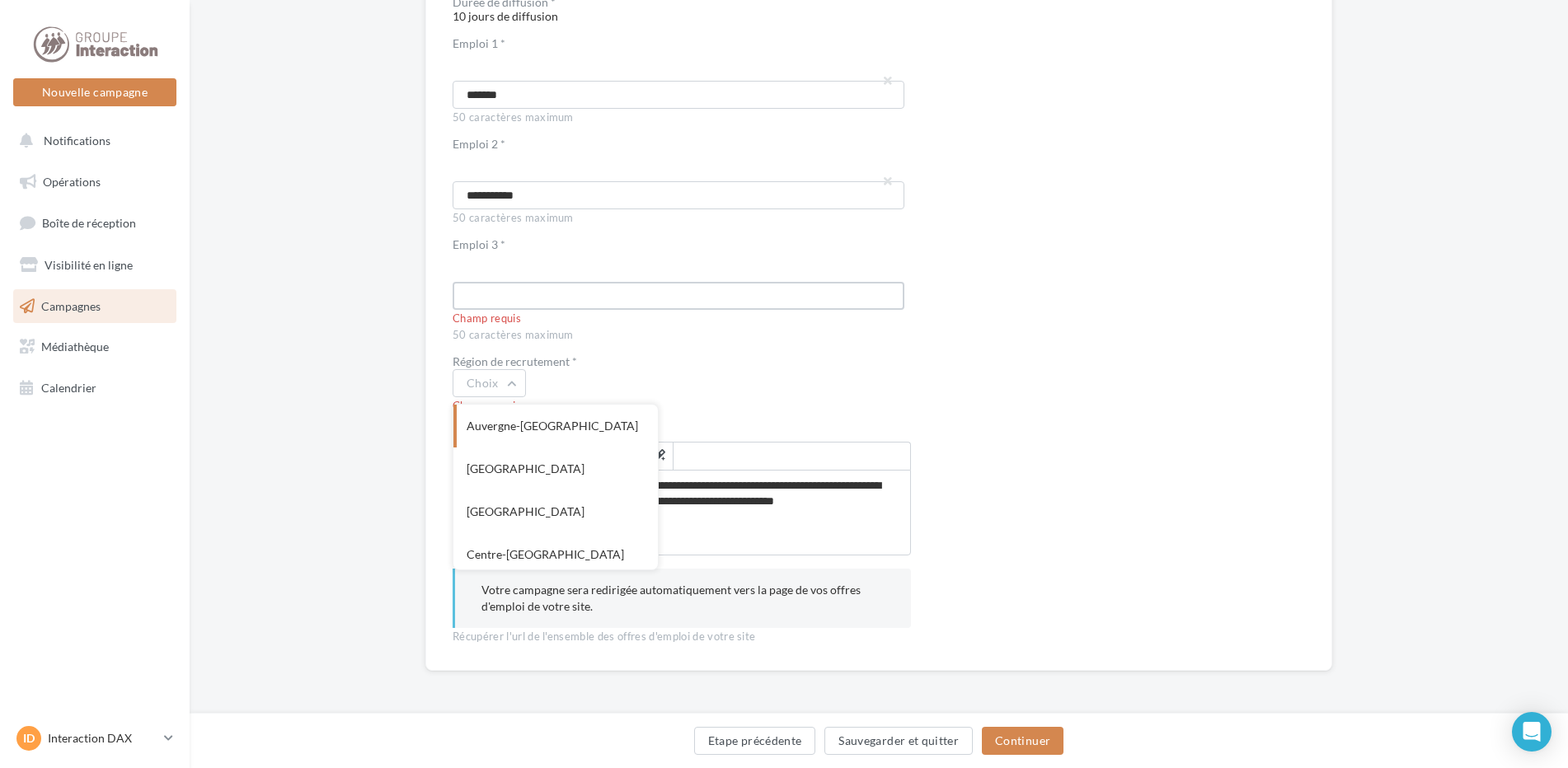
click at [535, 291] on input "text" at bounding box center [679, 296] width 452 height 28
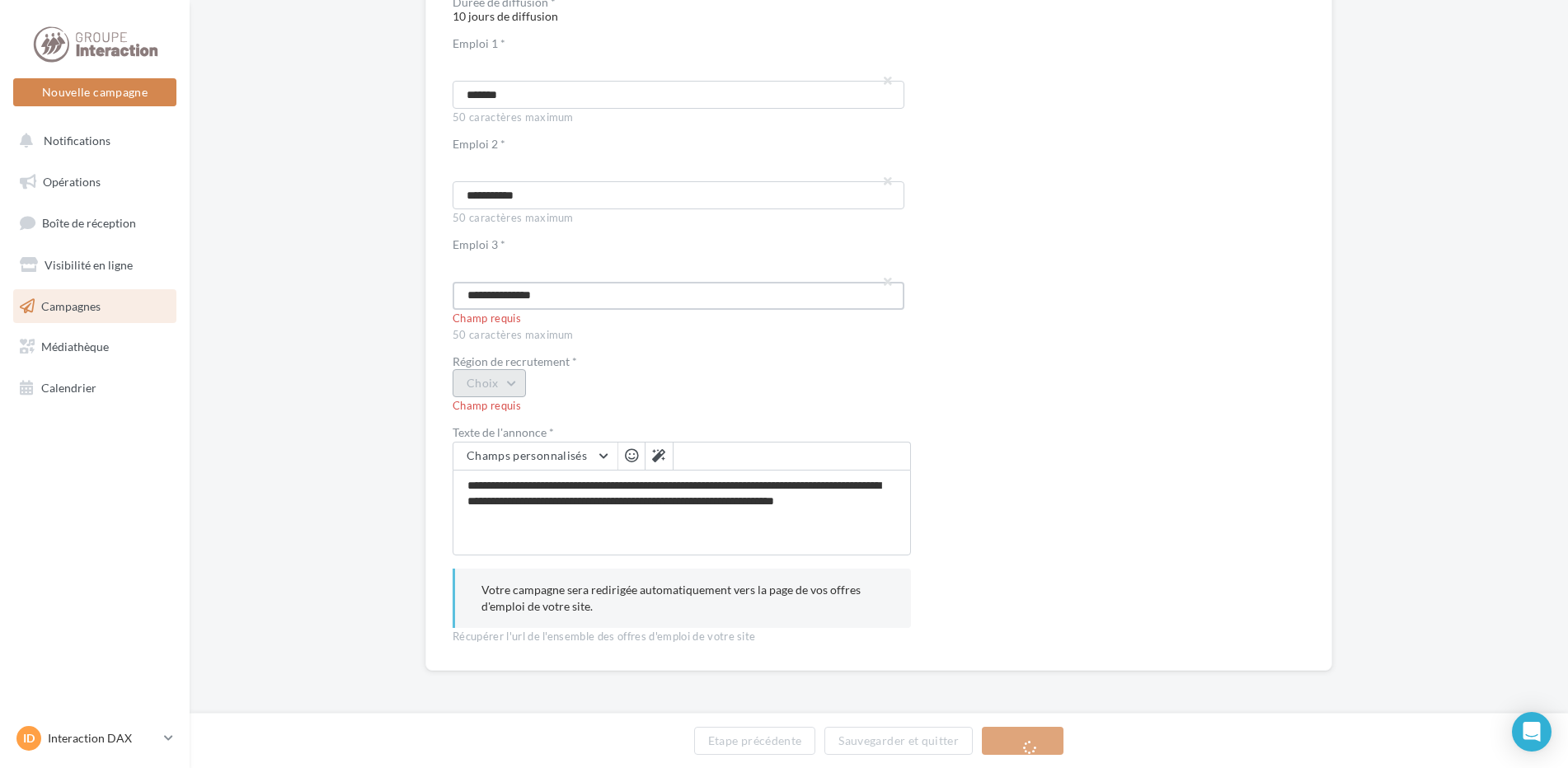
scroll to position [2857, 0]
type input "**********"
click at [487, 386] on button "Choix" at bounding box center [489, 382] width 74 height 28
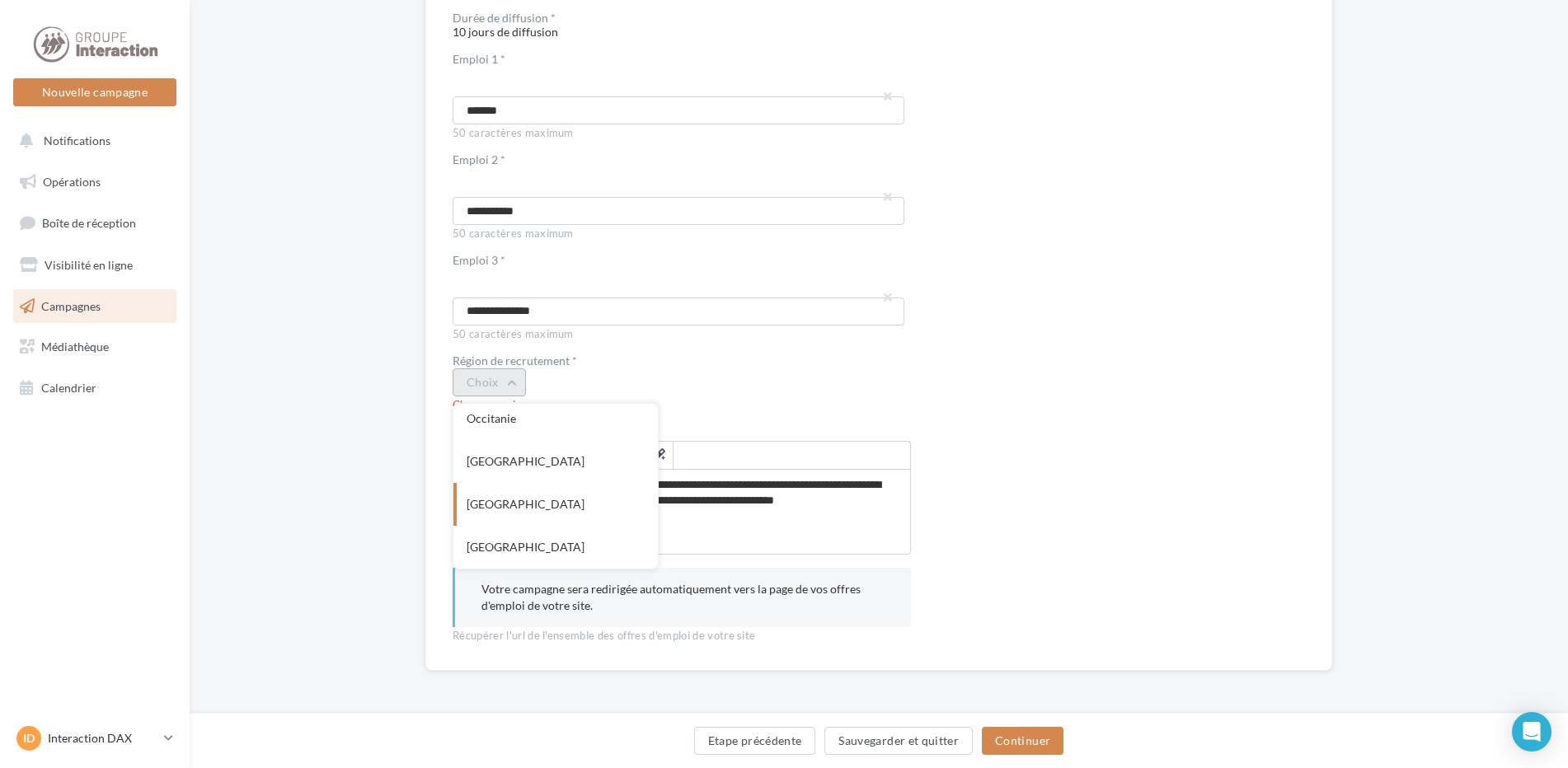
scroll to position [270, 0]
click at [561, 533] on div "Nouvelle-Aquitaine" at bounding box center [556, 541] width 205 height 43
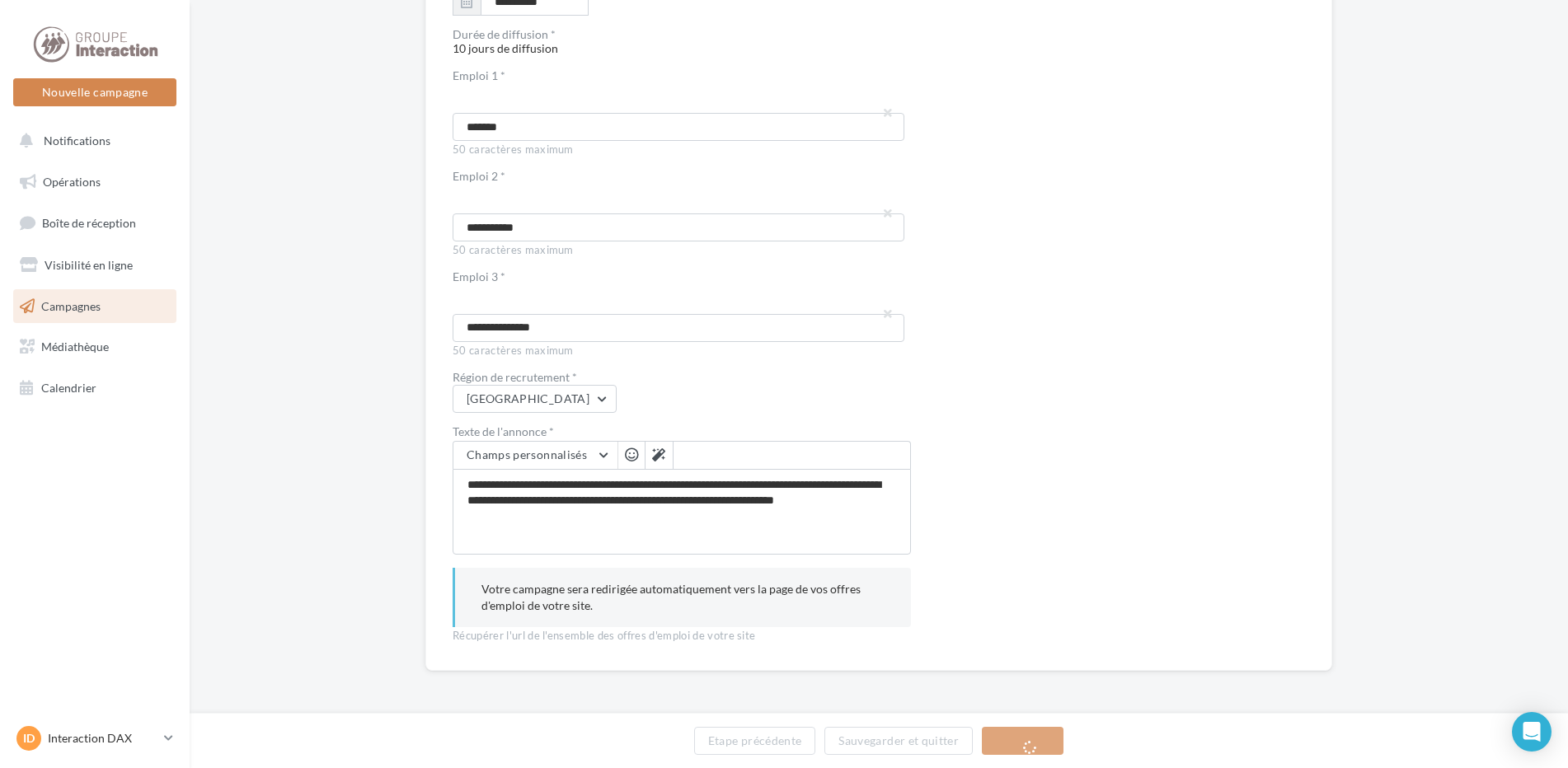
scroll to position [2841, 0]
drag, startPoint x: 506, startPoint y: 484, endPoint x: 854, endPoint y: 528, distance: 350.8
click at [854, 528] on textarea "**********" at bounding box center [682, 511] width 458 height 85
click at [1019, 743] on button "Continuer" at bounding box center [1023, 740] width 82 height 28
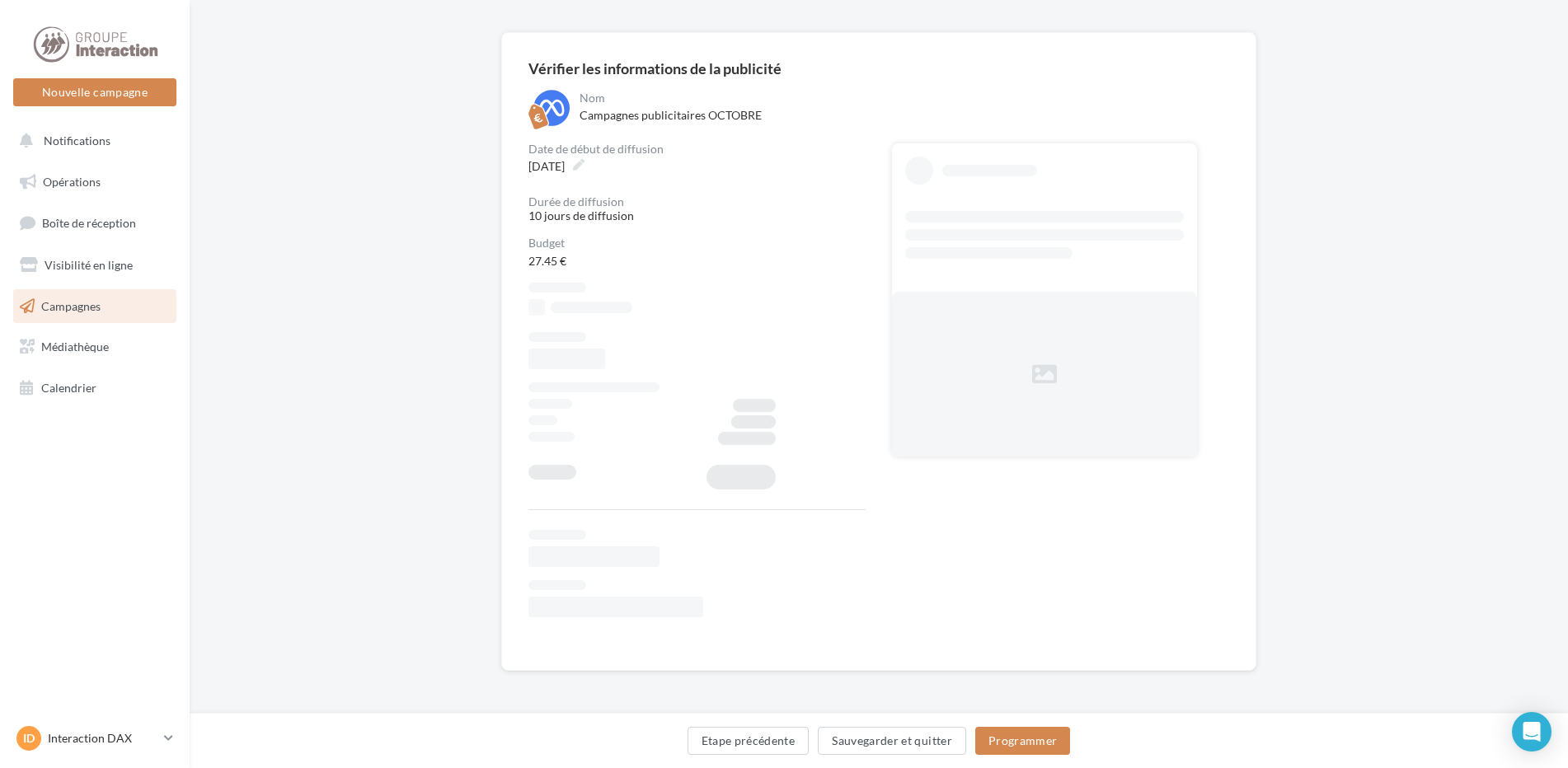
scroll to position [10, 0]
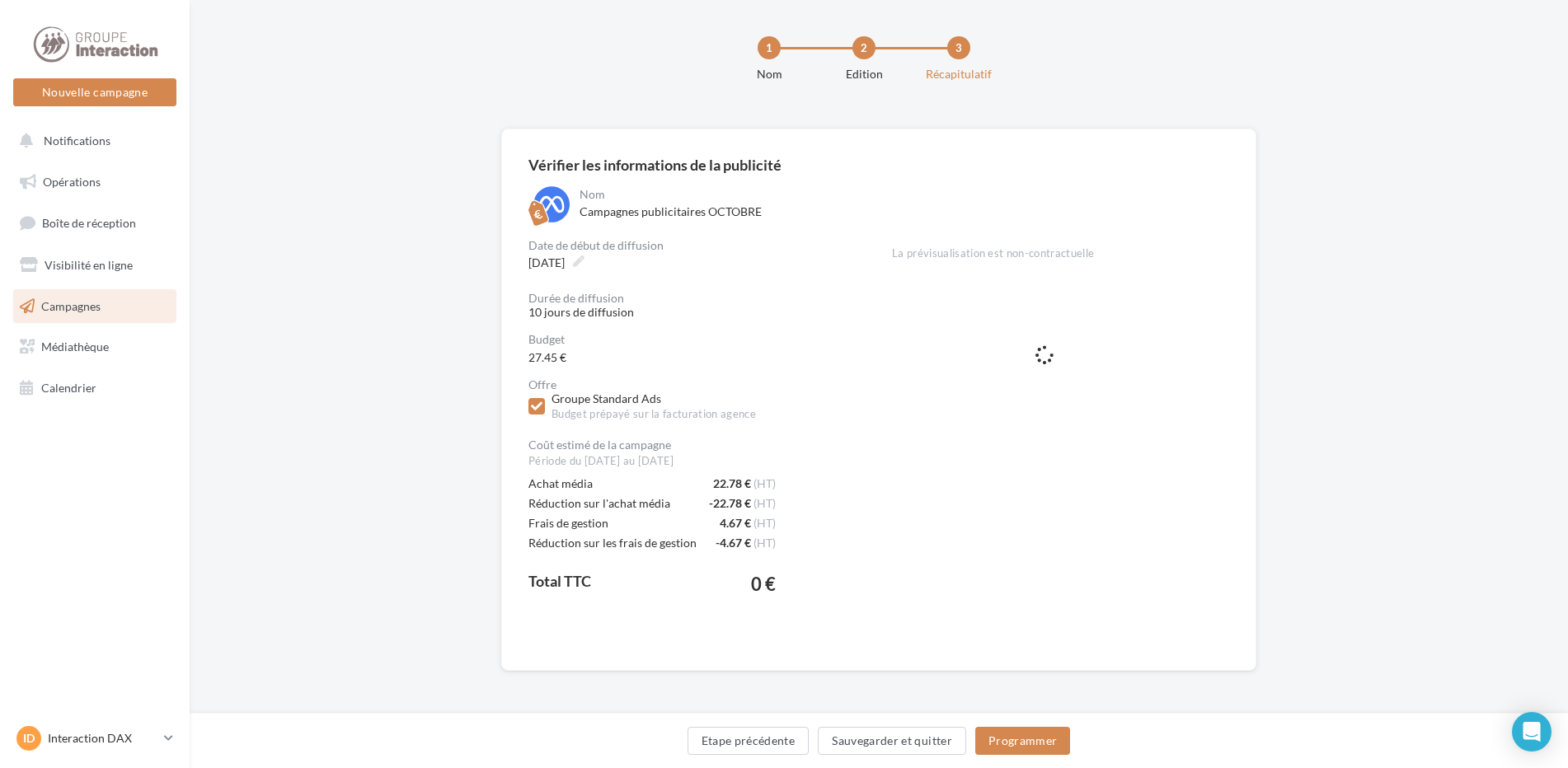
drag, startPoint x: 607, startPoint y: 216, endPoint x: 697, endPoint y: 209, distance: 90.3
click at [697, 209] on div "Nom Campagnes publicitaires OCTOBRE" at bounding box center [903, 205] width 653 height 41
drag, startPoint x: 697, startPoint y: 209, endPoint x: 705, endPoint y: 213, distance: 8.9
click at [705, 213] on div "Nom Campagnes publicitaires OCTOBRE" at bounding box center [903, 205] width 653 height 41
drag, startPoint x: 703, startPoint y: 212, endPoint x: 563, endPoint y: 214, distance: 140.0
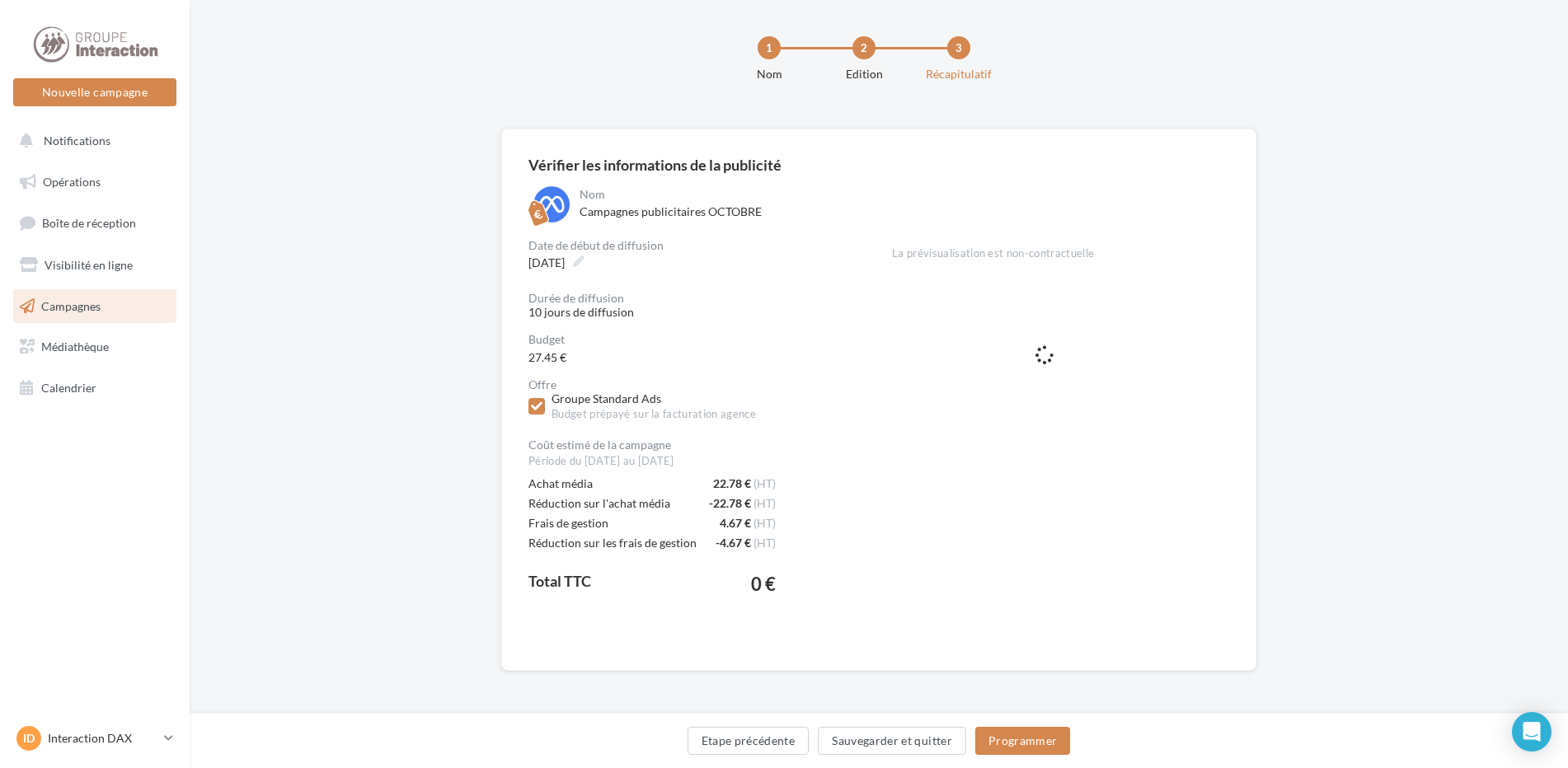
click at [563, 214] on div "Nom Campagnes publicitaires OCTOBRE" at bounding box center [878, 205] width 701 height 41
drag, startPoint x: 563, startPoint y: 214, endPoint x: 632, endPoint y: 211, distance: 69.1
click at [632, 211] on div "Nom Campagnes publicitaires OCTOBRE" at bounding box center [903, 205] width 653 height 41
click at [1011, 736] on button "Programmer" at bounding box center [1023, 740] width 96 height 28
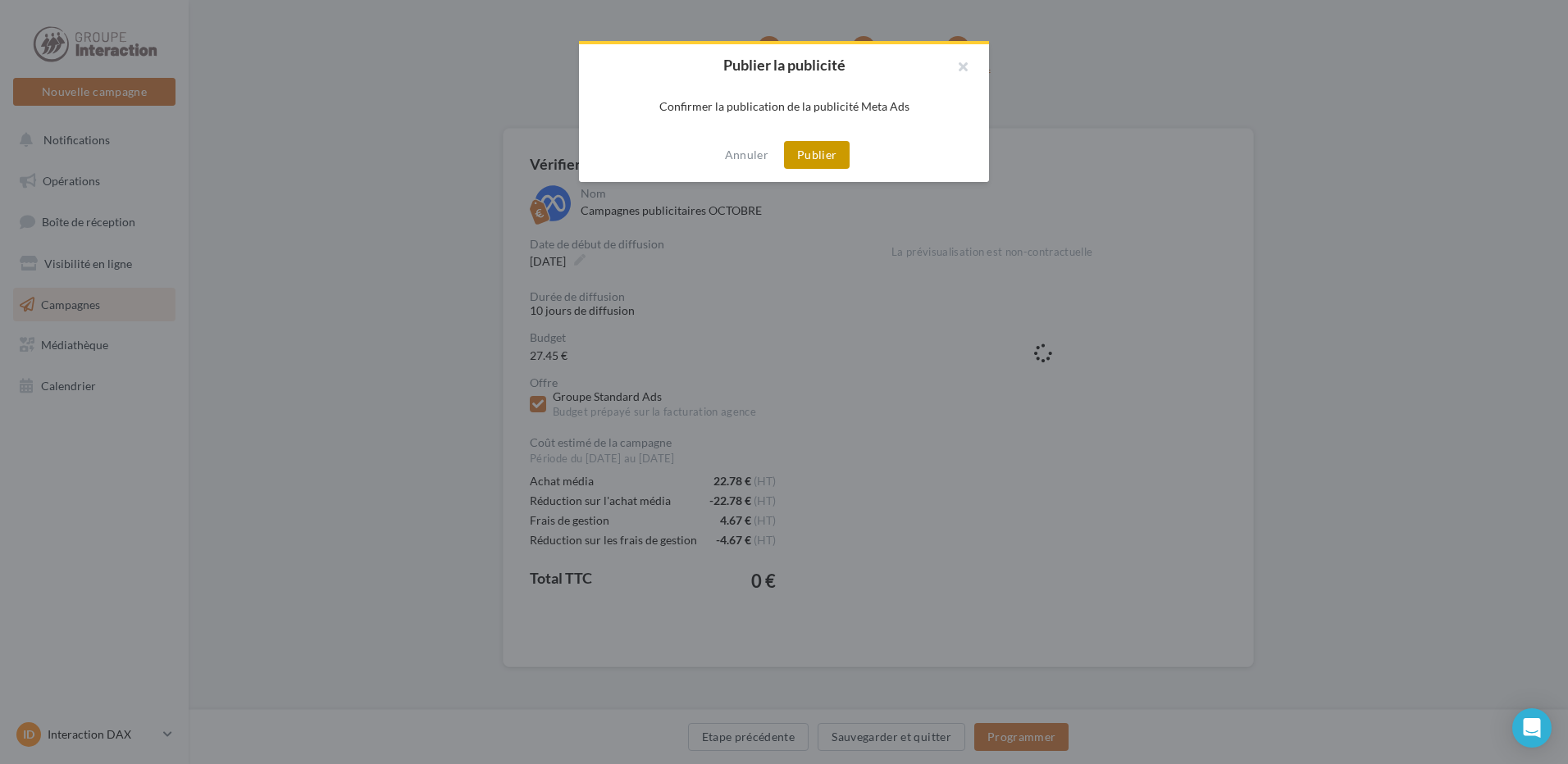
click at [821, 150] on button "Publier" at bounding box center [817, 155] width 66 height 28
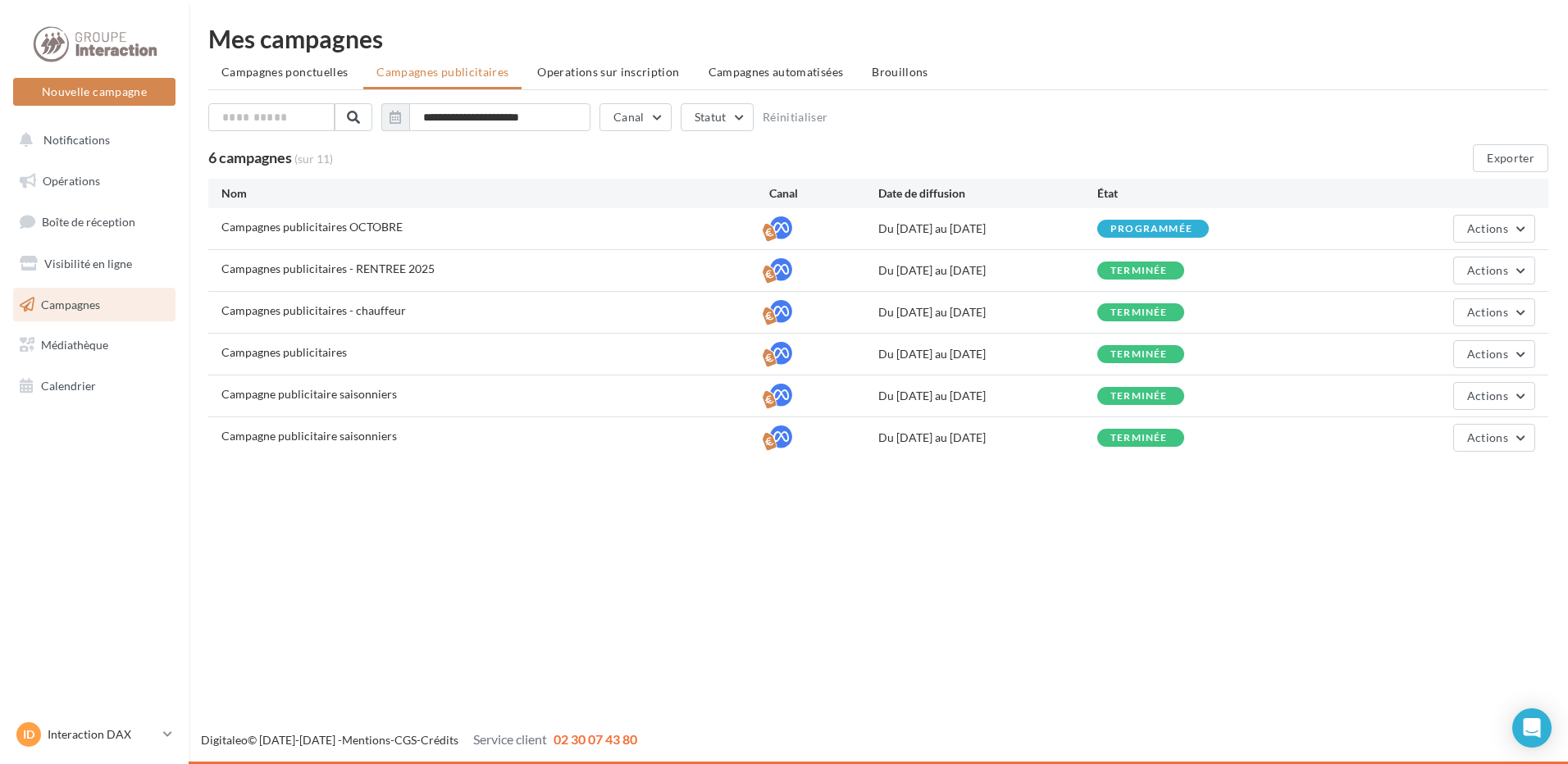
click at [478, 35] on div "Mes campagnes" at bounding box center [879, 38] width 1340 height 24
click at [350, 231] on span "Campagnes publicitaires OCTOBRE" at bounding box center [312, 226] width 182 height 14
drag, startPoint x: 410, startPoint y: 224, endPoint x: 230, endPoint y: 220, distance: 180.0
click at [230, 220] on div "Campagnes publicitaires OCTOBRE" at bounding box center [495, 229] width 548 height 20
click at [506, 237] on div "Campagnes publicitaires OCTOBRE" at bounding box center [495, 229] width 548 height 20
